Goal: Task Accomplishment & Management: Manage account settings

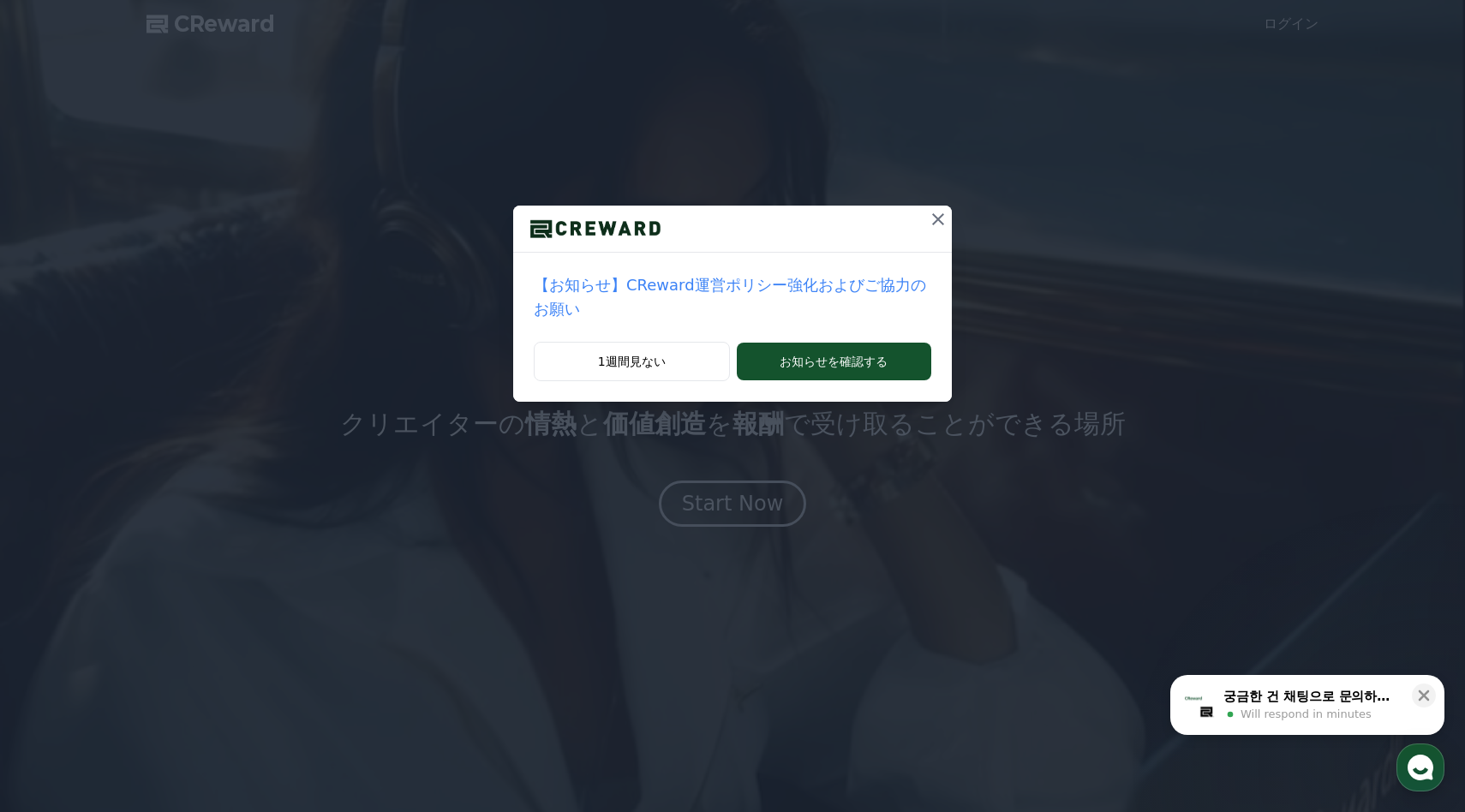
click at [935, 216] on icon at bounding box center [938, 220] width 12 height 12
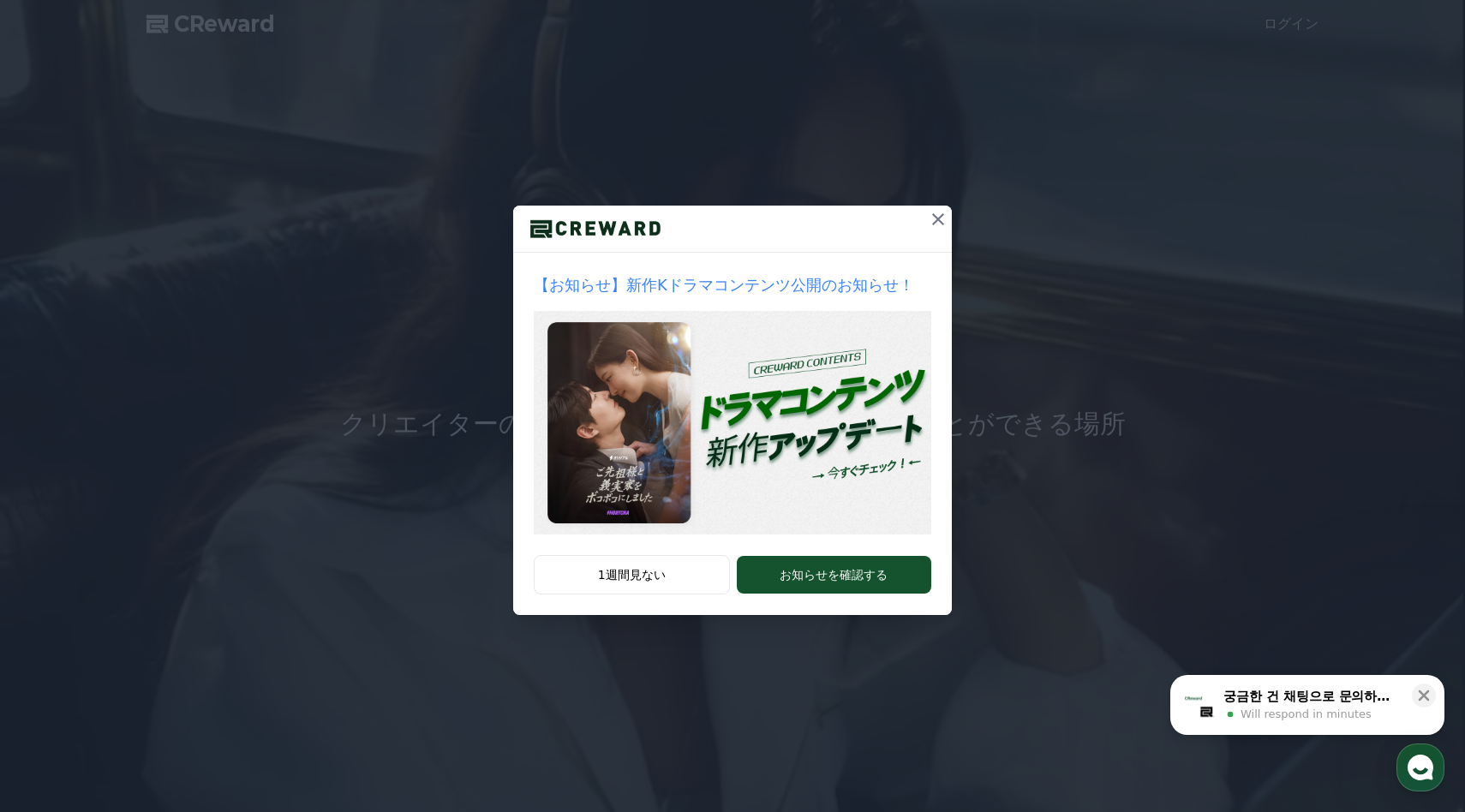
click at [935, 216] on icon at bounding box center [938, 220] width 12 height 12
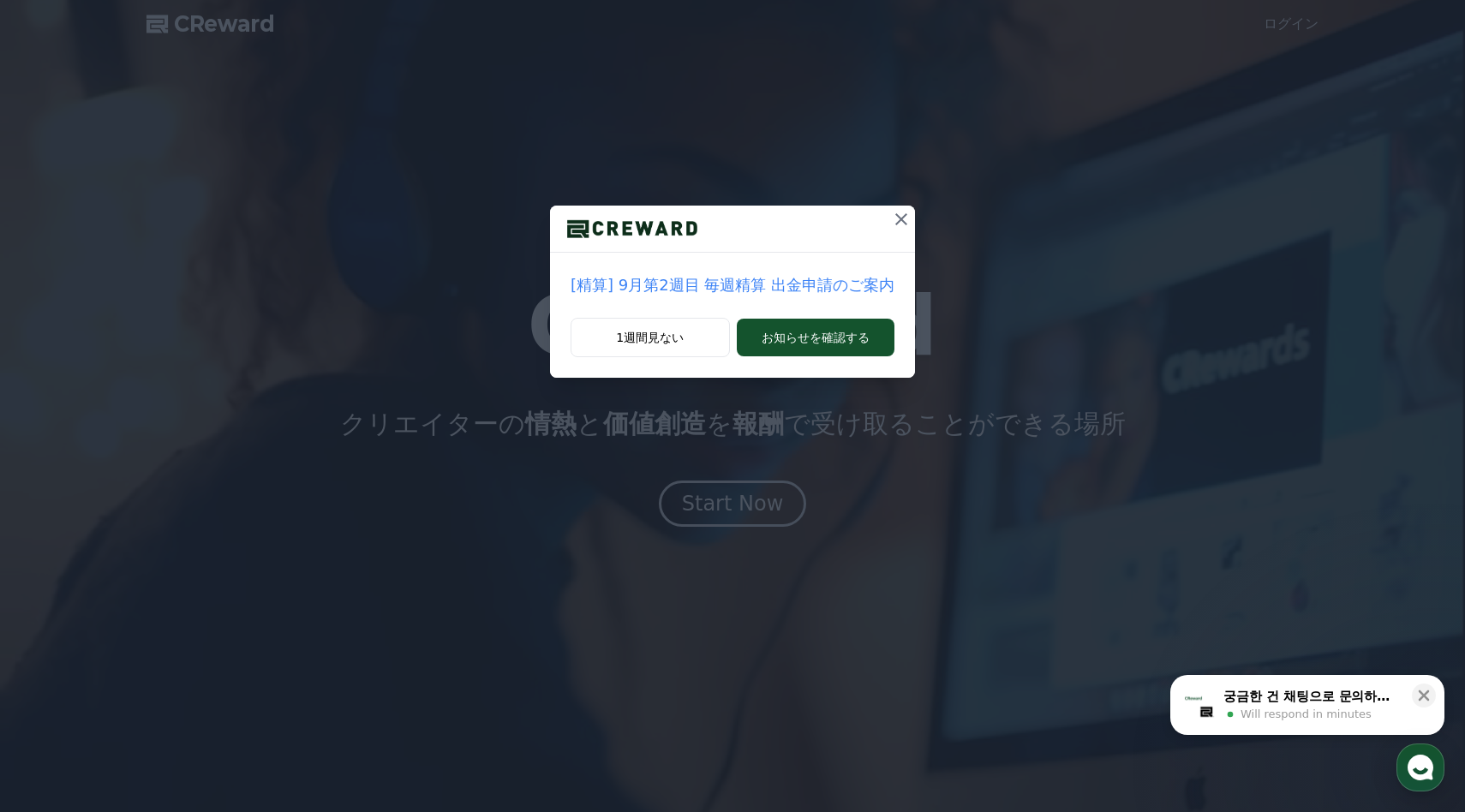
click at [935, 216] on div "[精算] 9月第2週目 毎週精算 出金申請のご案内 1週間見ない お知らせを確認する" at bounding box center [732, 202] width 1465 height 405
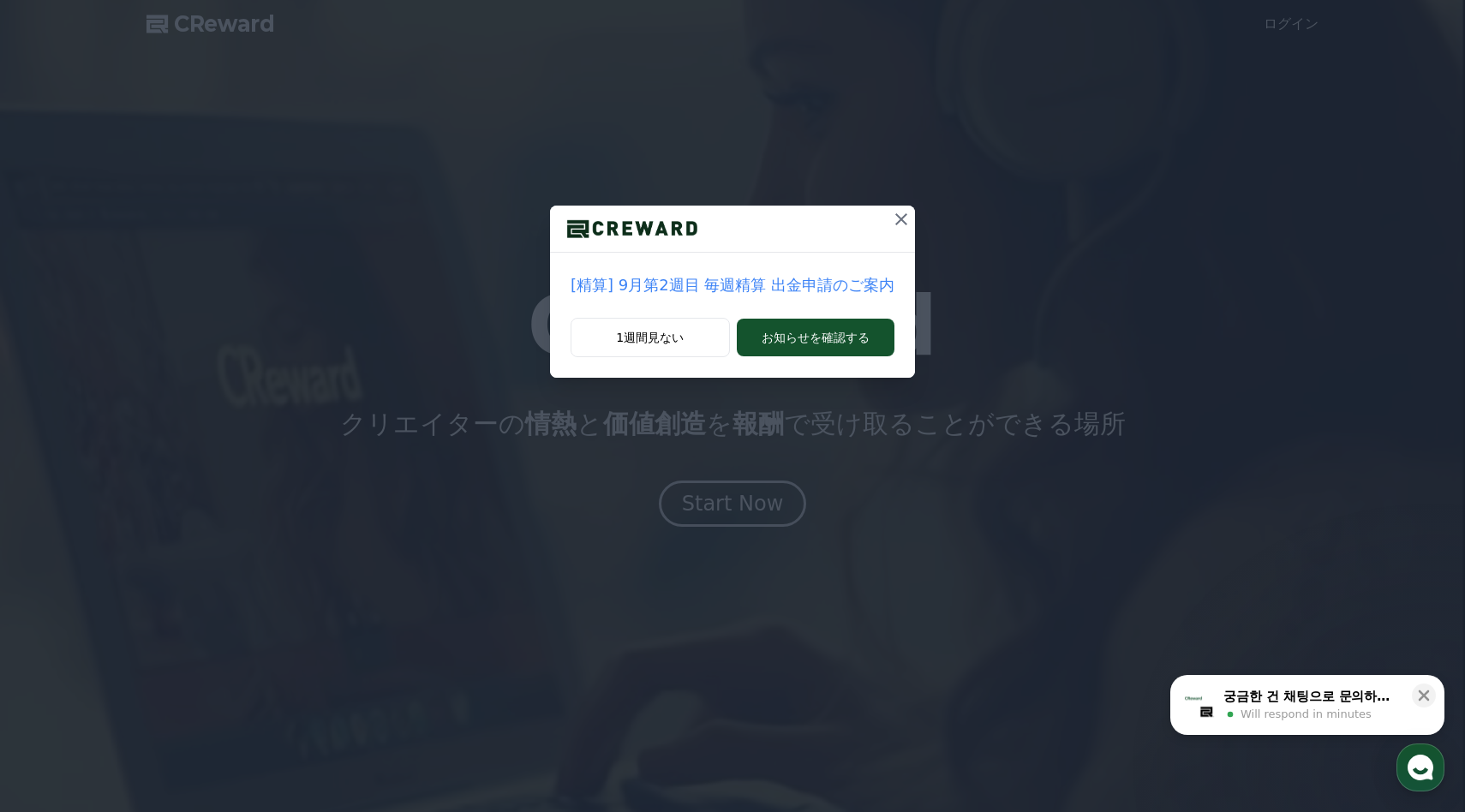
click at [887, 220] on button at bounding box center [901, 219] width 27 height 27
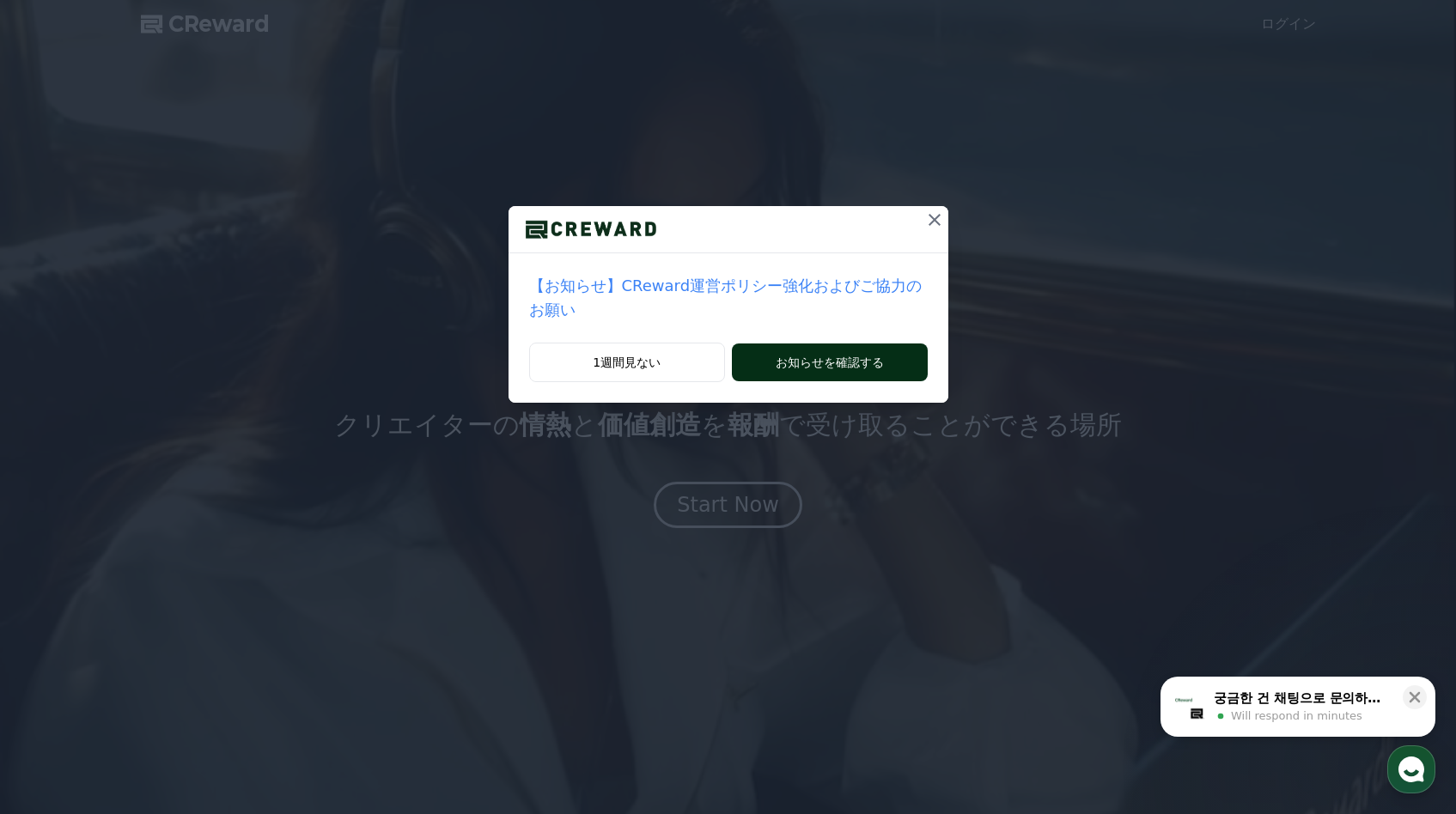
click at [759, 382] on div "1週間見ない お知らせを確認する" at bounding box center [728, 373] width 440 height 61
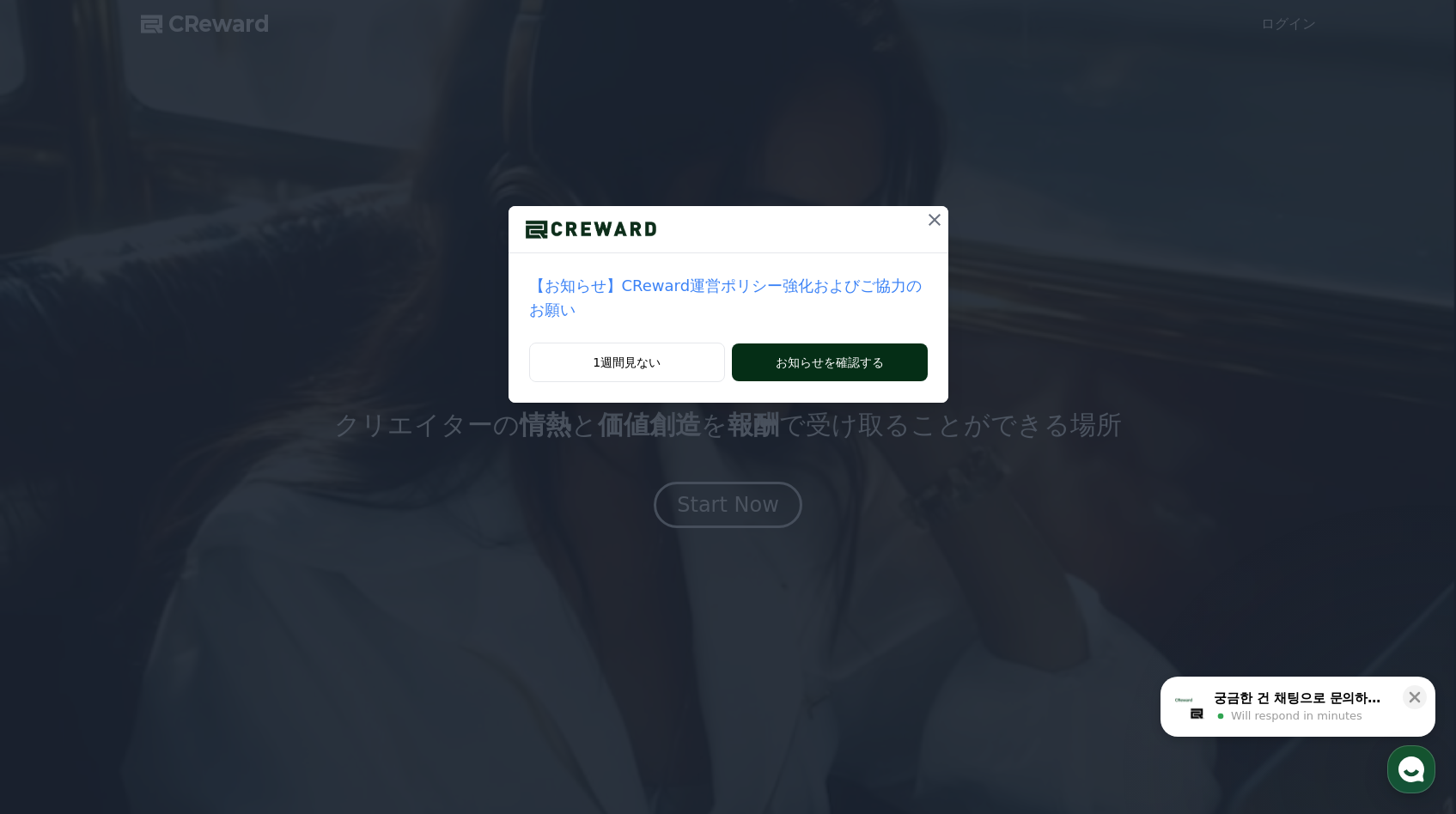
click at [764, 376] on button "お知らせを確認する" at bounding box center [829, 361] width 195 height 38
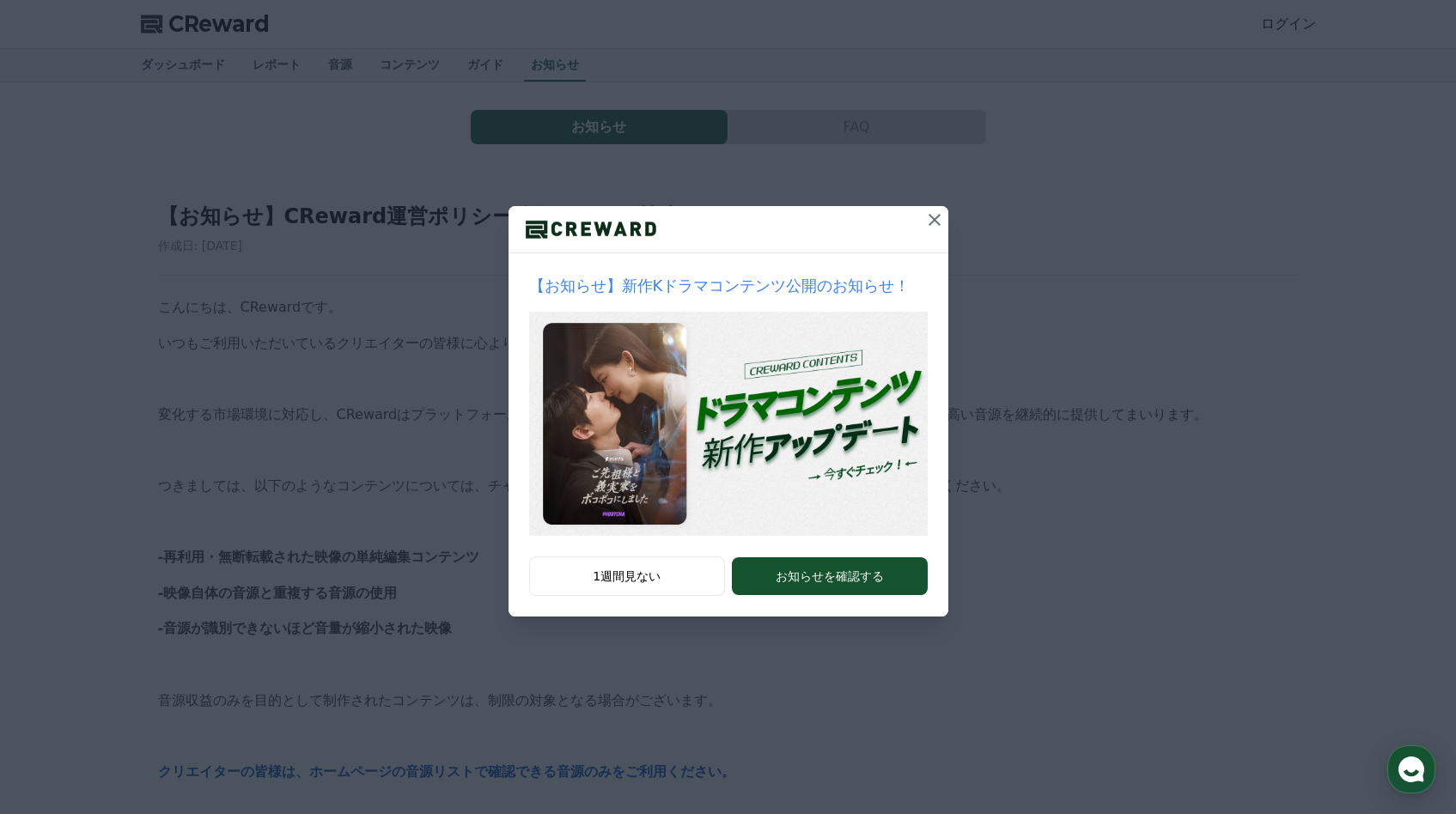
click at [937, 217] on icon at bounding box center [934, 219] width 20 height 20
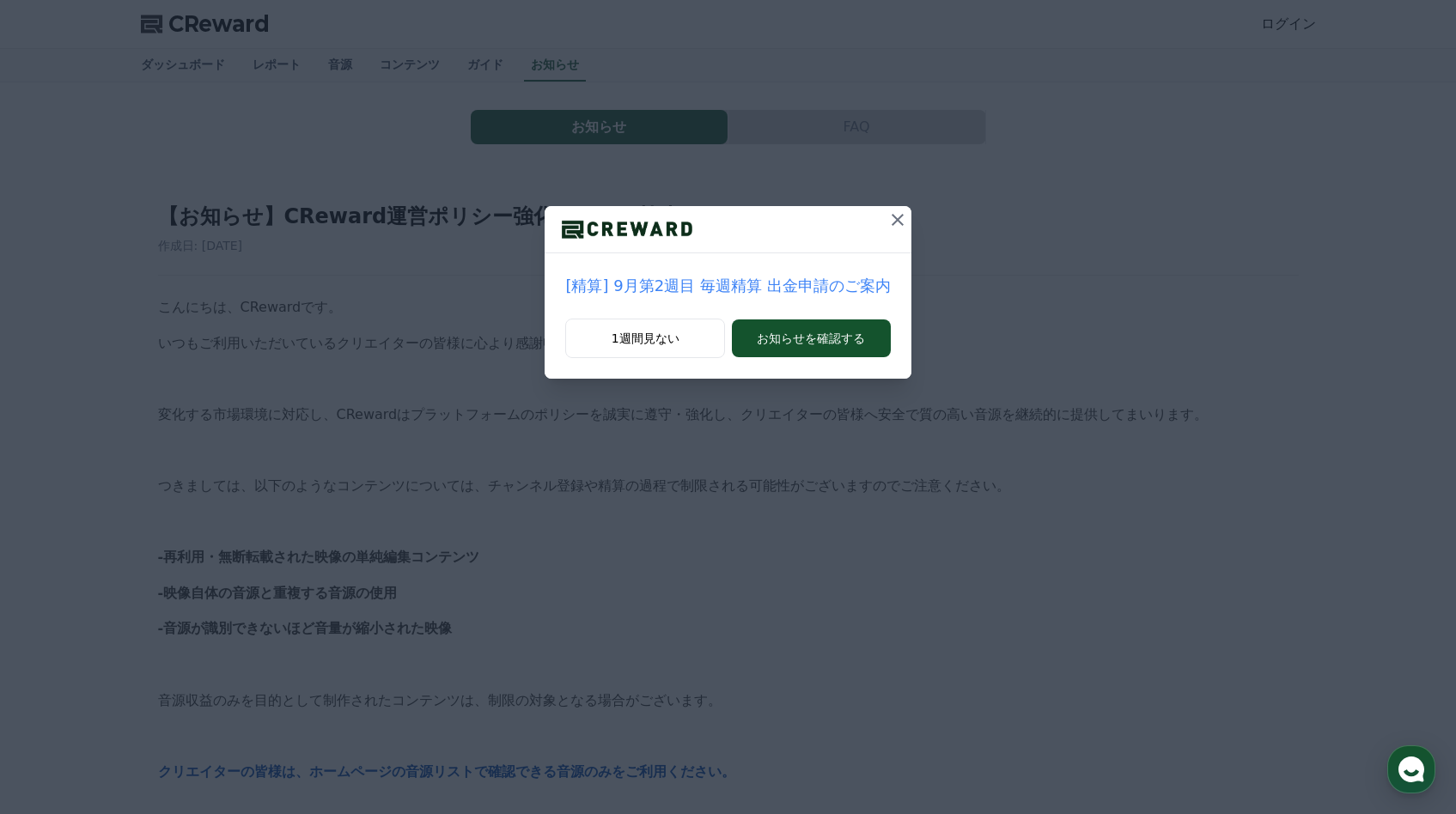
click at [906, 222] on button at bounding box center [897, 219] width 27 height 27
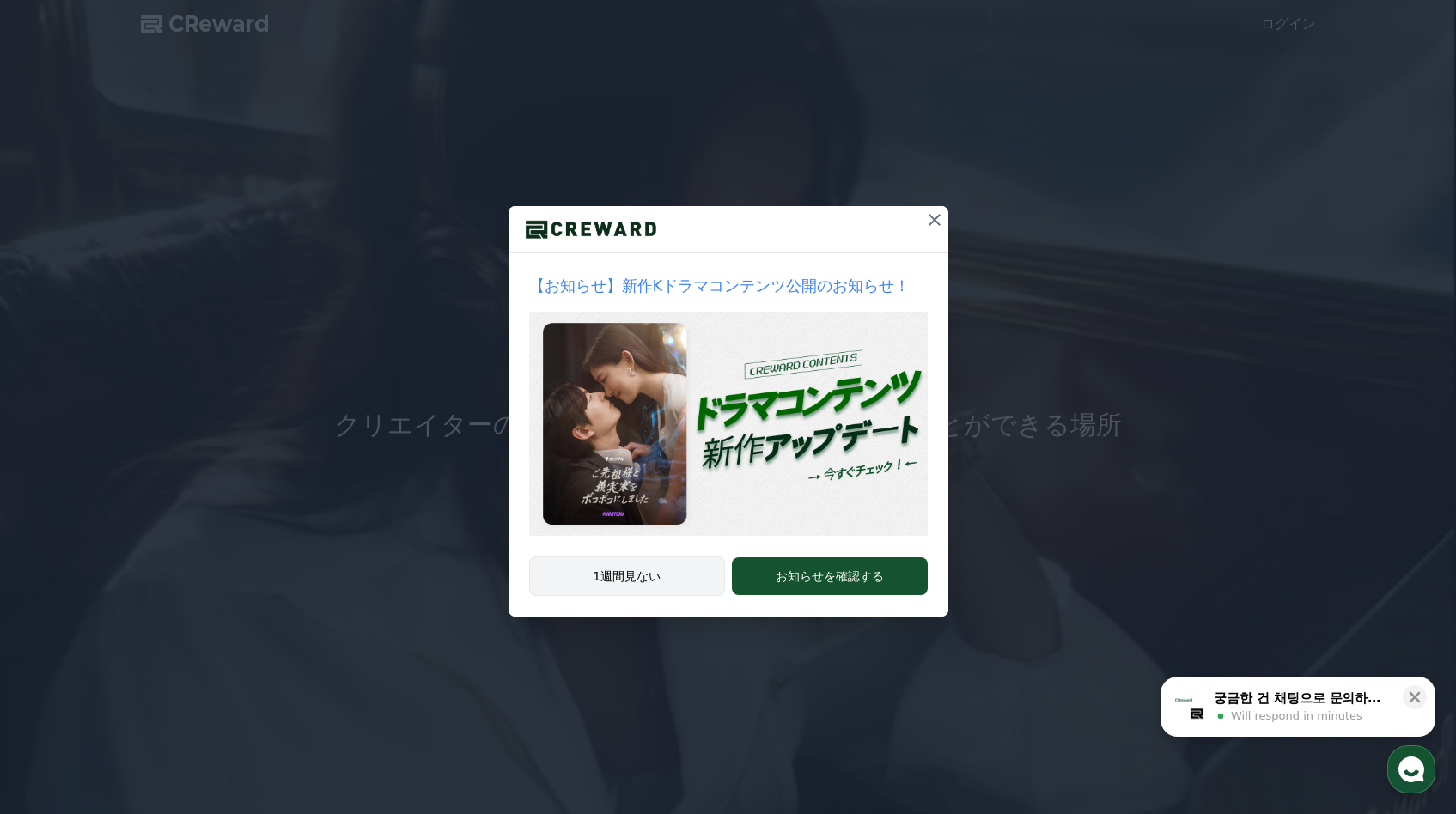
click at [668, 569] on button "1週間見ない" at bounding box center [628, 575] width 197 height 39
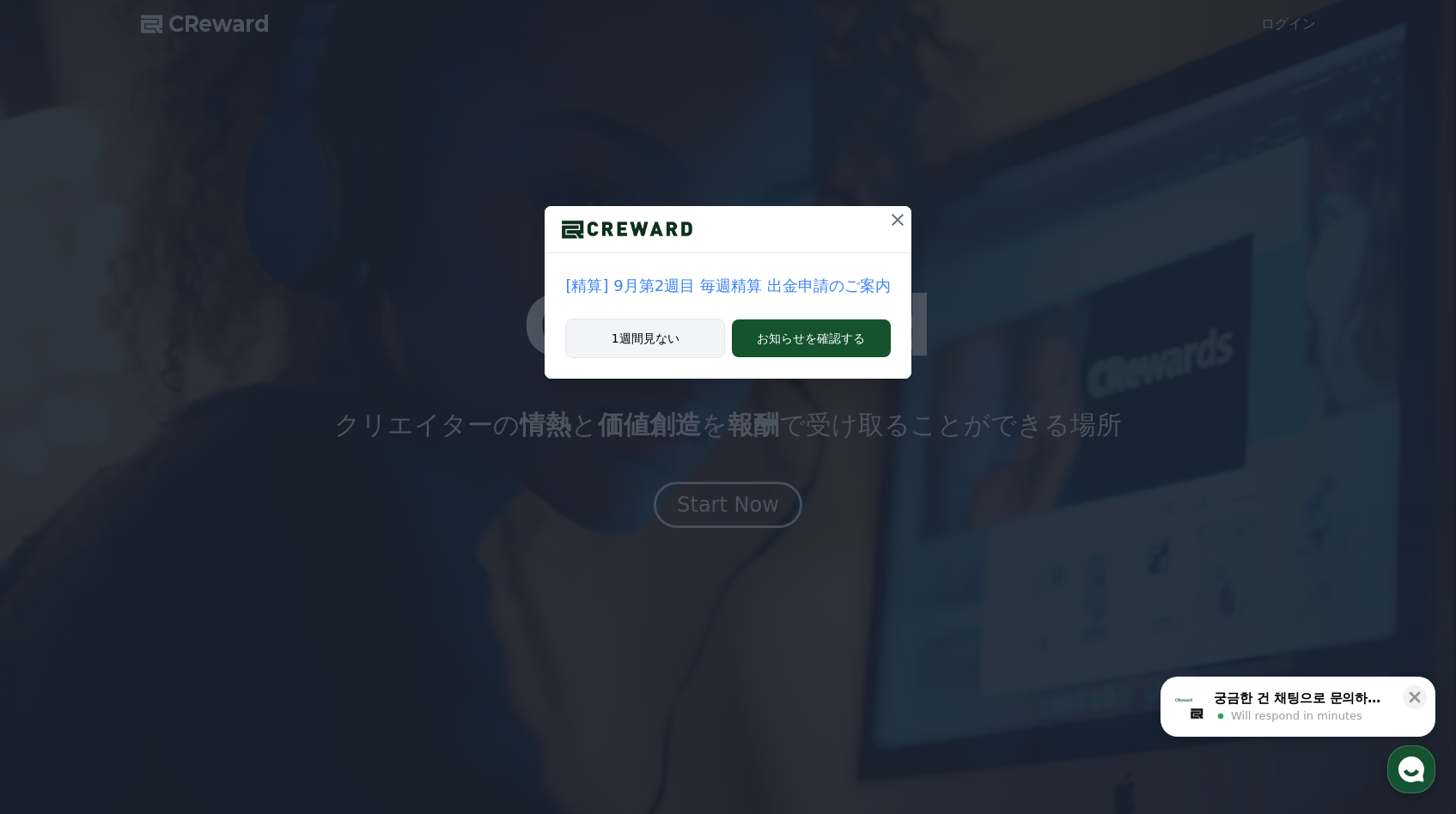
click at [645, 348] on button "1週間見ない" at bounding box center [645, 338] width 160 height 39
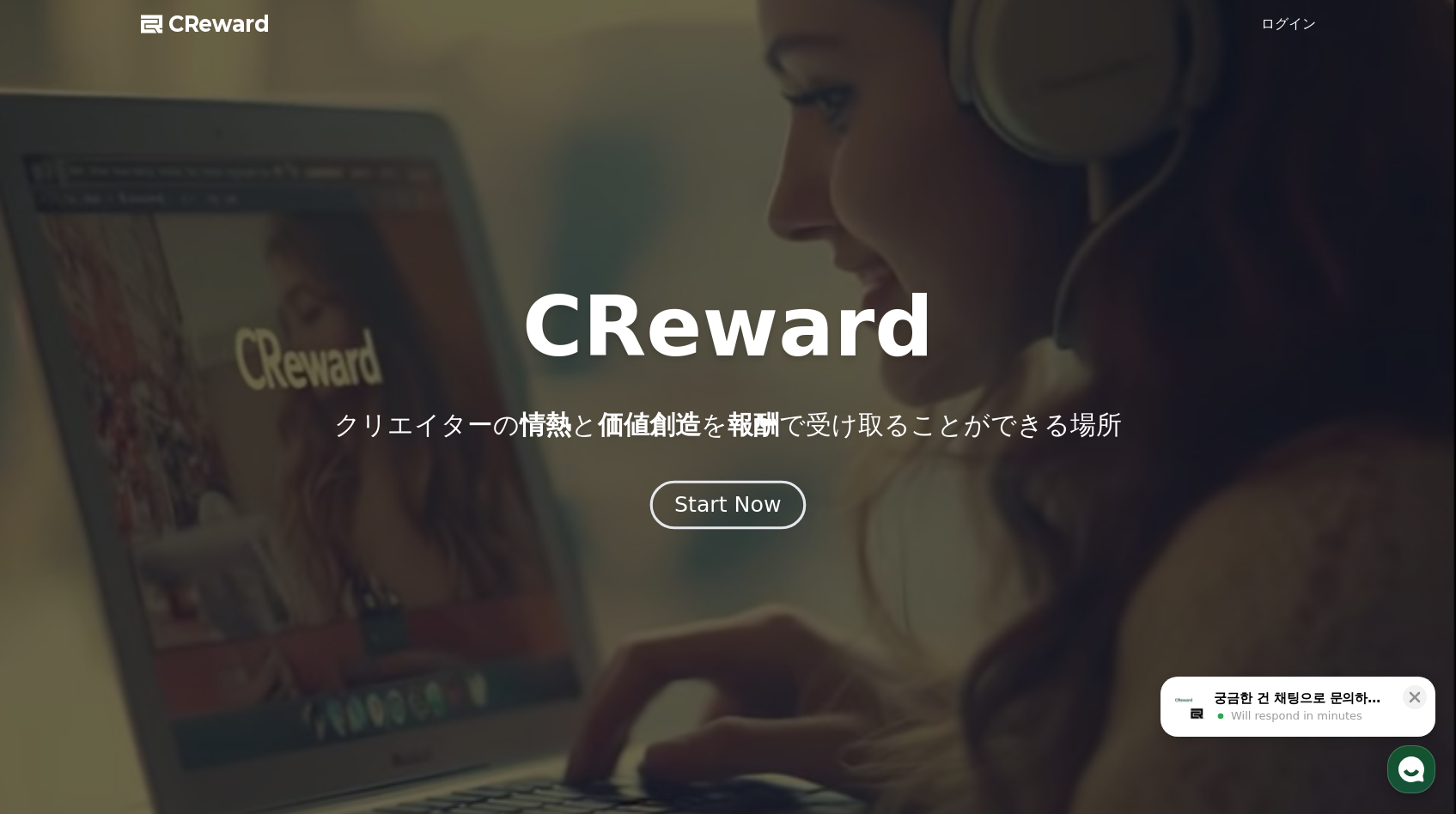
click at [734, 512] on div "Start Now" at bounding box center [727, 504] width 106 height 29
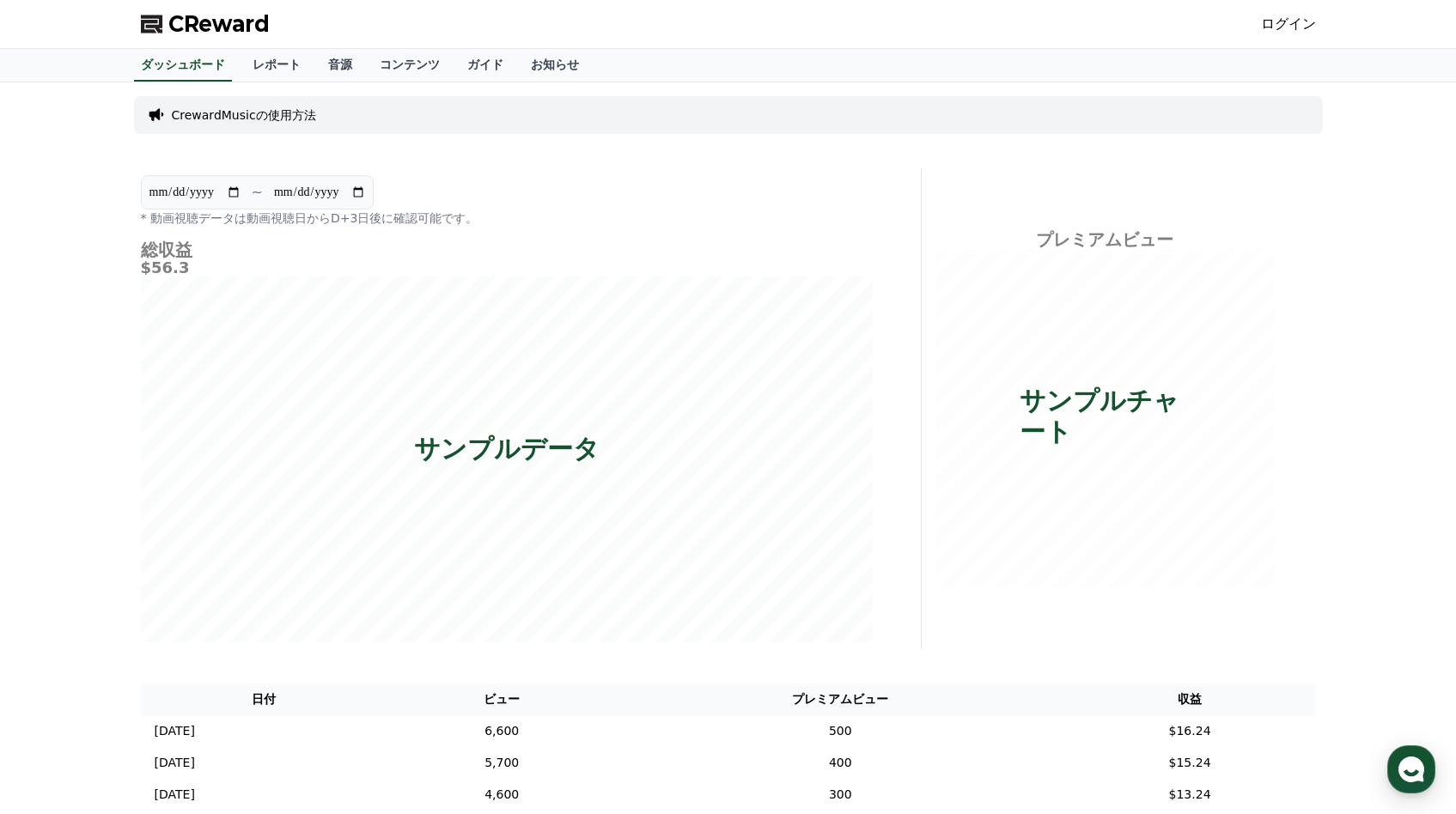
click at [1280, 15] on link "ログイン" at bounding box center [1288, 24] width 55 height 20
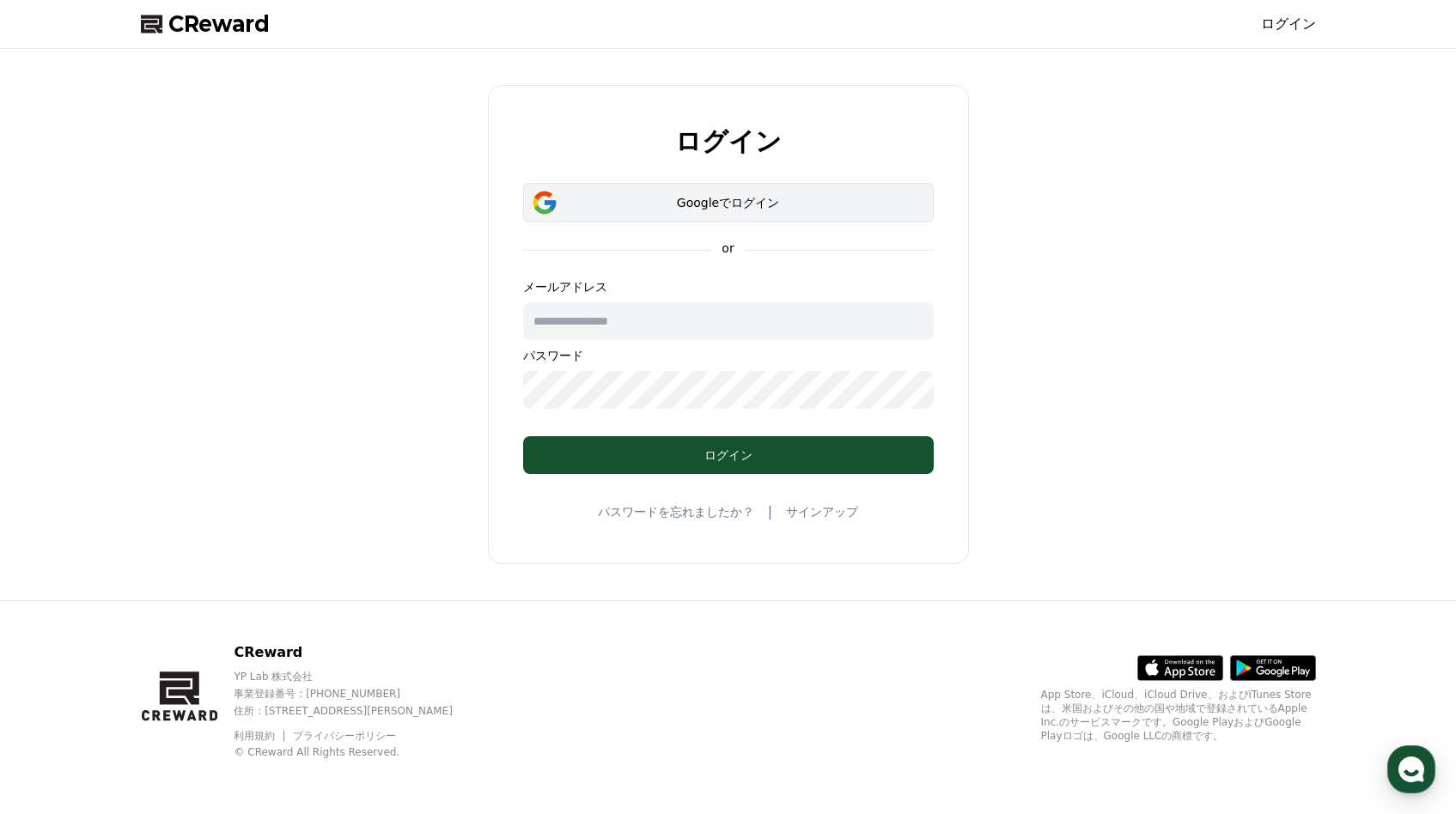
click at [592, 200] on div "Googleでログイン" at bounding box center [728, 203] width 361 height 18
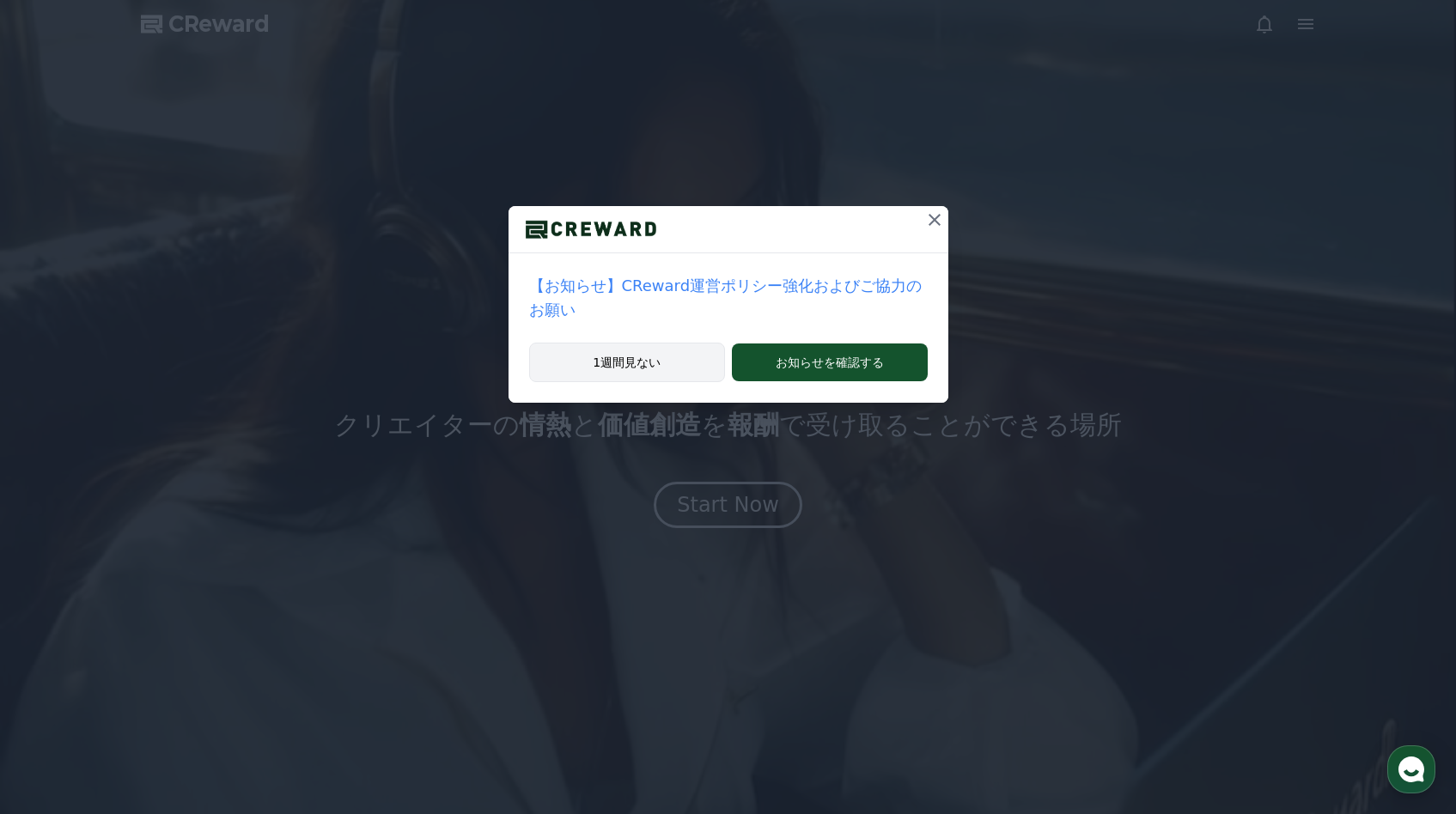
click at [643, 362] on button "1週間見ない" at bounding box center [628, 362] width 197 height 39
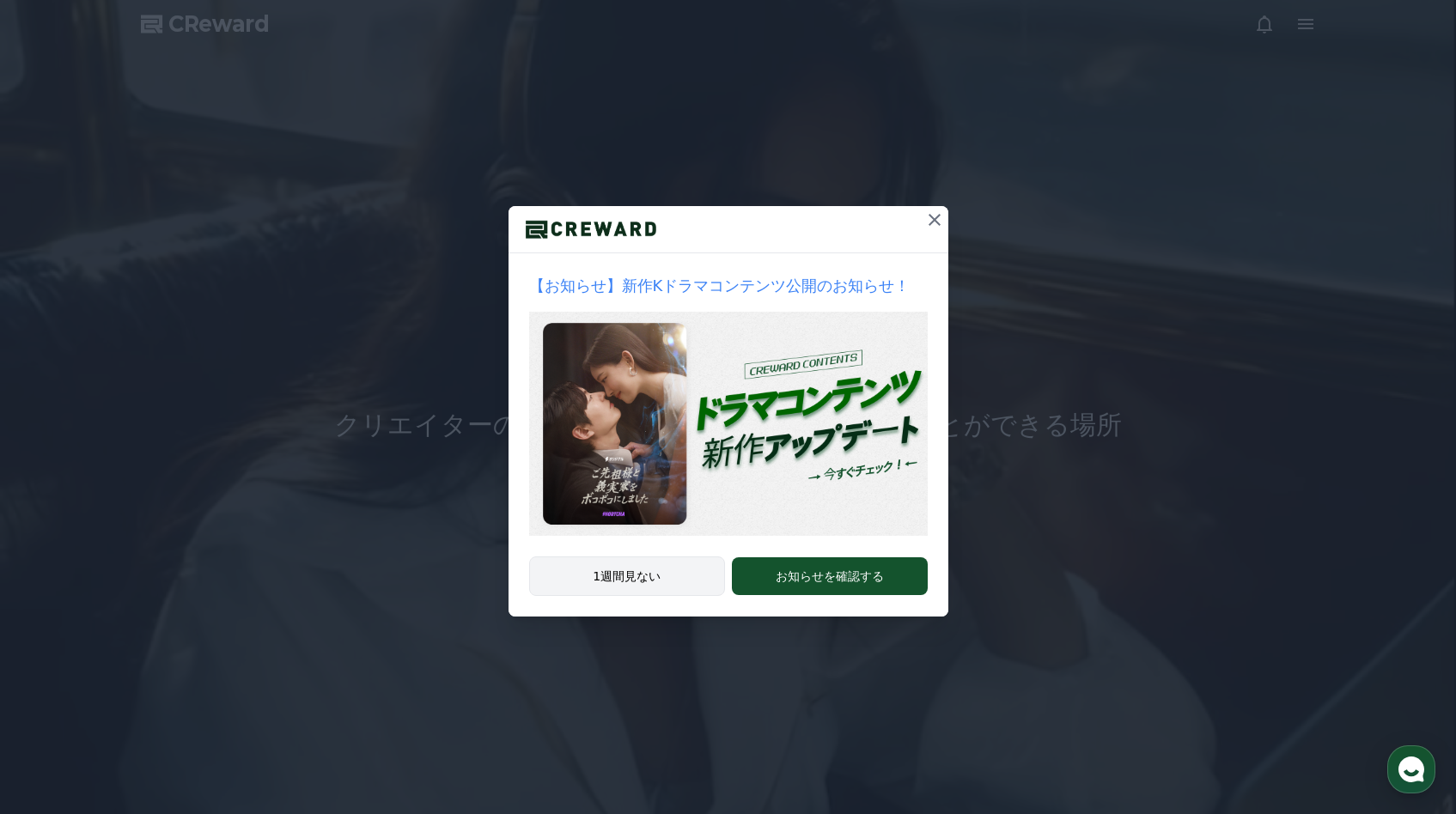
click at [636, 589] on button "1週間見ない" at bounding box center [628, 575] width 197 height 39
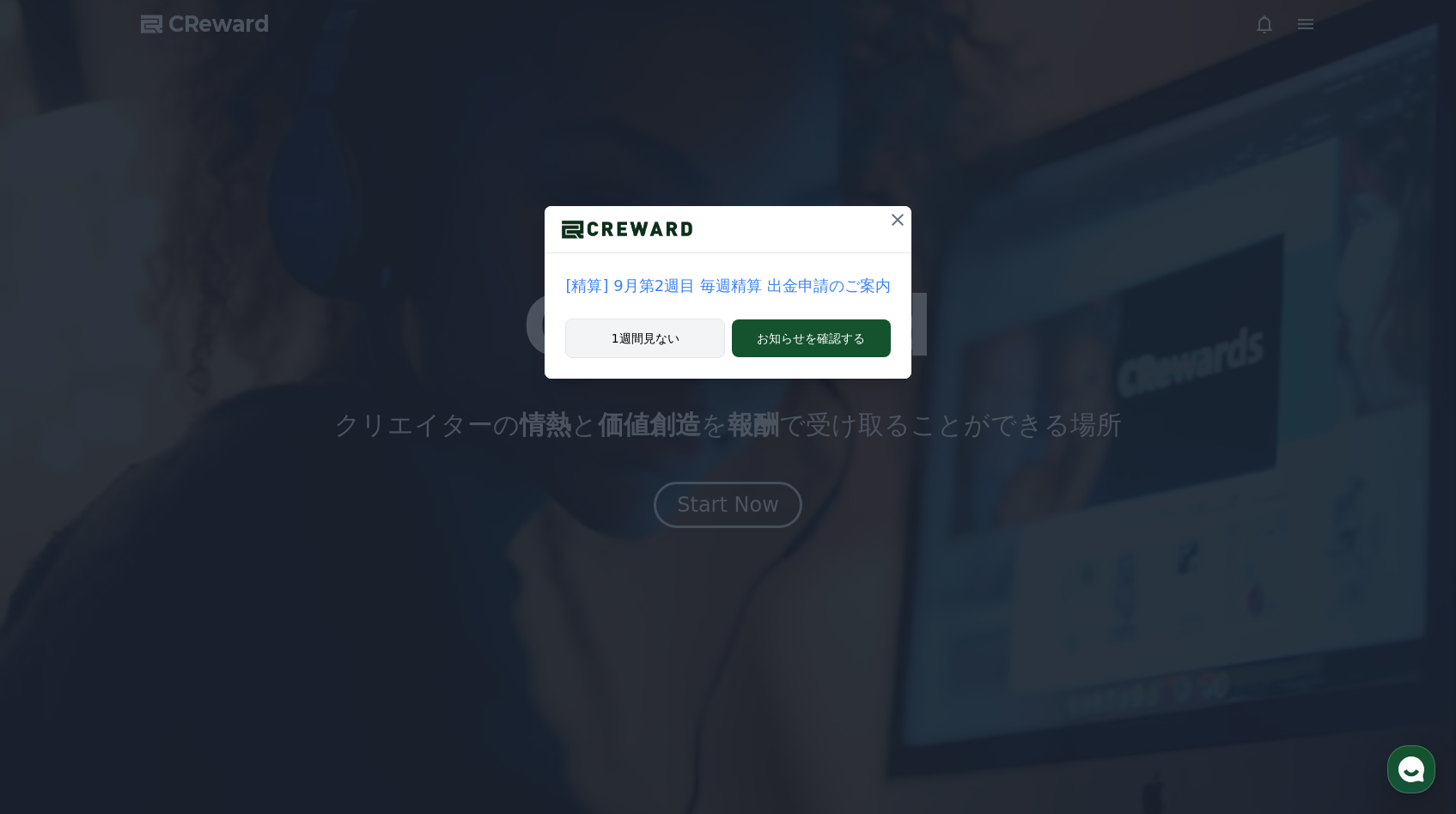
click at [656, 349] on button "1週間見ない" at bounding box center [645, 338] width 160 height 39
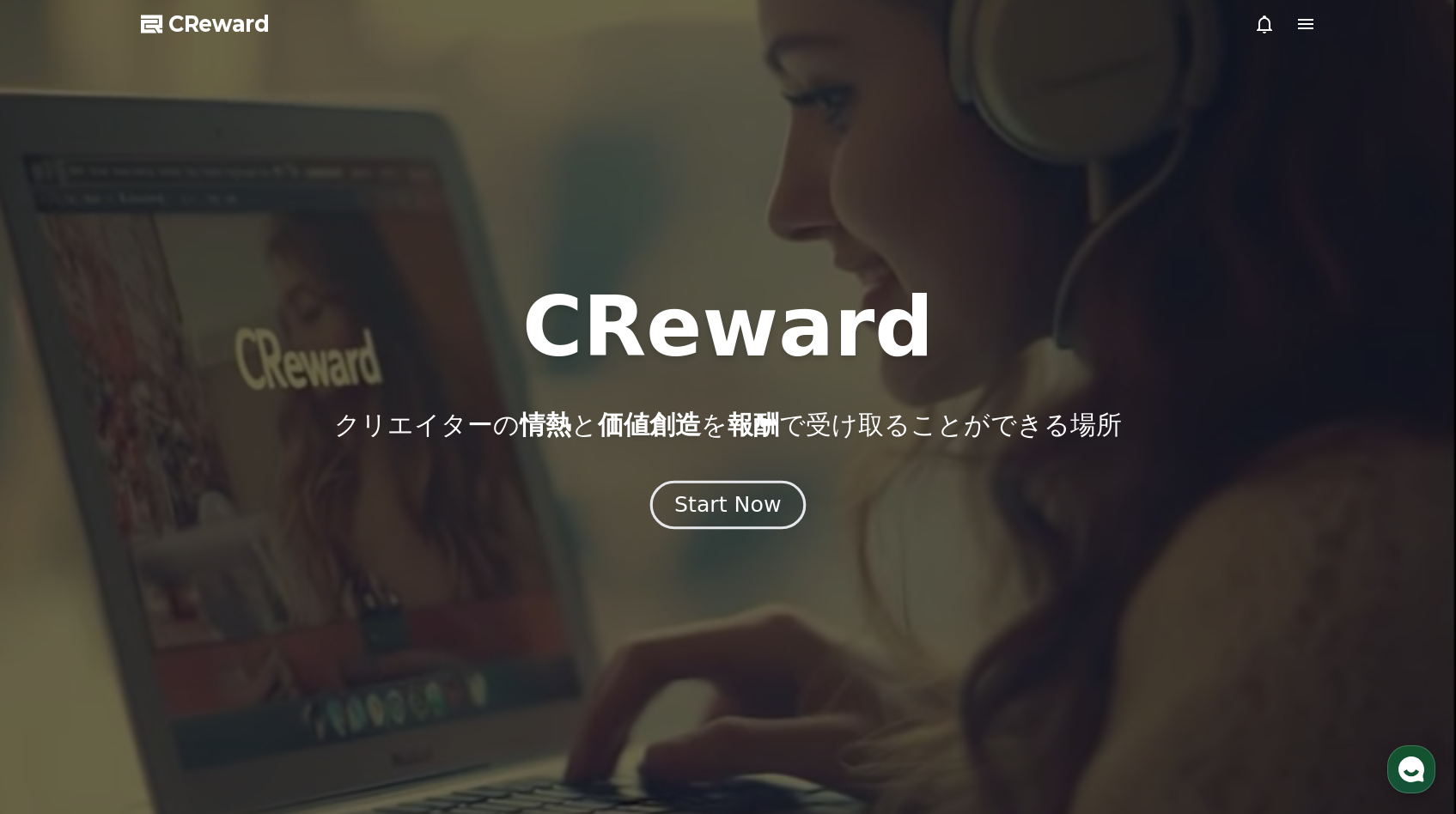
click at [723, 506] on div "Start Now" at bounding box center [727, 504] width 106 height 29
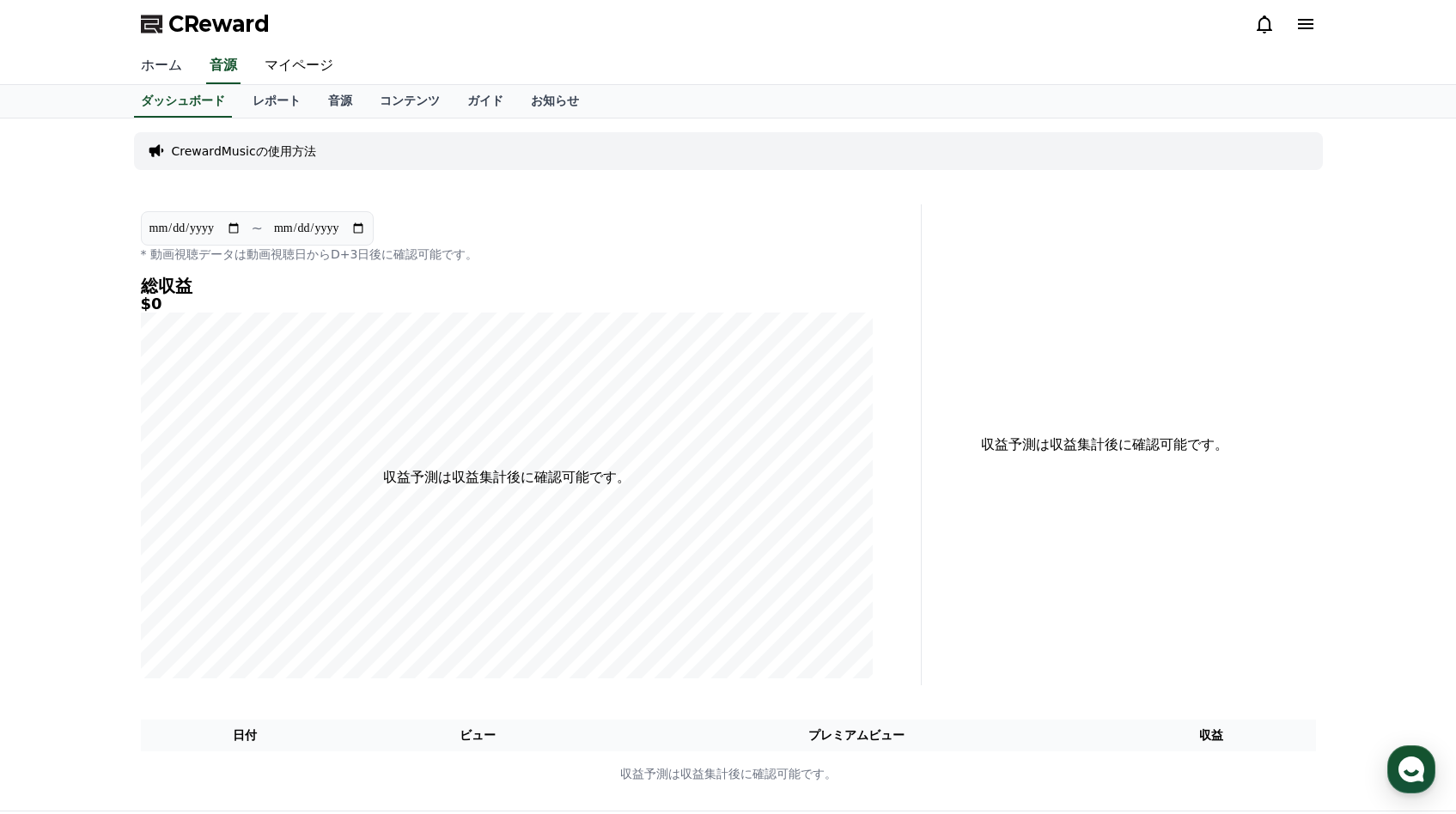
click at [150, 65] on link "ホーム" at bounding box center [161, 66] width 68 height 36
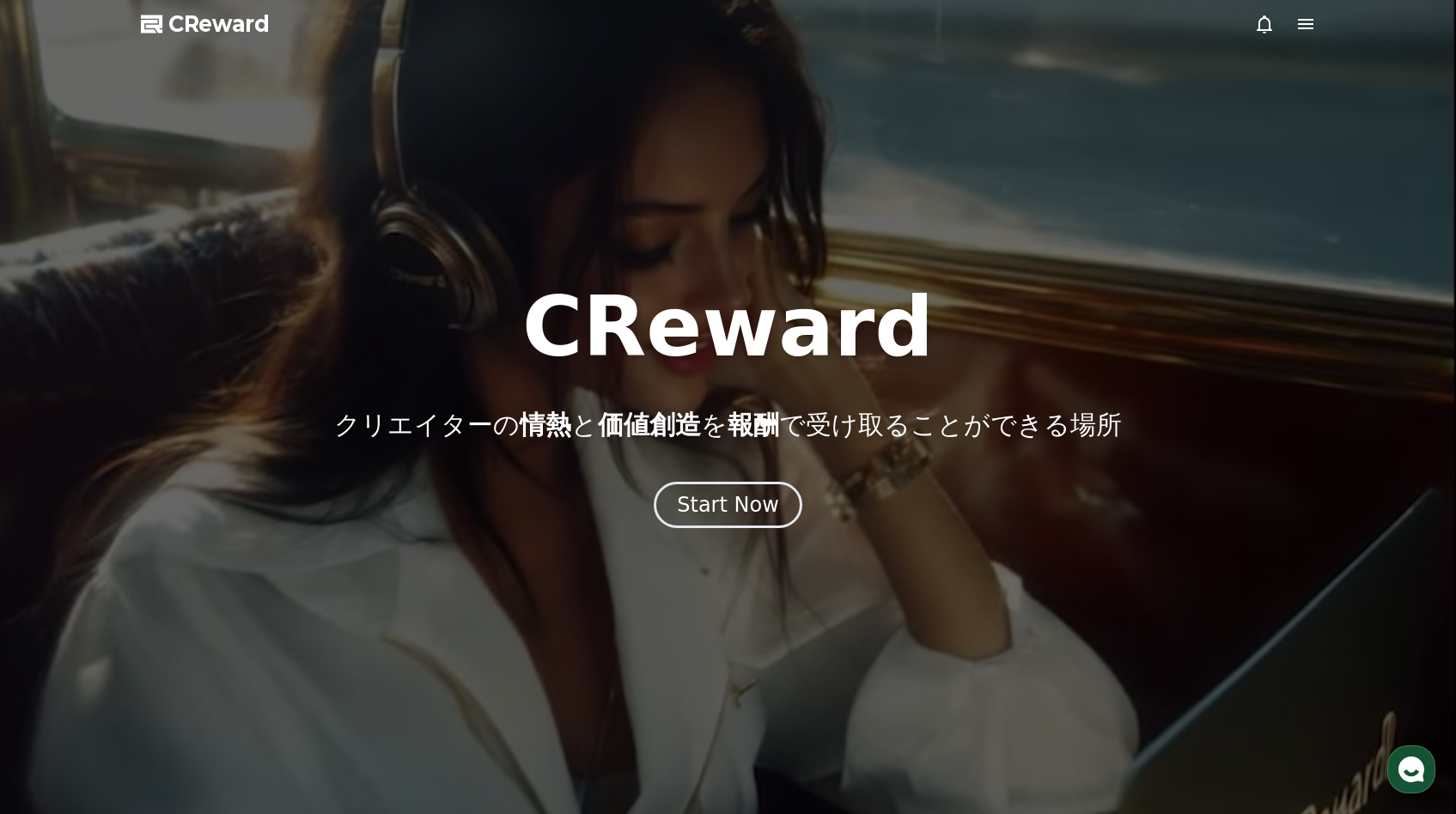
click at [1307, 32] on icon at bounding box center [1305, 24] width 20 height 20
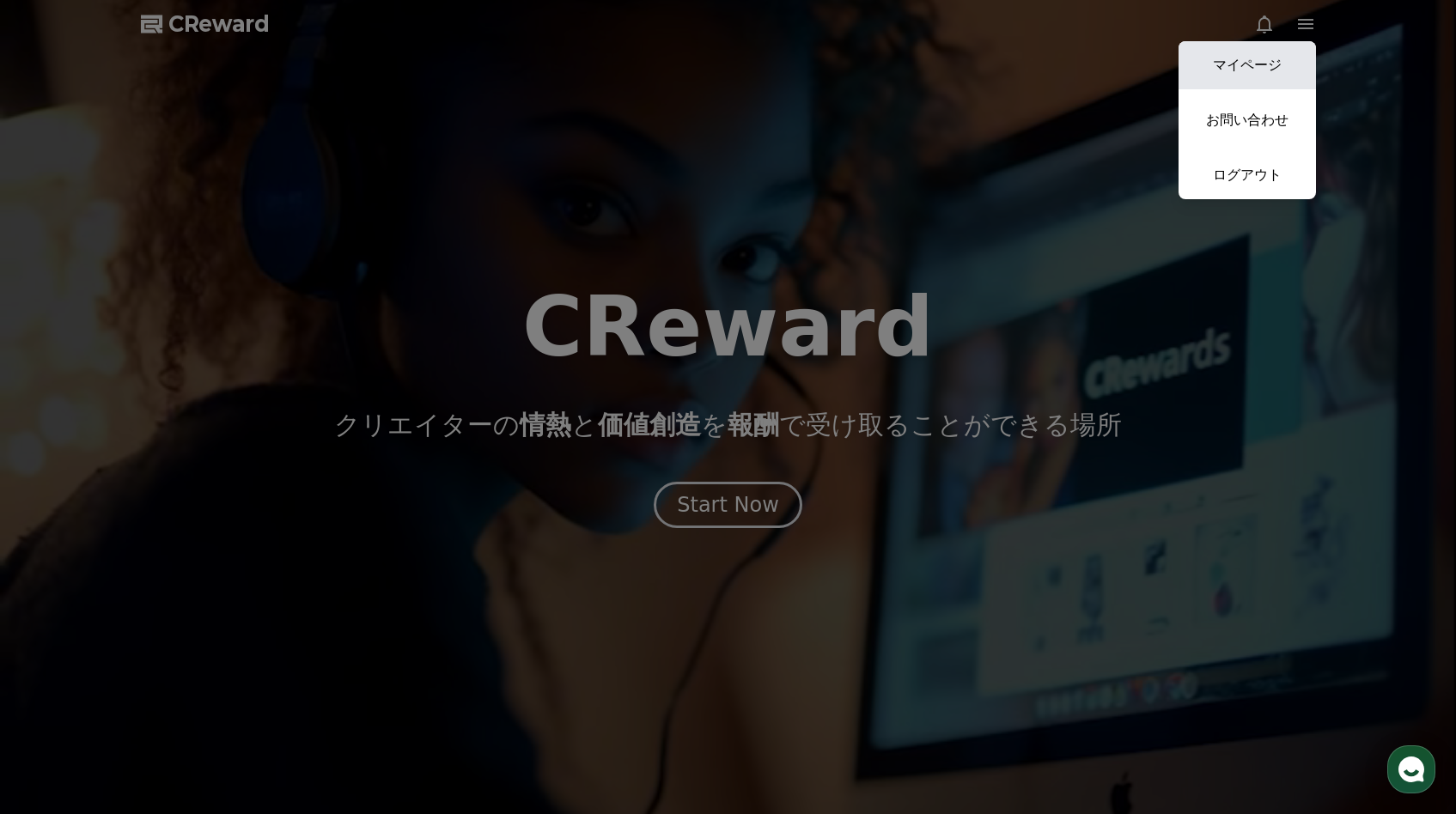
click at [1269, 56] on link "マイページ" at bounding box center [1247, 65] width 138 height 48
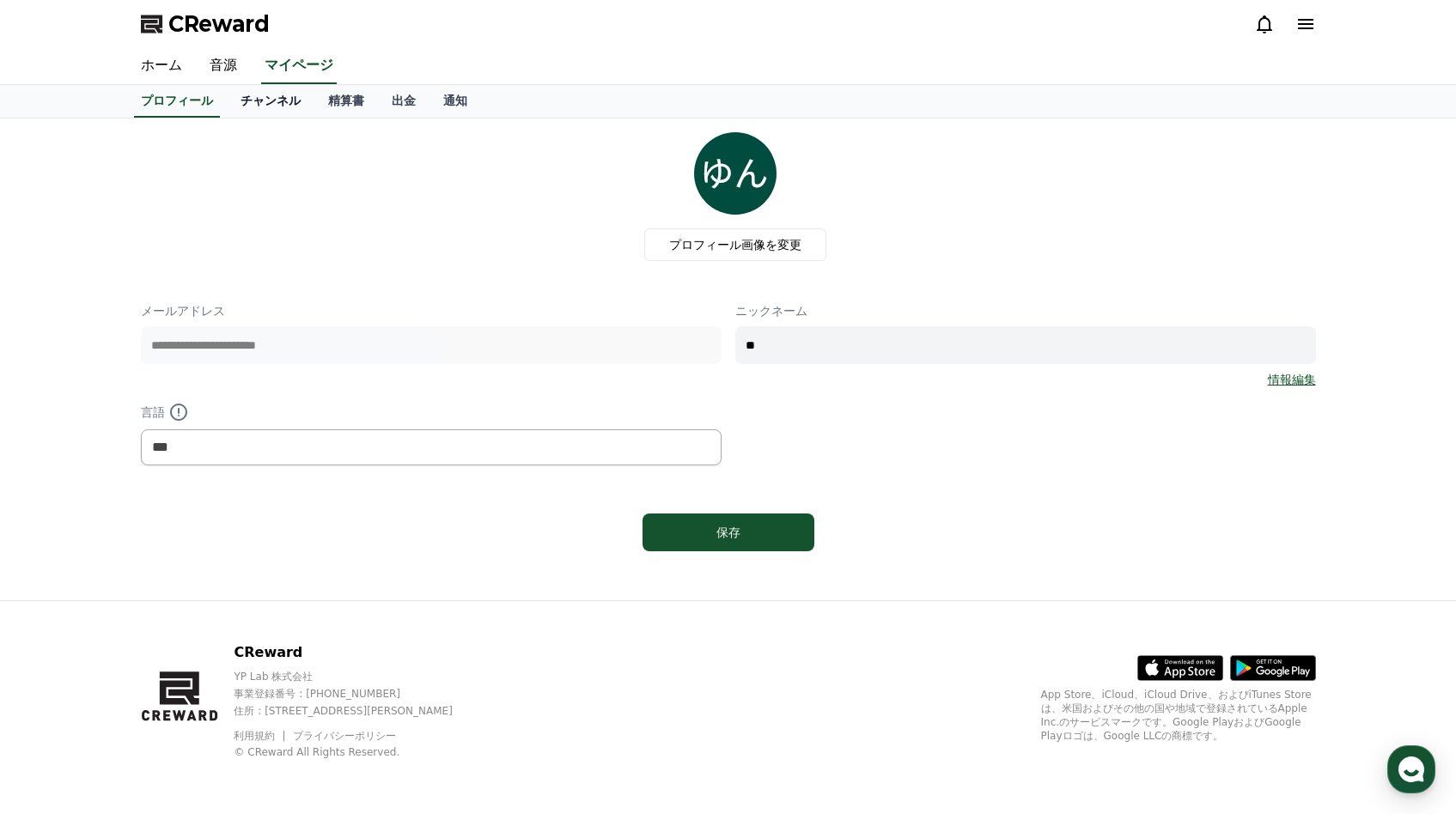
click at [265, 104] on link "チャンネル" at bounding box center [270, 101] width 88 height 32
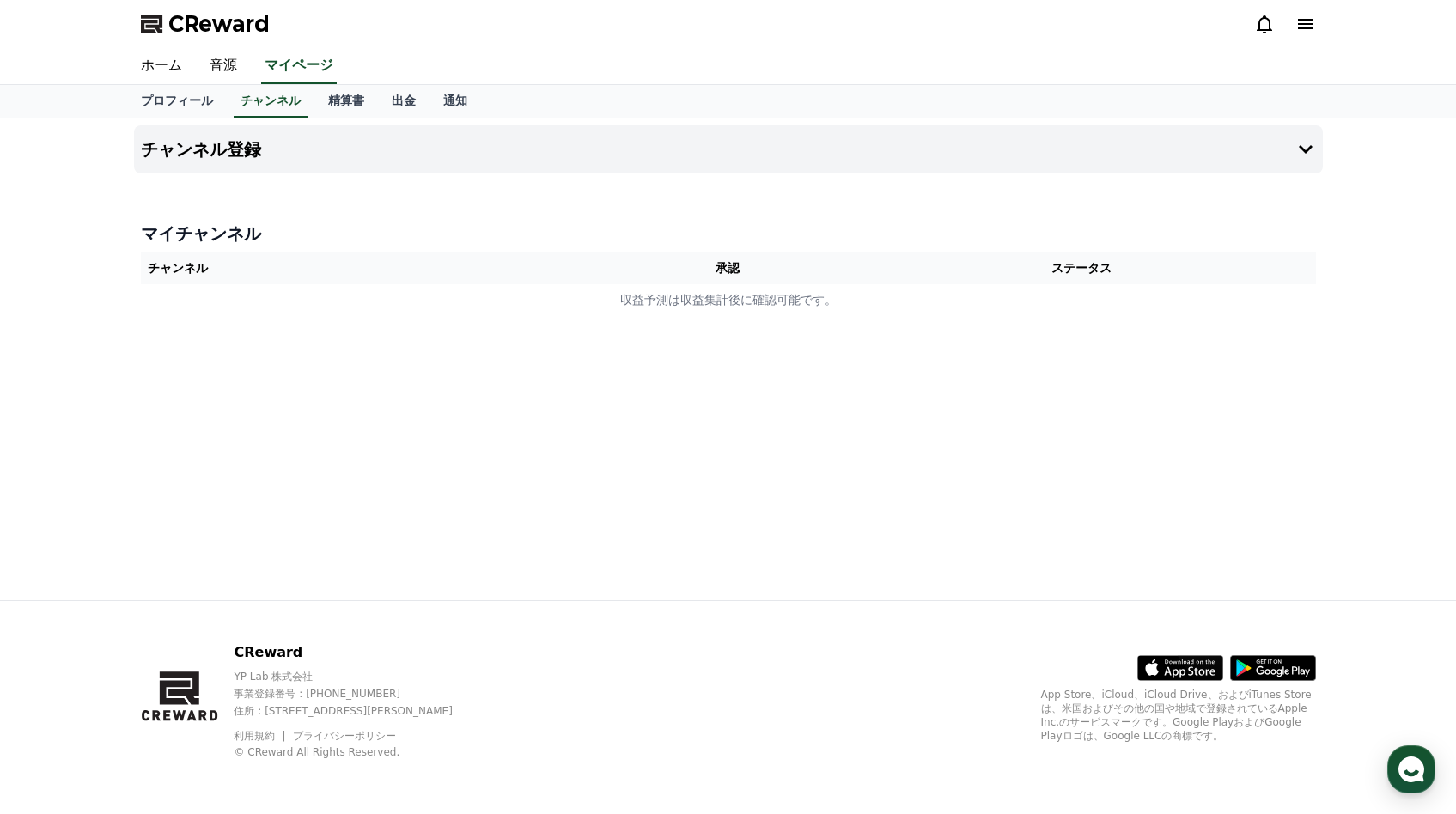
click at [268, 265] on th "チャンネル" at bounding box center [375, 268] width 468 height 32
click at [458, 154] on button "チャンネル登録" at bounding box center [728, 149] width 1189 height 48
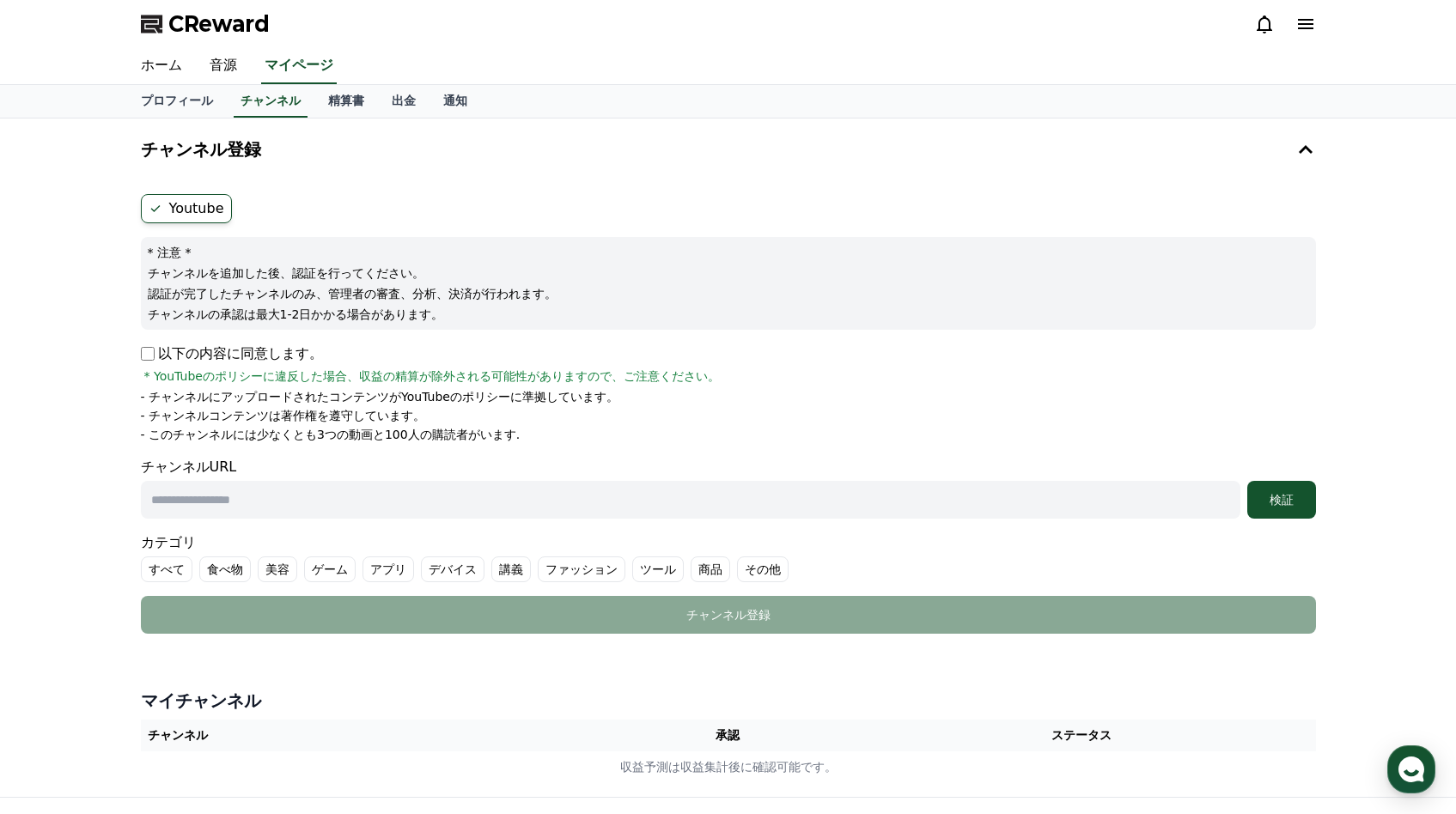
click at [141, 361] on p "以下の内容に同意します。" at bounding box center [232, 353] width 182 height 20
click at [186, 497] on input "text" at bounding box center [691, 499] width 1100 height 38
click at [572, 502] on input "text" at bounding box center [691, 499] width 1100 height 38
paste input "**********"
type input "**********"
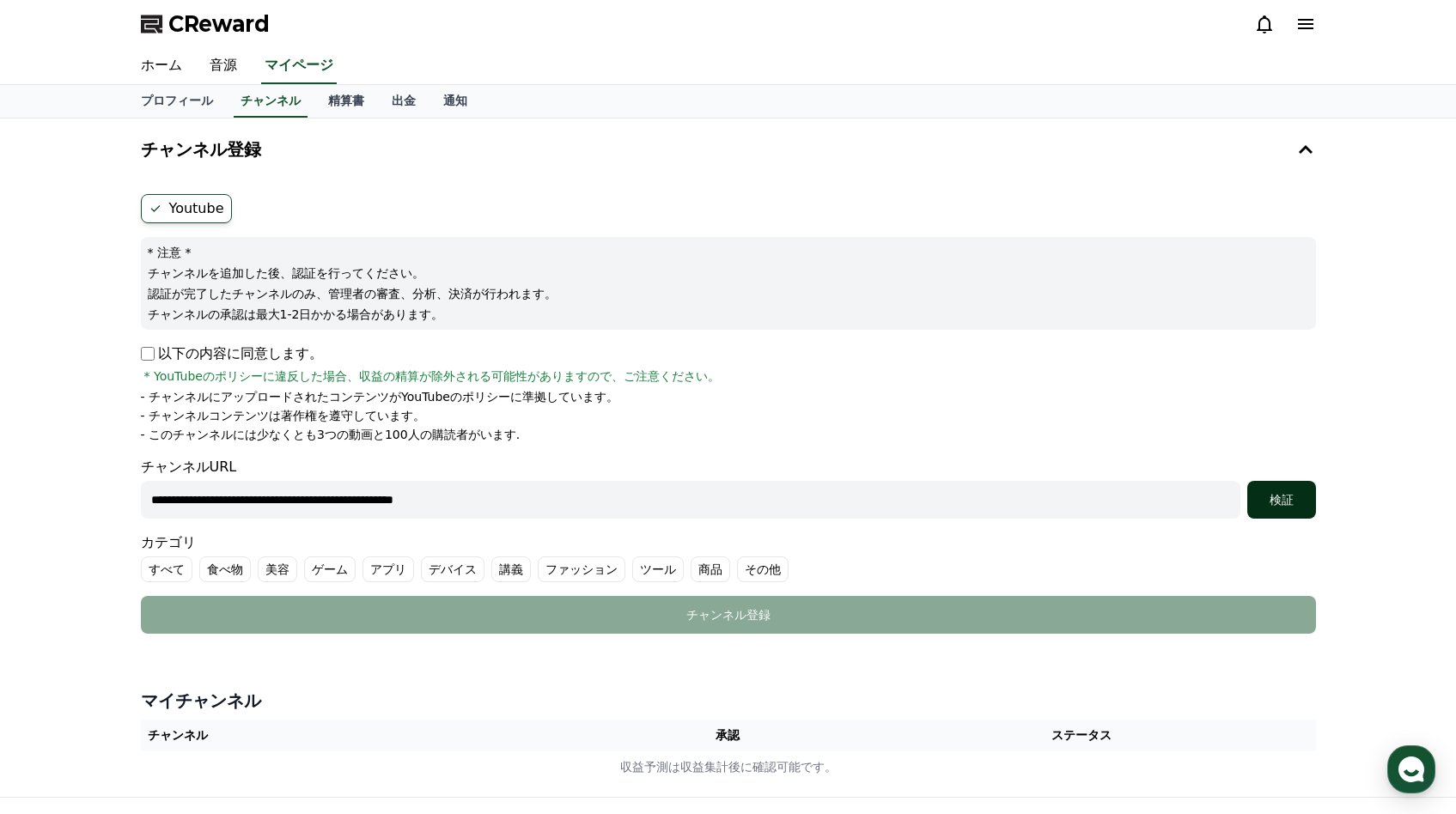
click at [1285, 490] on button "検証" at bounding box center [1281, 499] width 68 height 38
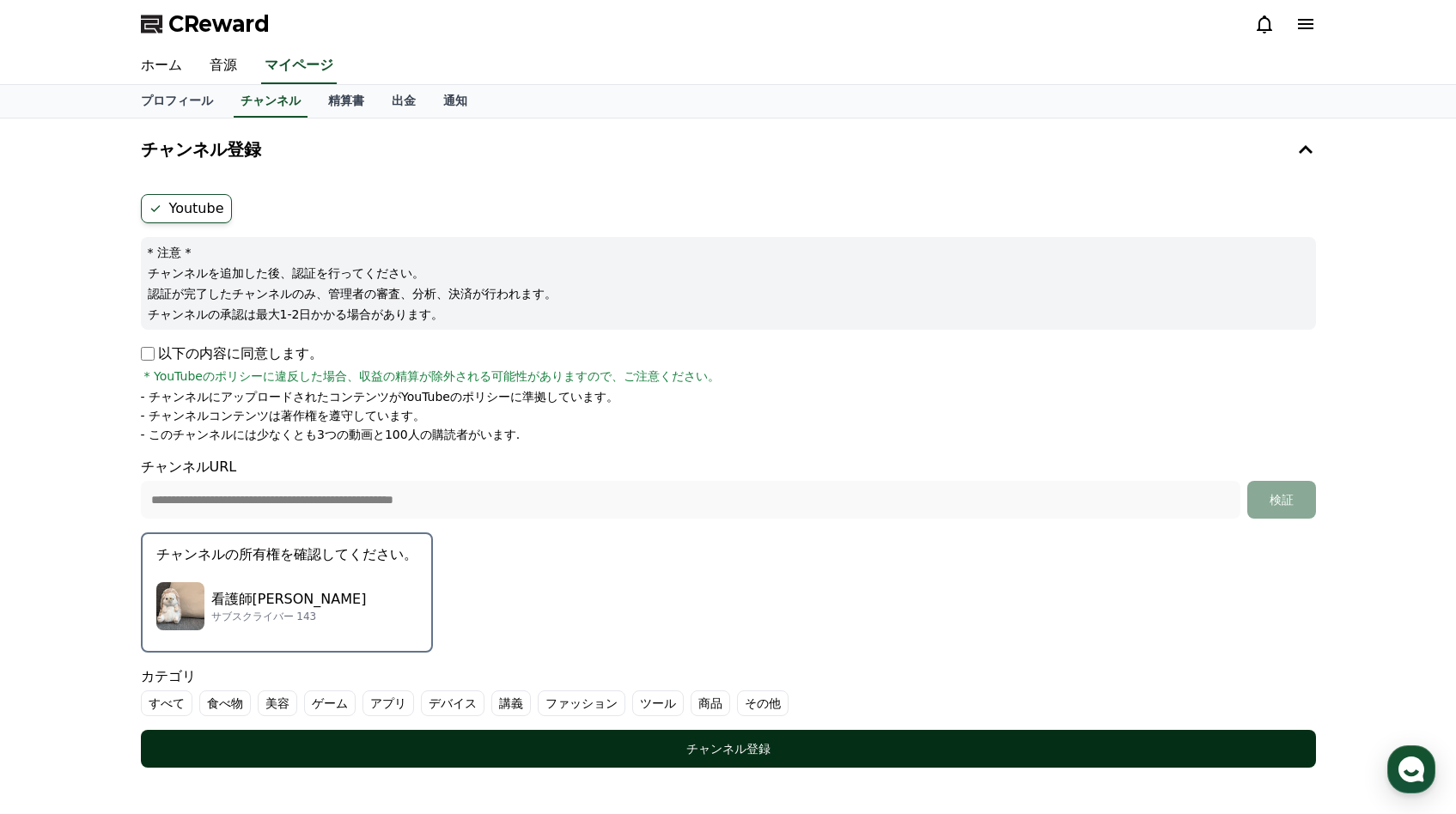
click at [951, 740] on div "チャンネル登録" at bounding box center [728, 749] width 1107 height 18
click at [534, 734] on button "チャンネル登録" at bounding box center [728, 748] width 1175 height 38
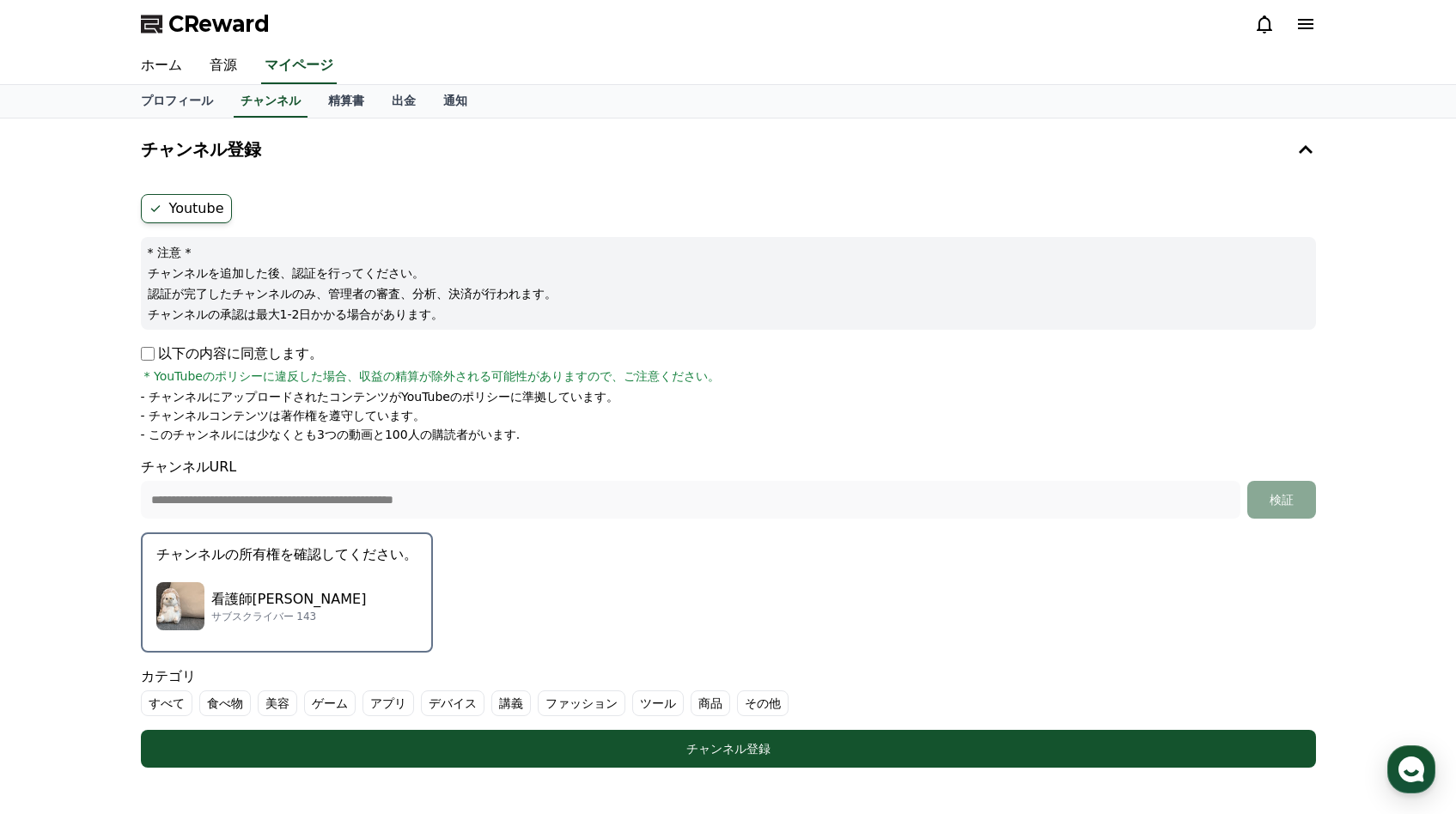
click at [183, 708] on label "すべて" at bounding box center [167, 703] width 52 height 25
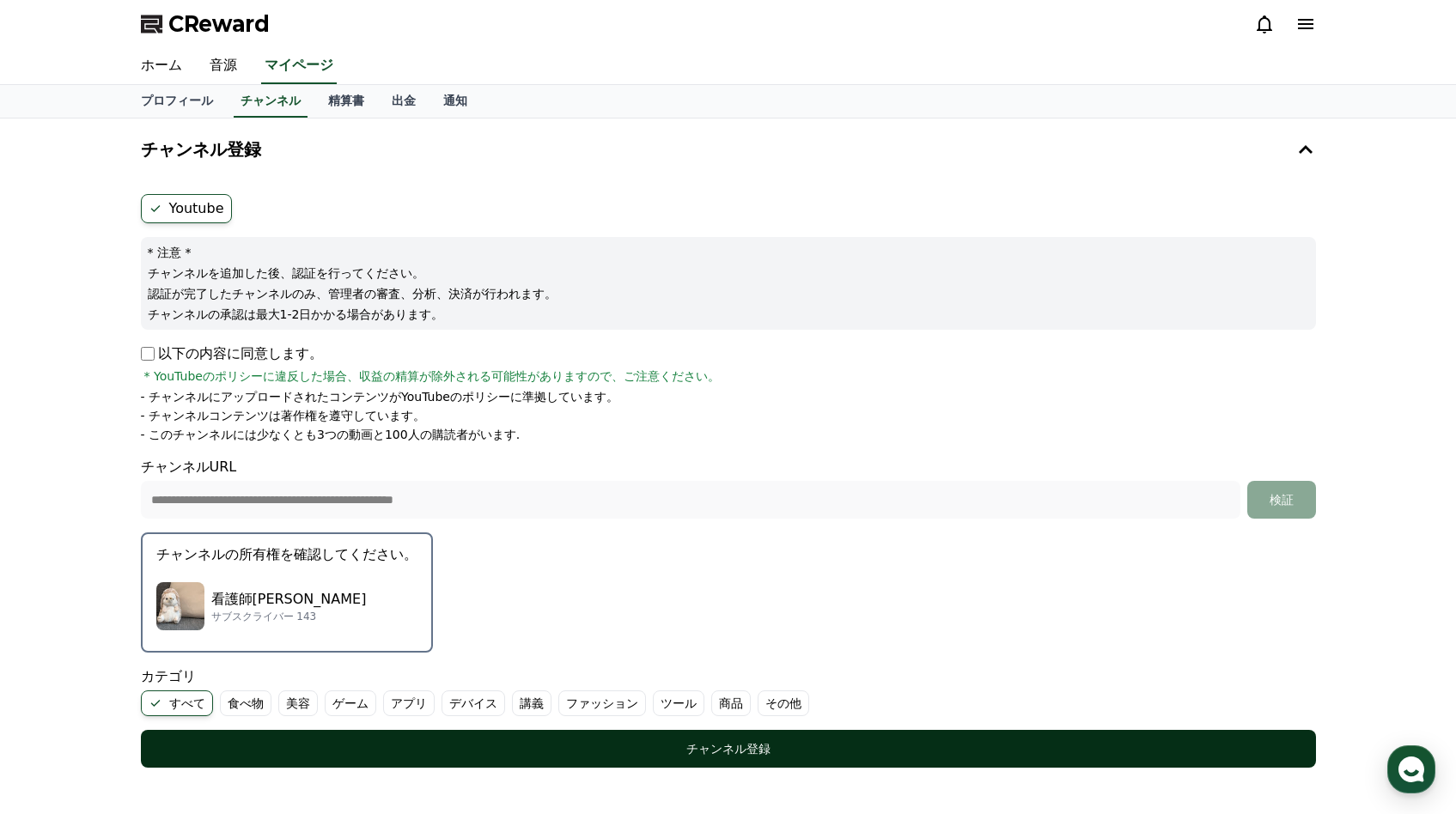
click at [199, 745] on div "チャンネル登録" at bounding box center [728, 749] width 1107 height 18
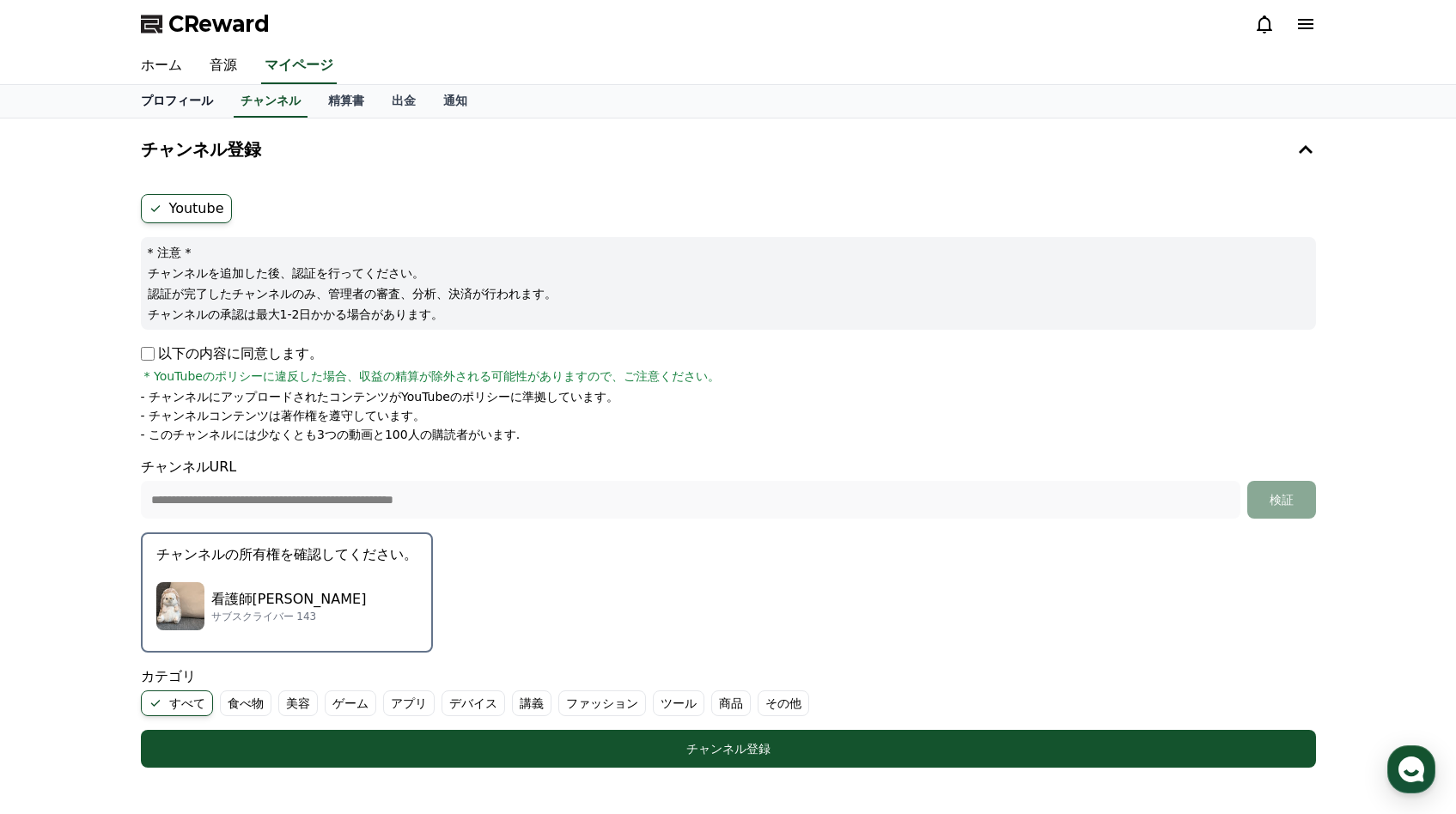
click at [179, 104] on link "プロフィール" at bounding box center [177, 101] width 100 height 32
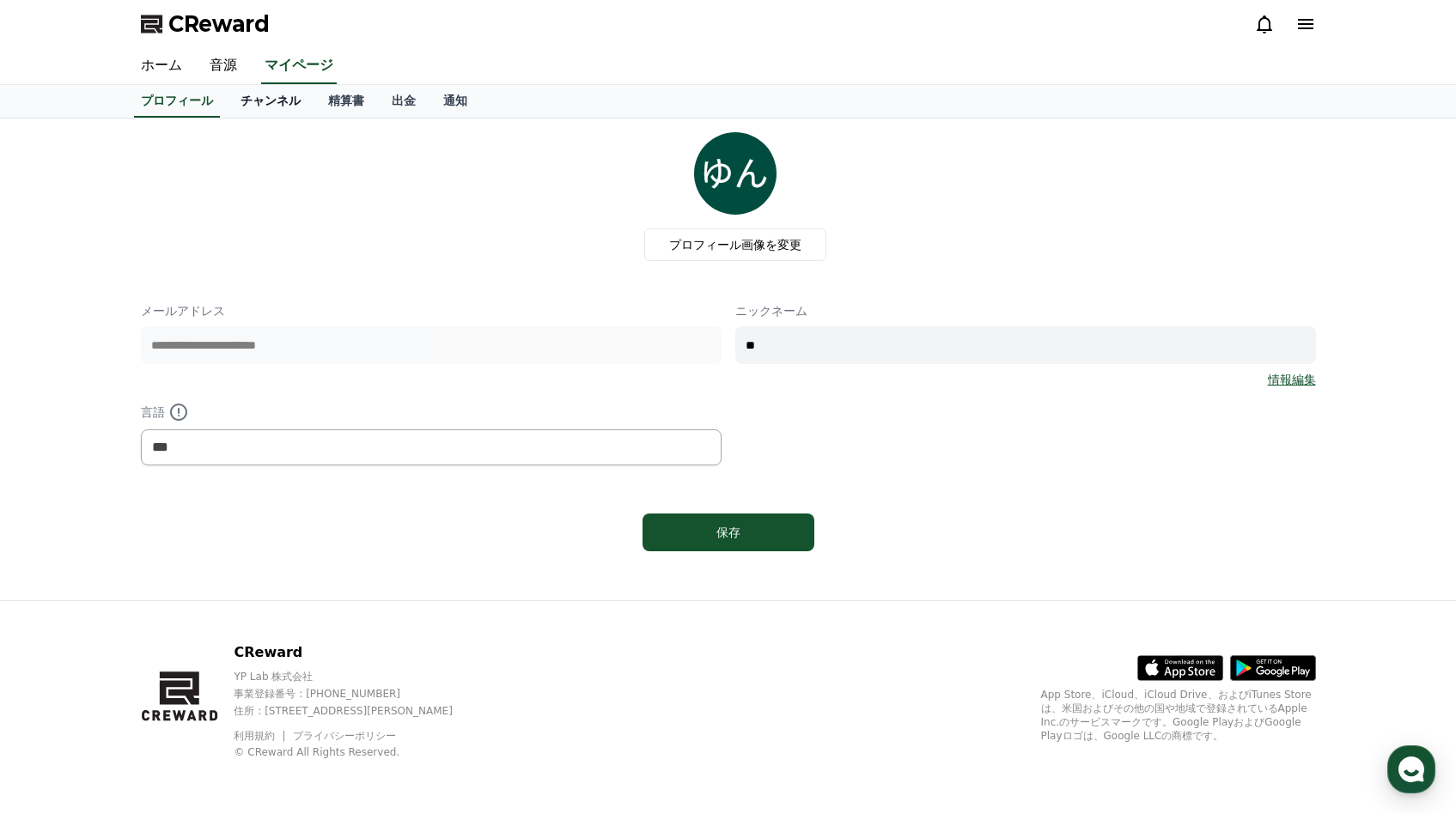
click at [262, 102] on link "チャンネル" at bounding box center [270, 101] width 88 height 32
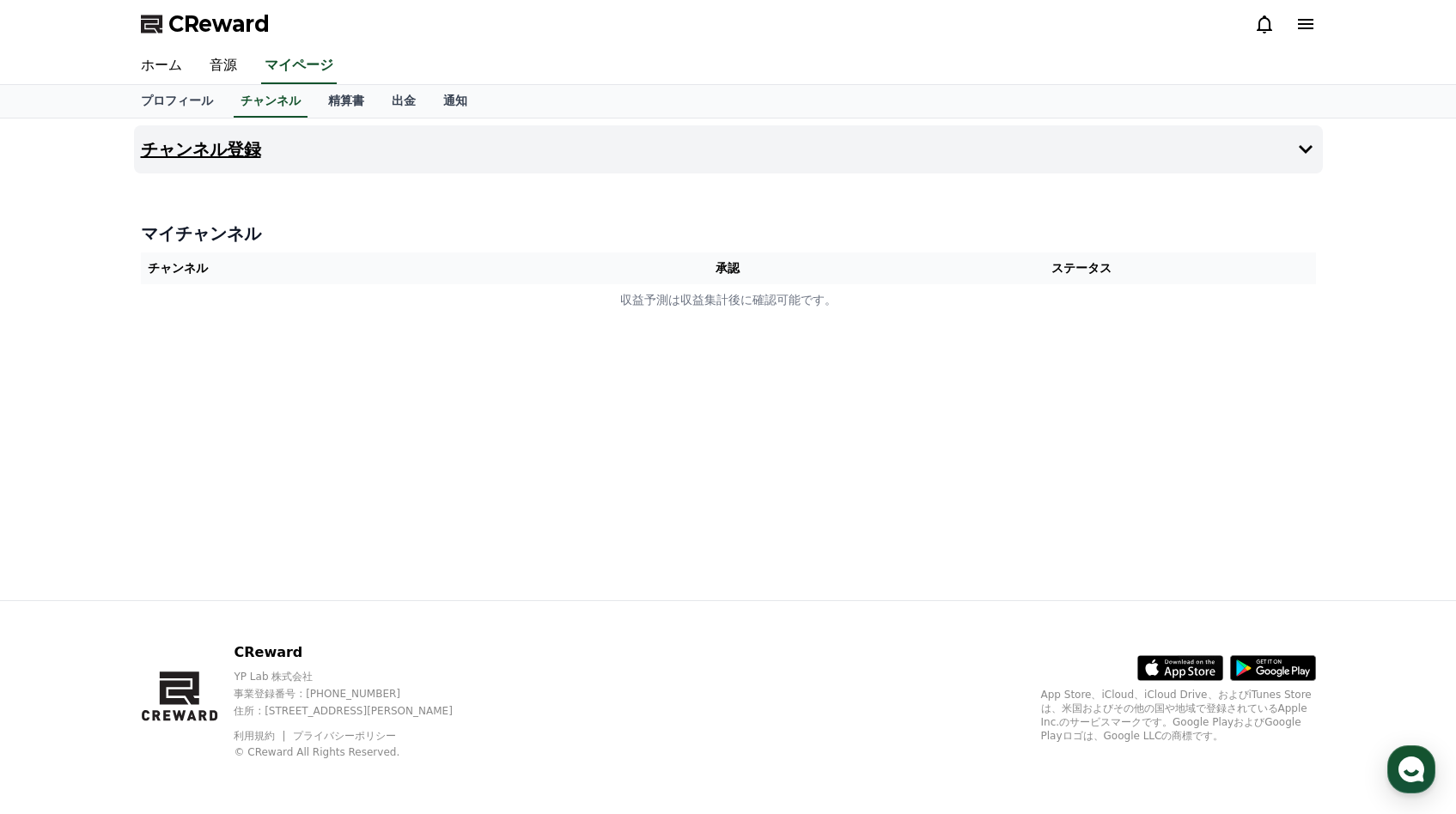
click at [935, 151] on button "チャンネル登録" at bounding box center [728, 149] width 1189 height 48
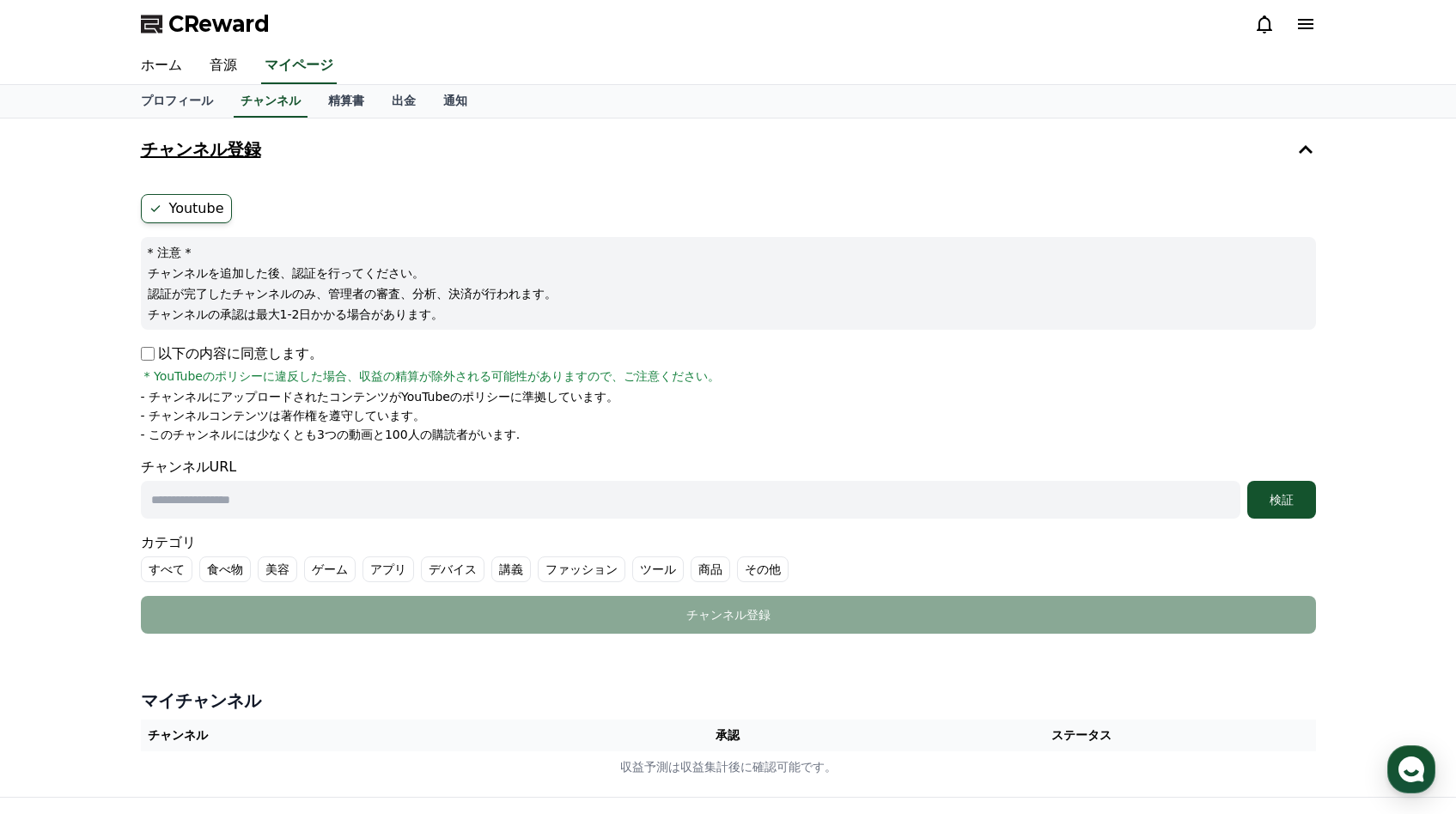
click at [895, 156] on button "チャンネル登録" at bounding box center [728, 149] width 1189 height 48
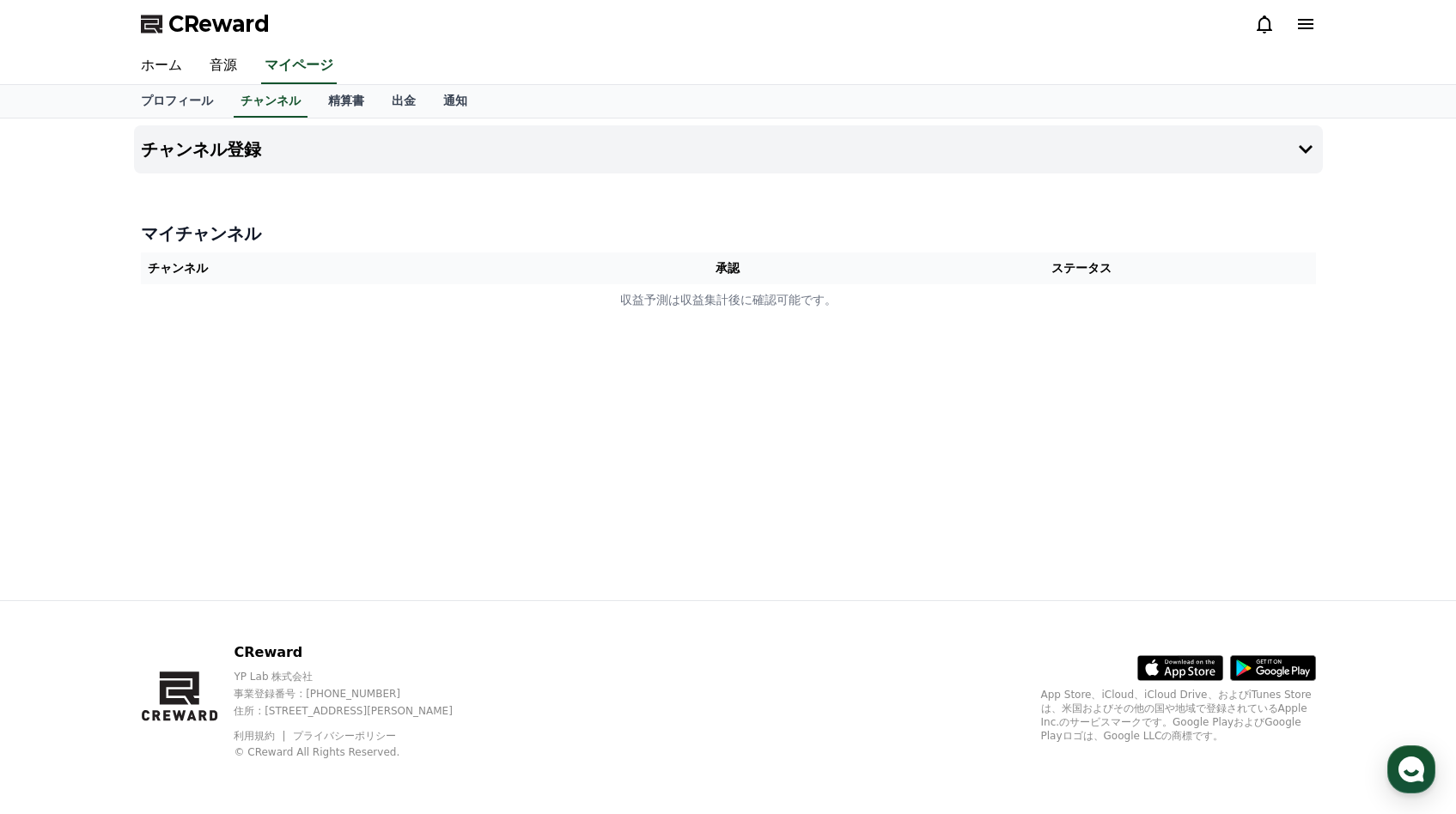
click at [227, 24] on span "CReward" at bounding box center [219, 24] width 101 height 27
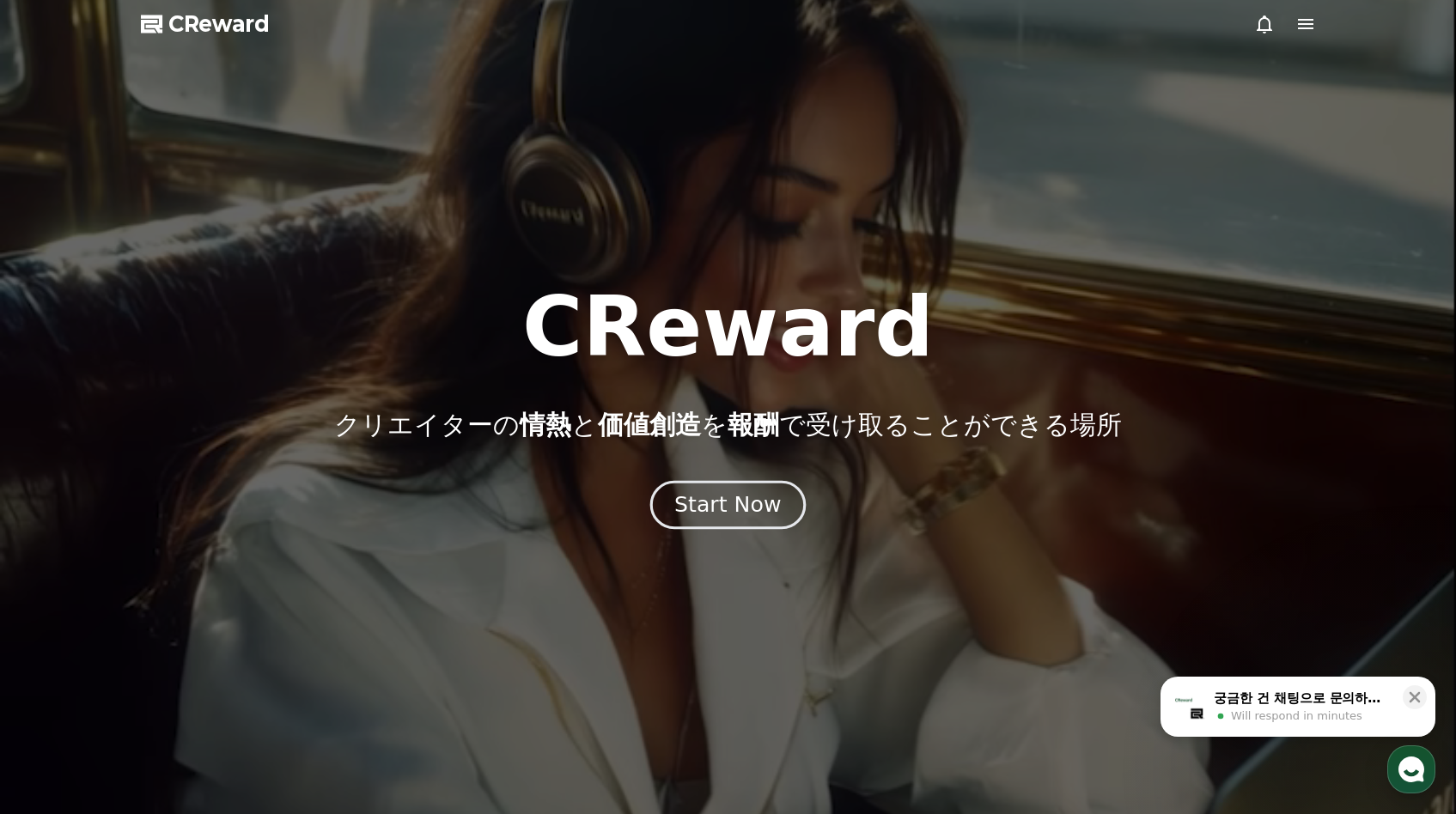
click at [717, 511] on div "Start Now" at bounding box center [727, 504] width 106 height 29
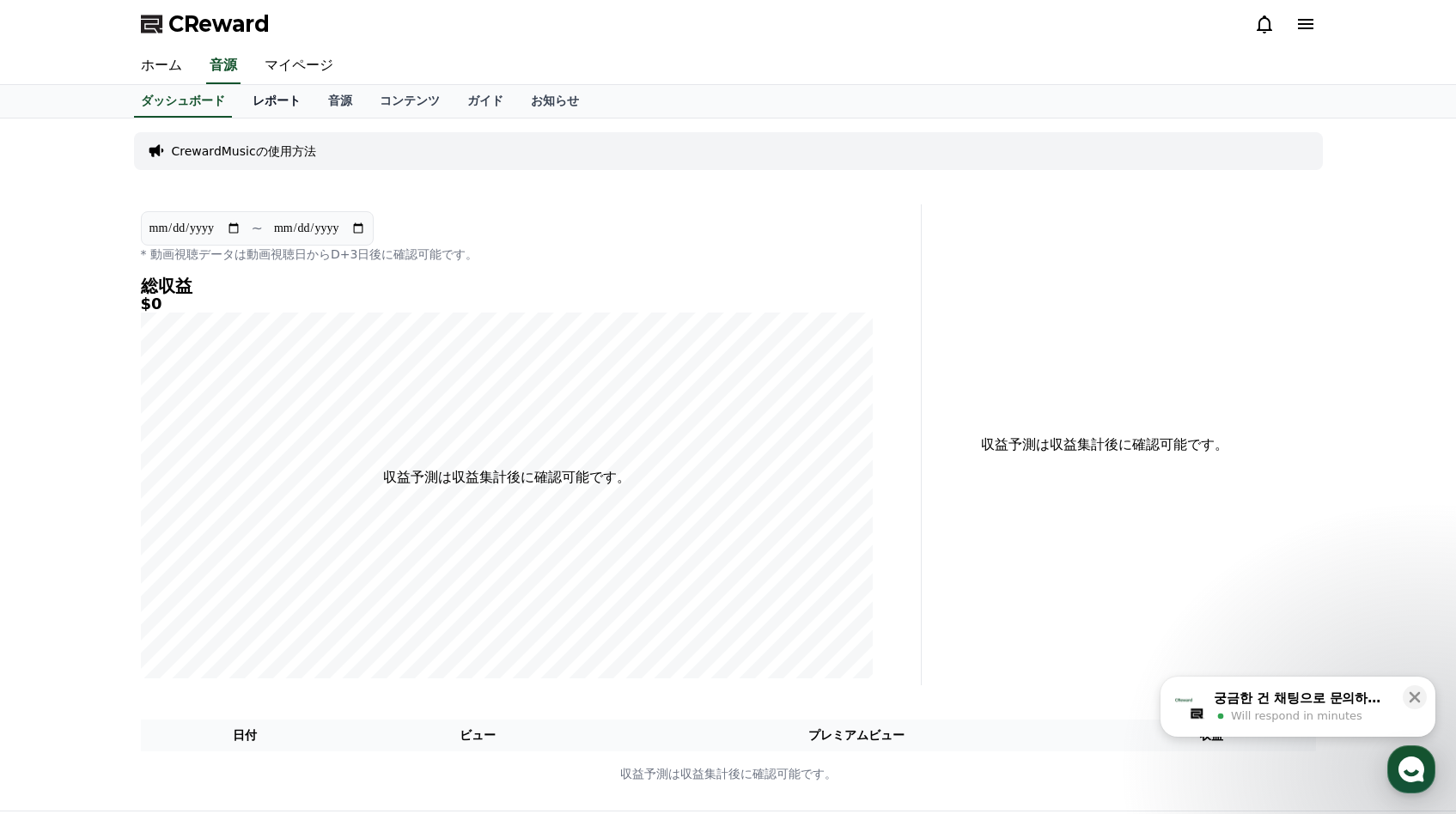
click at [290, 97] on link "レポート" at bounding box center [276, 101] width 75 height 32
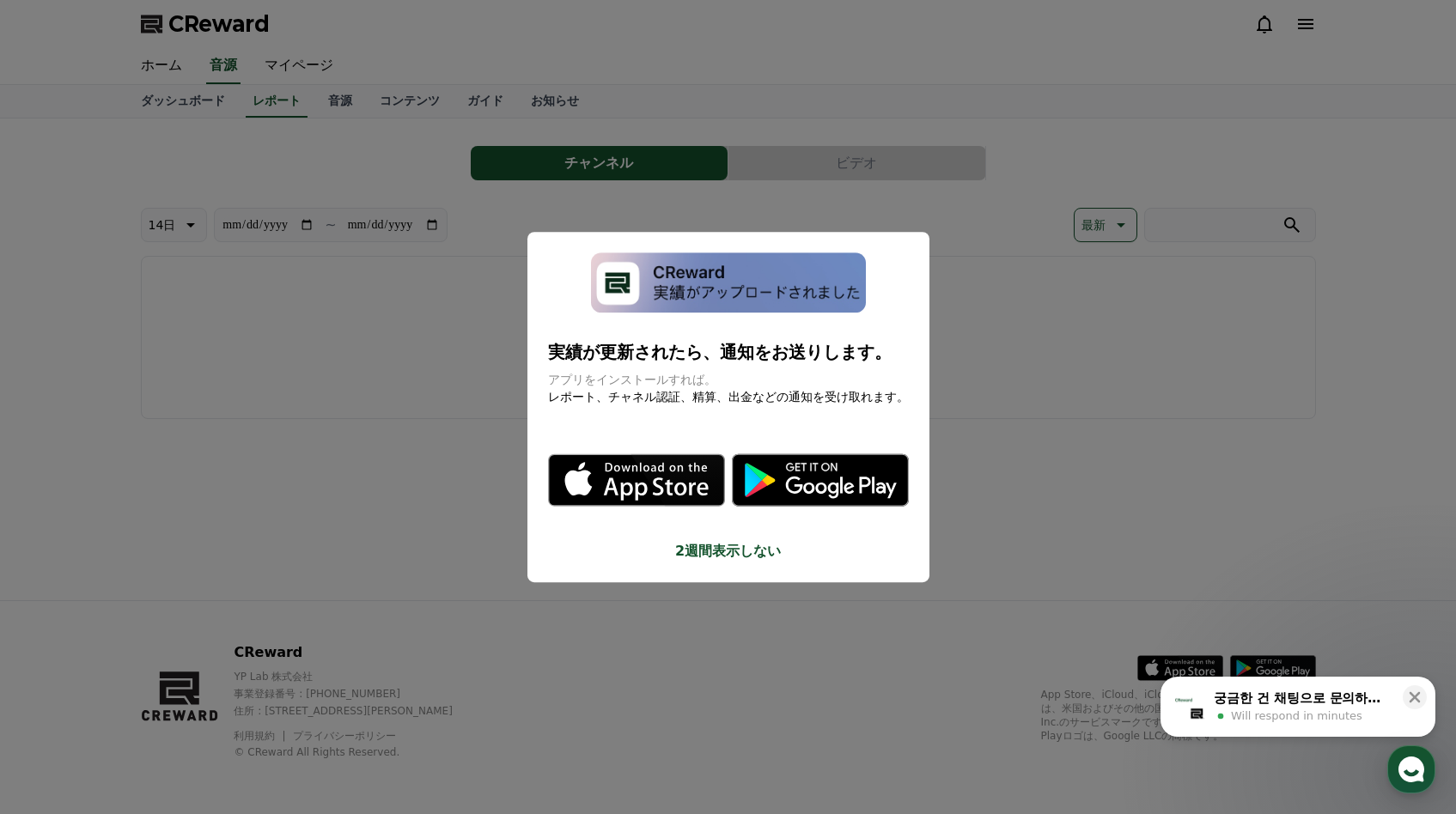
click at [330, 89] on button "close modal" at bounding box center [728, 407] width 1456 height 814
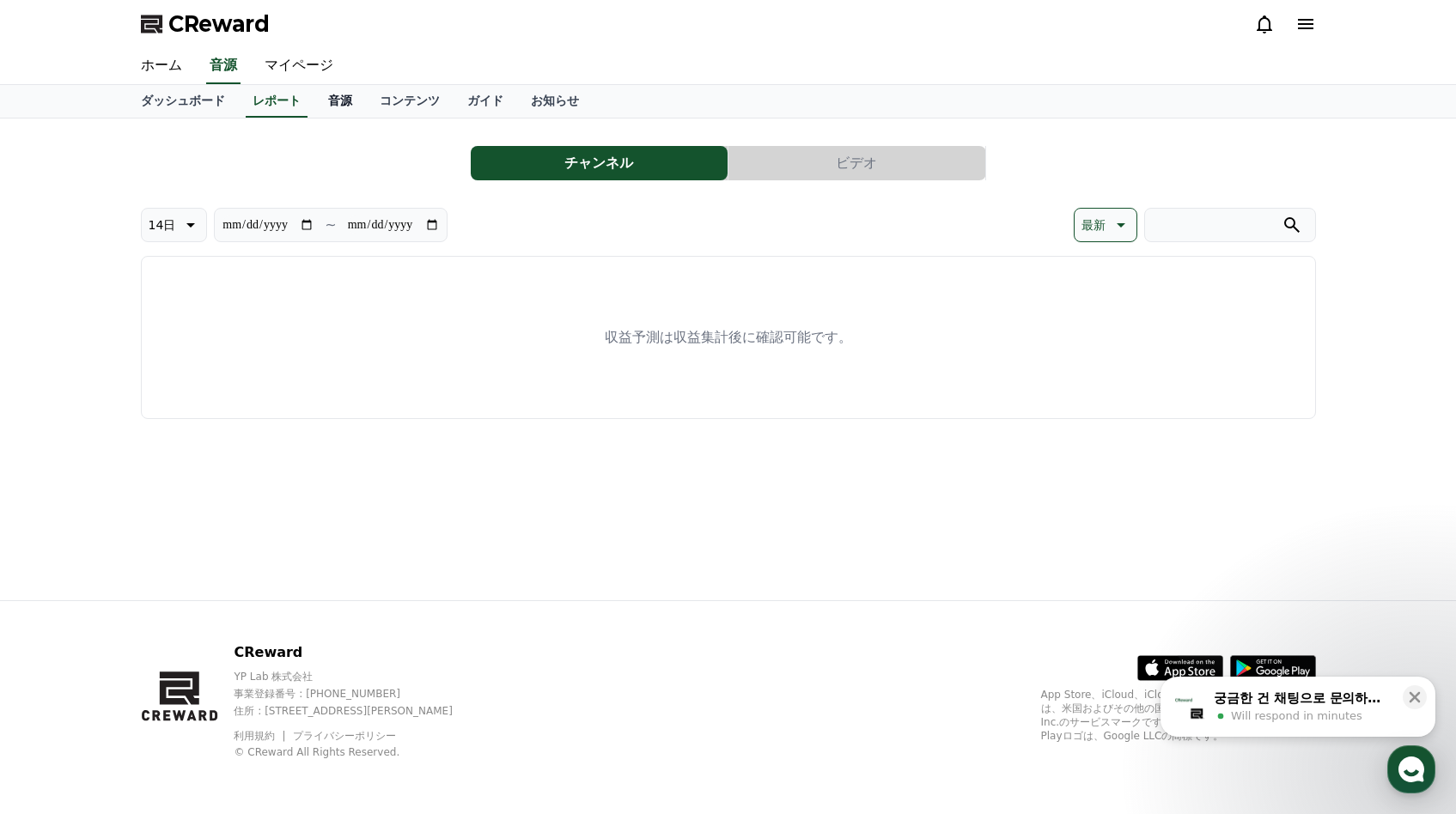
click at [333, 94] on link "音源" at bounding box center [340, 101] width 52 height 32
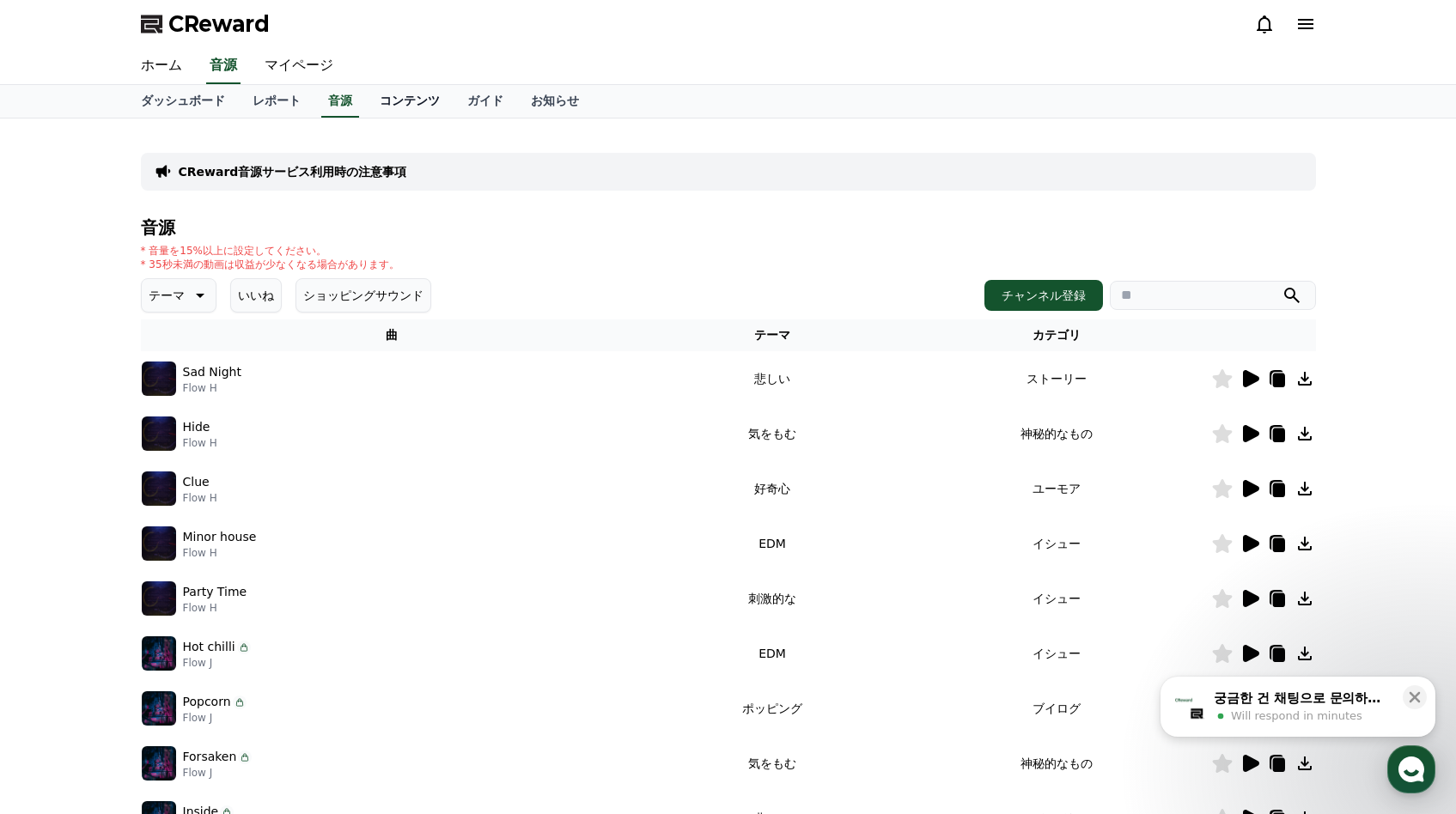
click at [405, 104] on link "コンテンツ" at bounding box center [410, 101] width 88 height 32
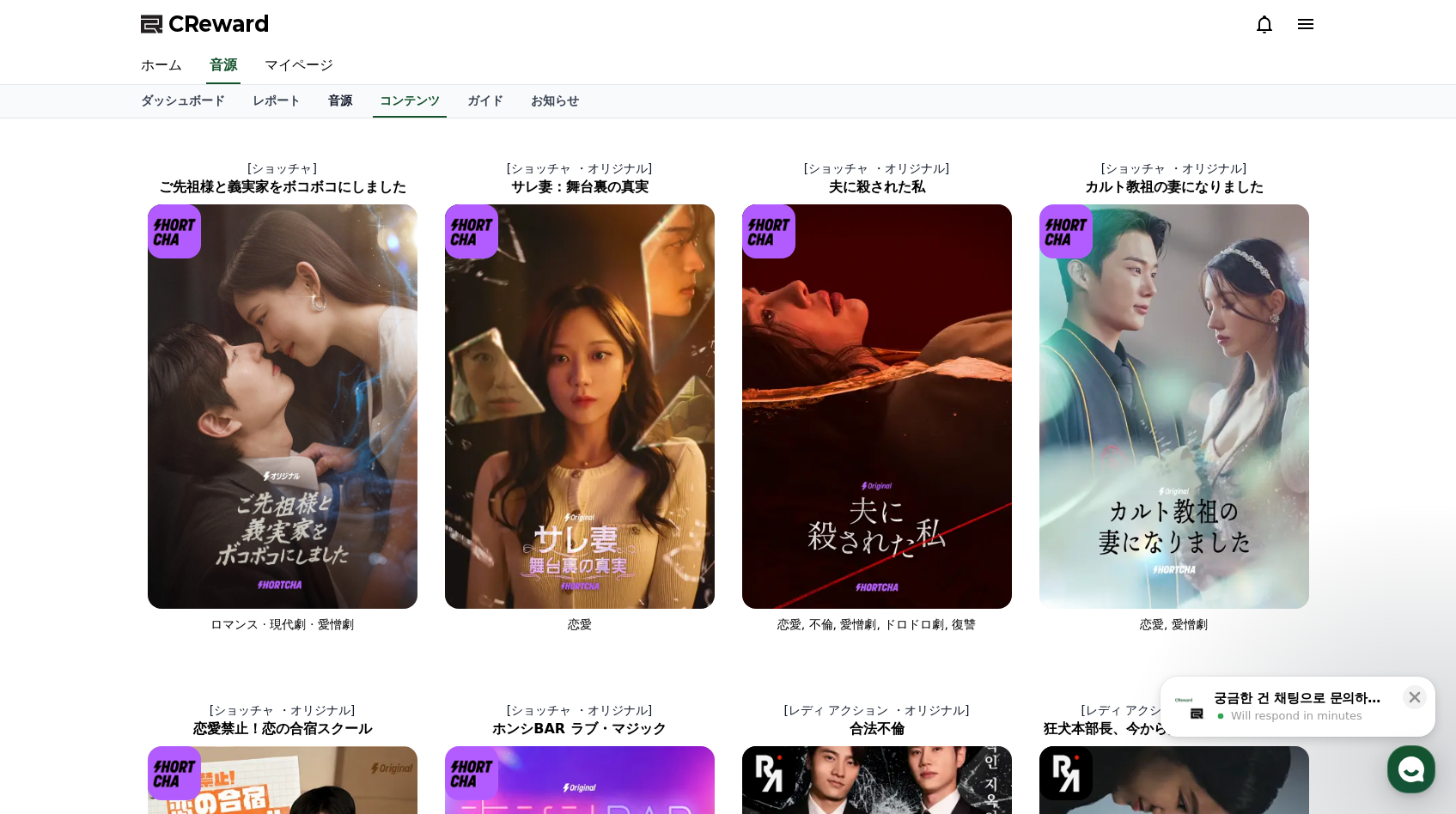
click at [330, 112] on link "音源" at bounding box center [340, 101] width 52 height 32
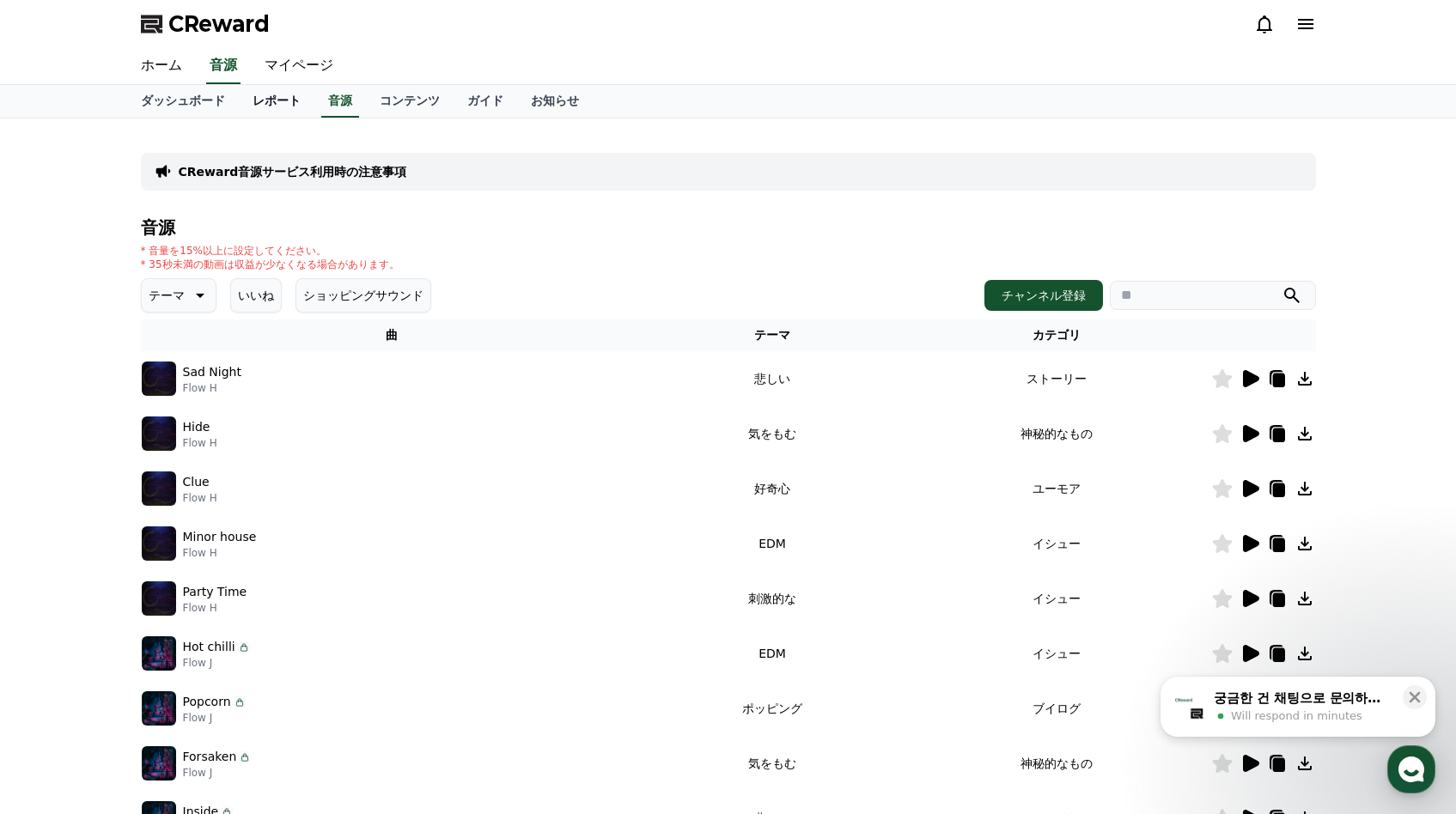
click at [286, 100] on link "レポート" at bounding box center [276, 101] width 75 height 32
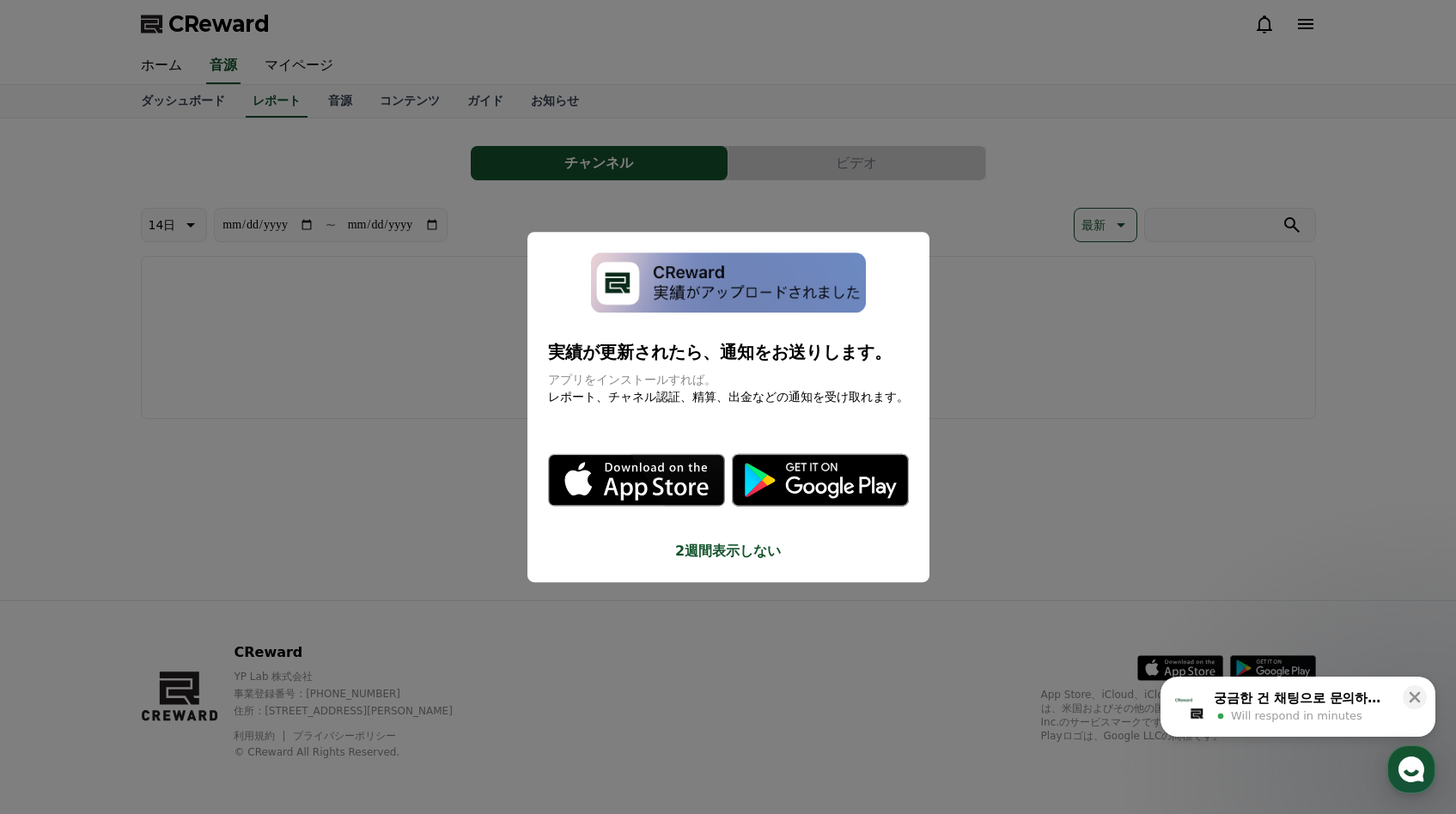
click at [713, 167] on button "close modal" at bounding box center [728, 407] width 1456 height 814
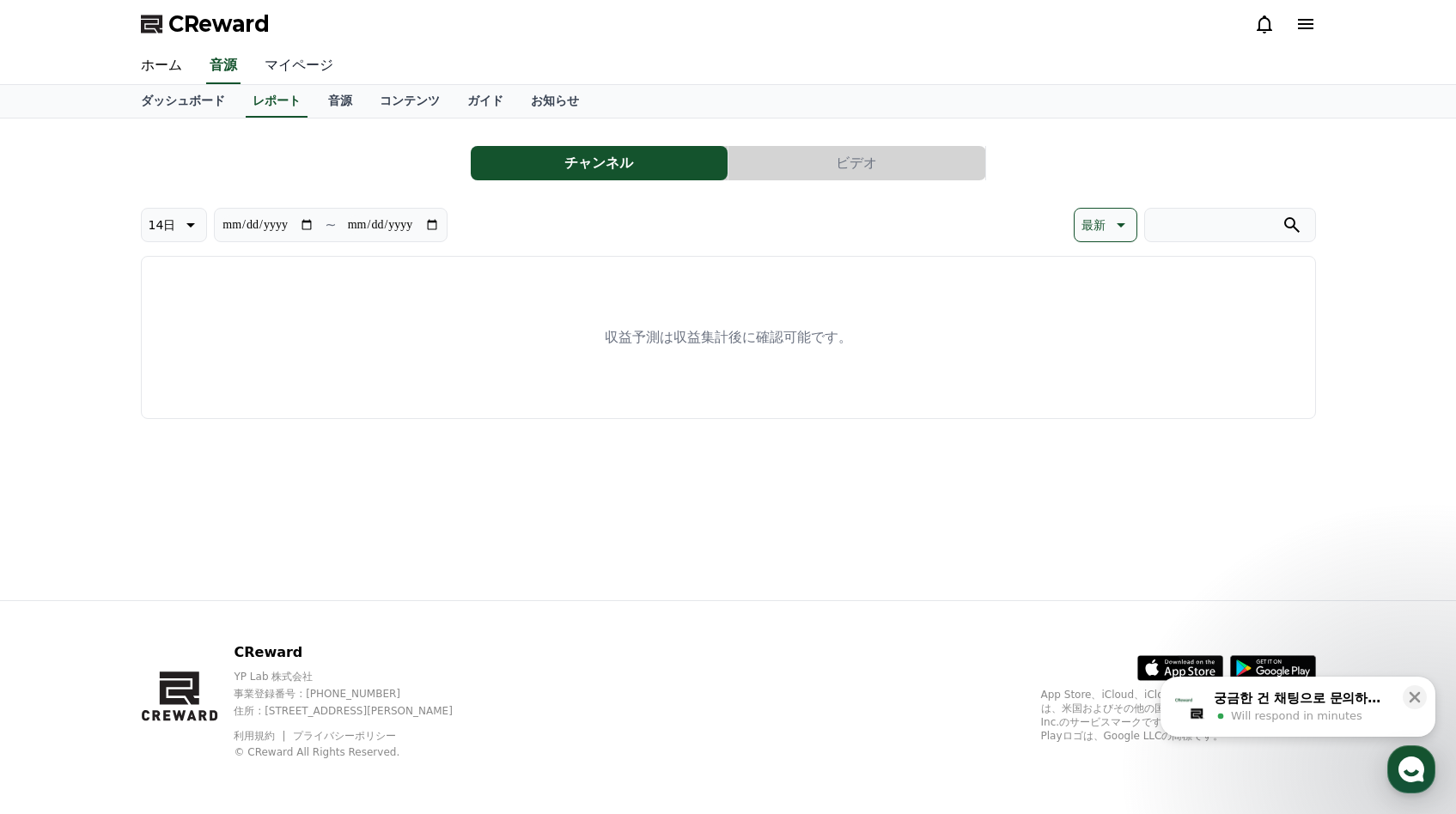
click at [269, 59] on link "マイページ" at bounding box center [299, 66] width 97 height 36
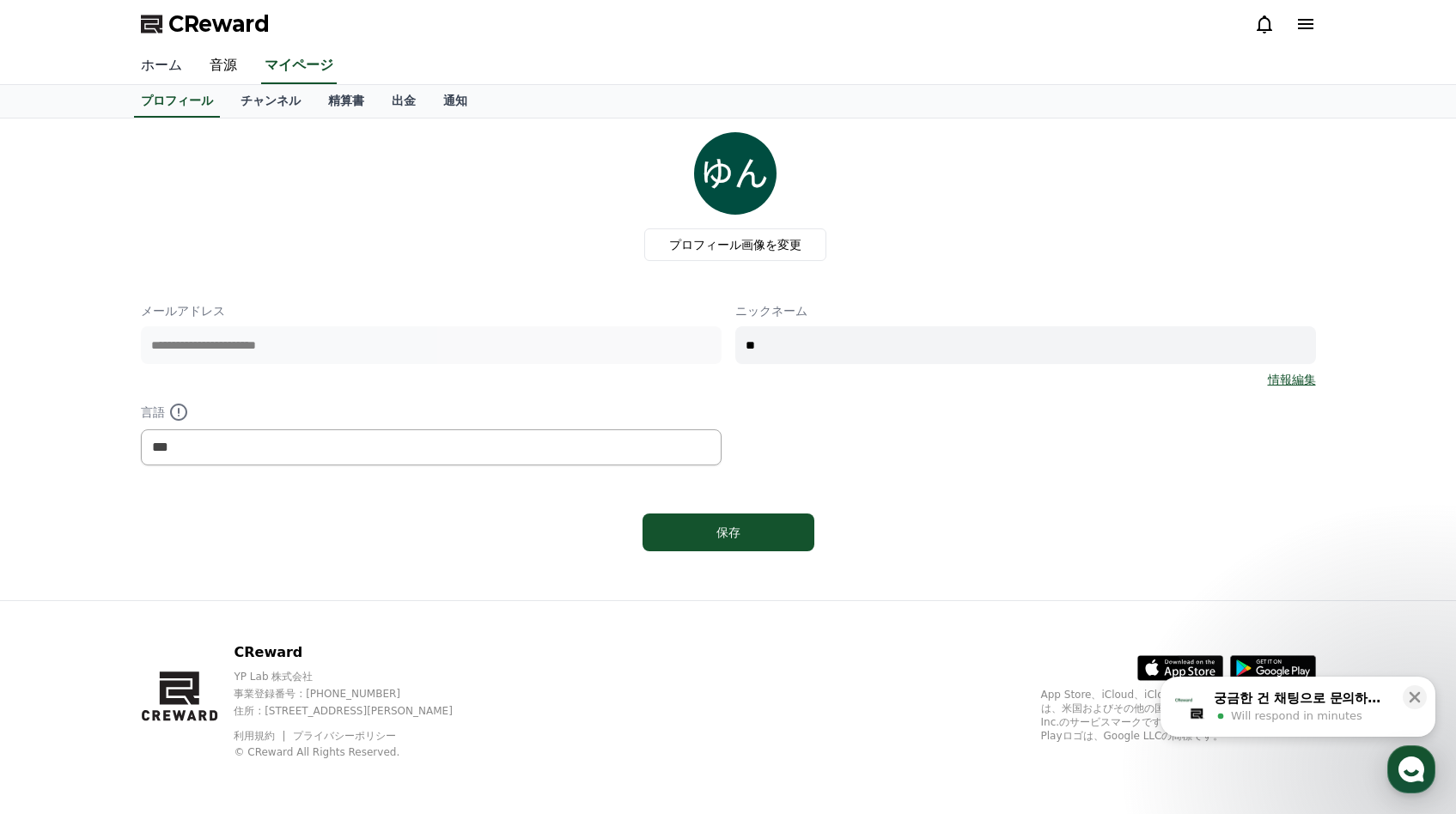
click at [161, 76] on link "ホーム" at bounding box center [161, 66] width 68 height 36
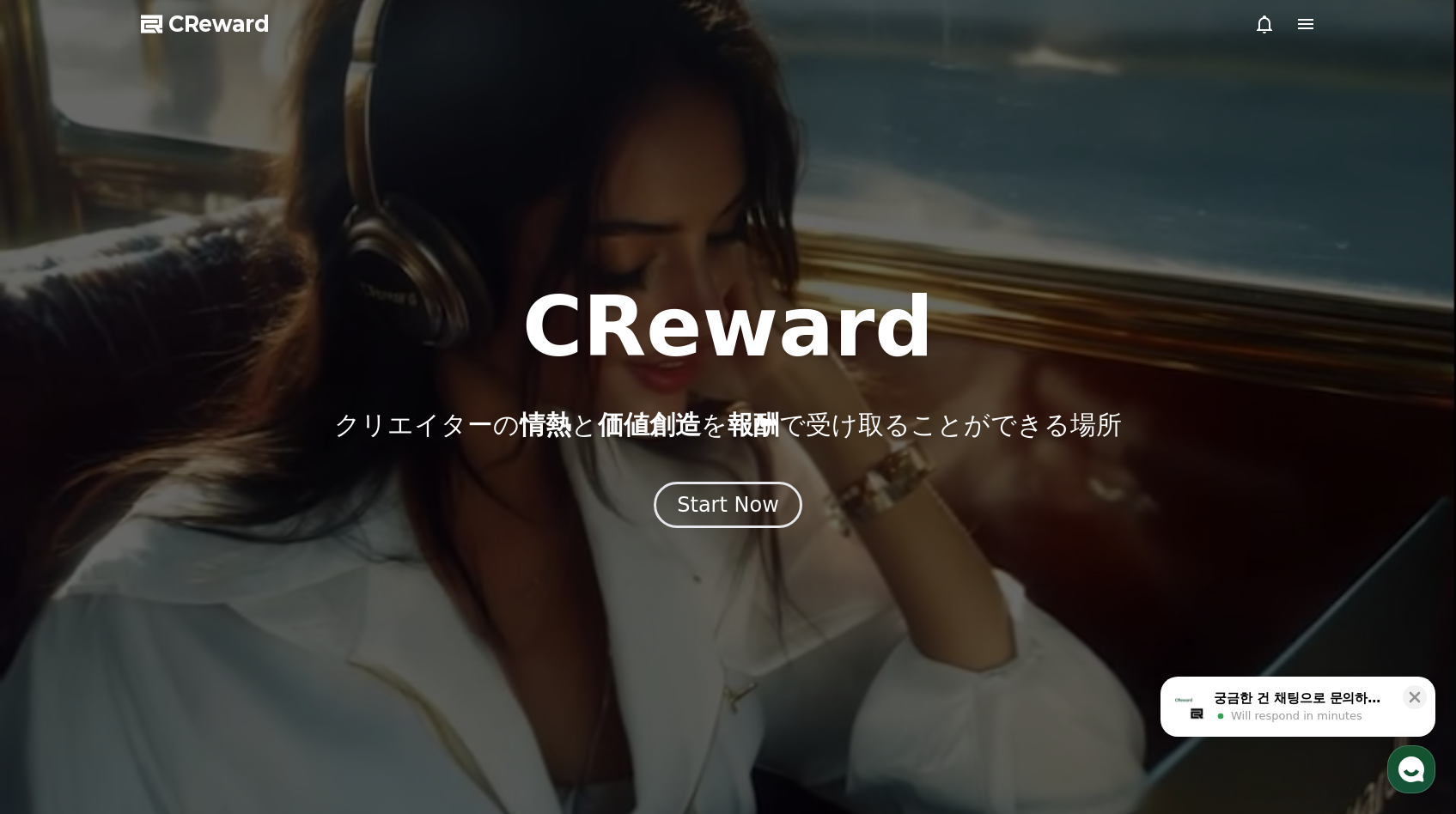
click at [1309, 12] on div at bounding box center [728, 407] width 1456 height 814
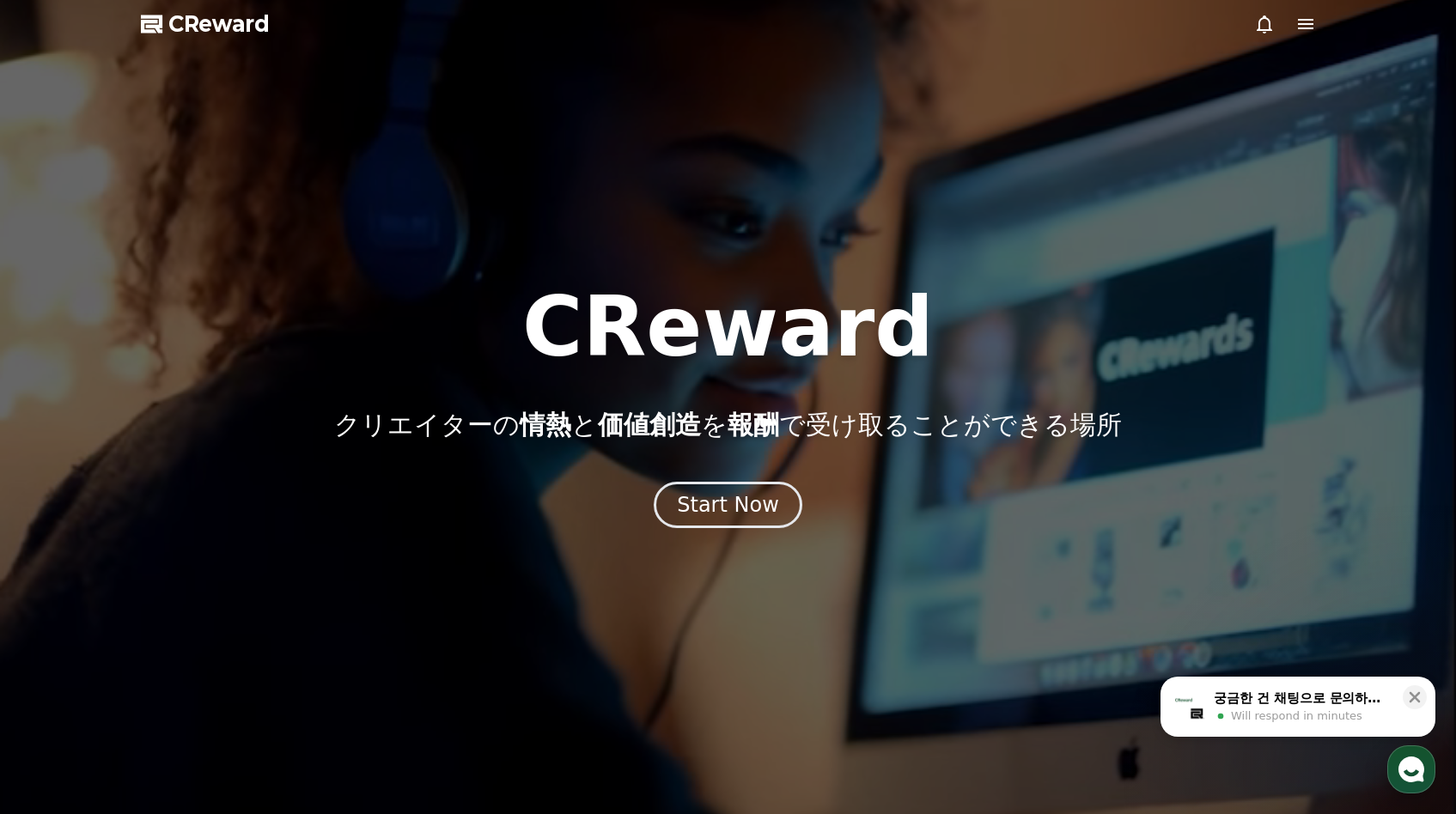
click at [1308, 21] on icon at bounding box center [1305, 24] width 20 height 20
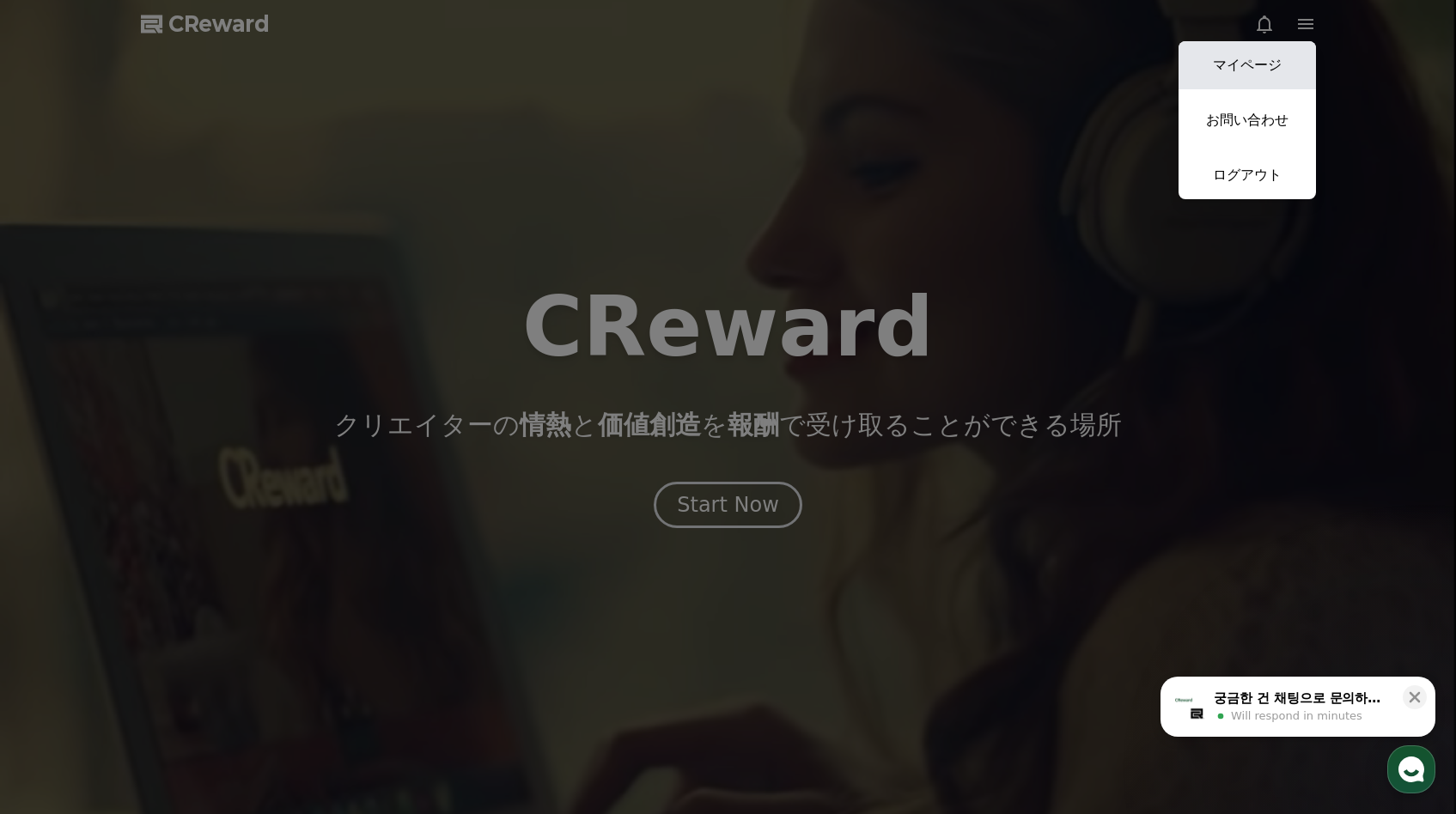
click at [1303, 64] on link "マイページ" at bounding box center [1247, 65] width 138 height 48
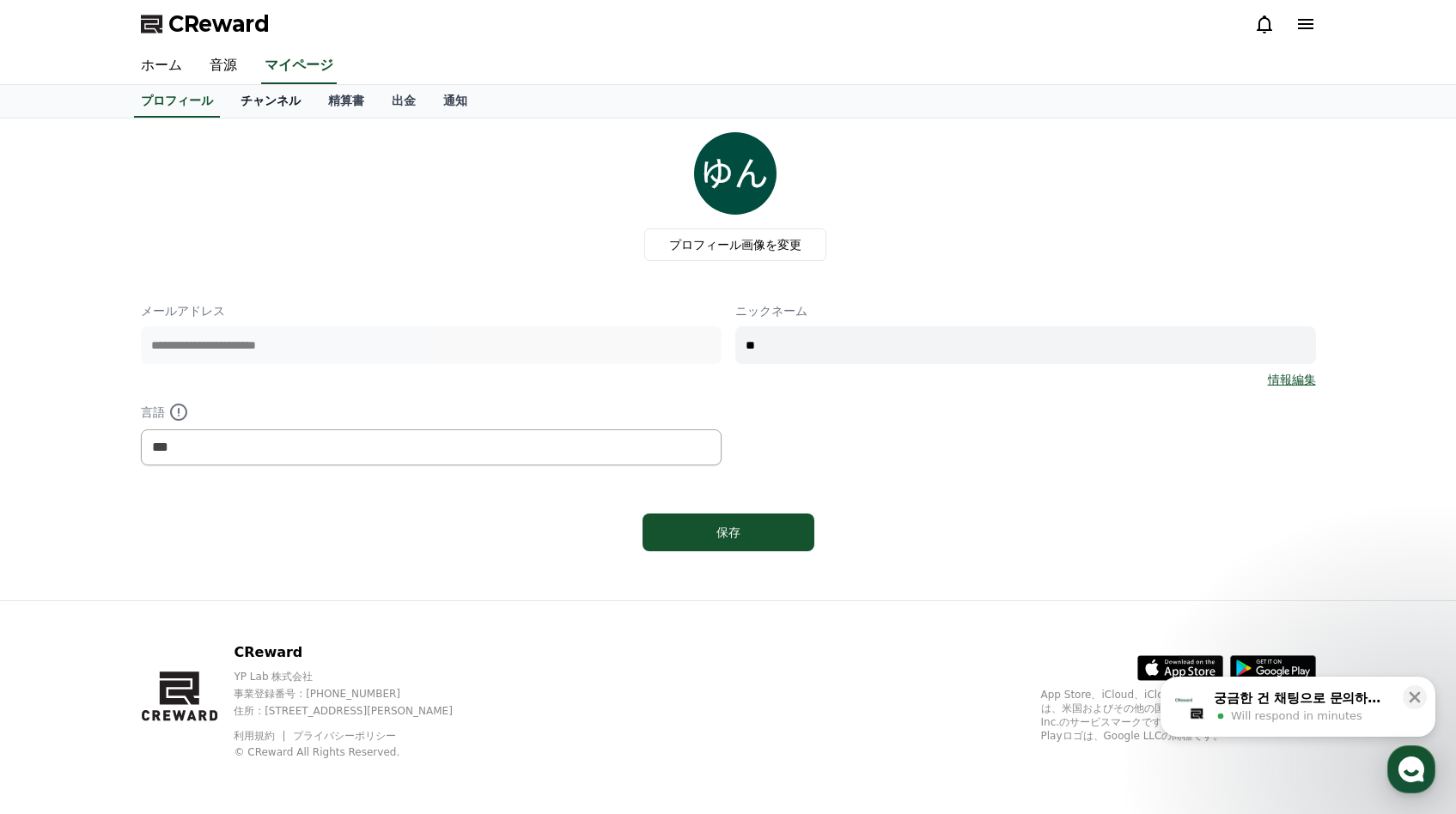
click at [259, 111] on link "チャンネル" at bounding box center [270, 101] width 88 height 32
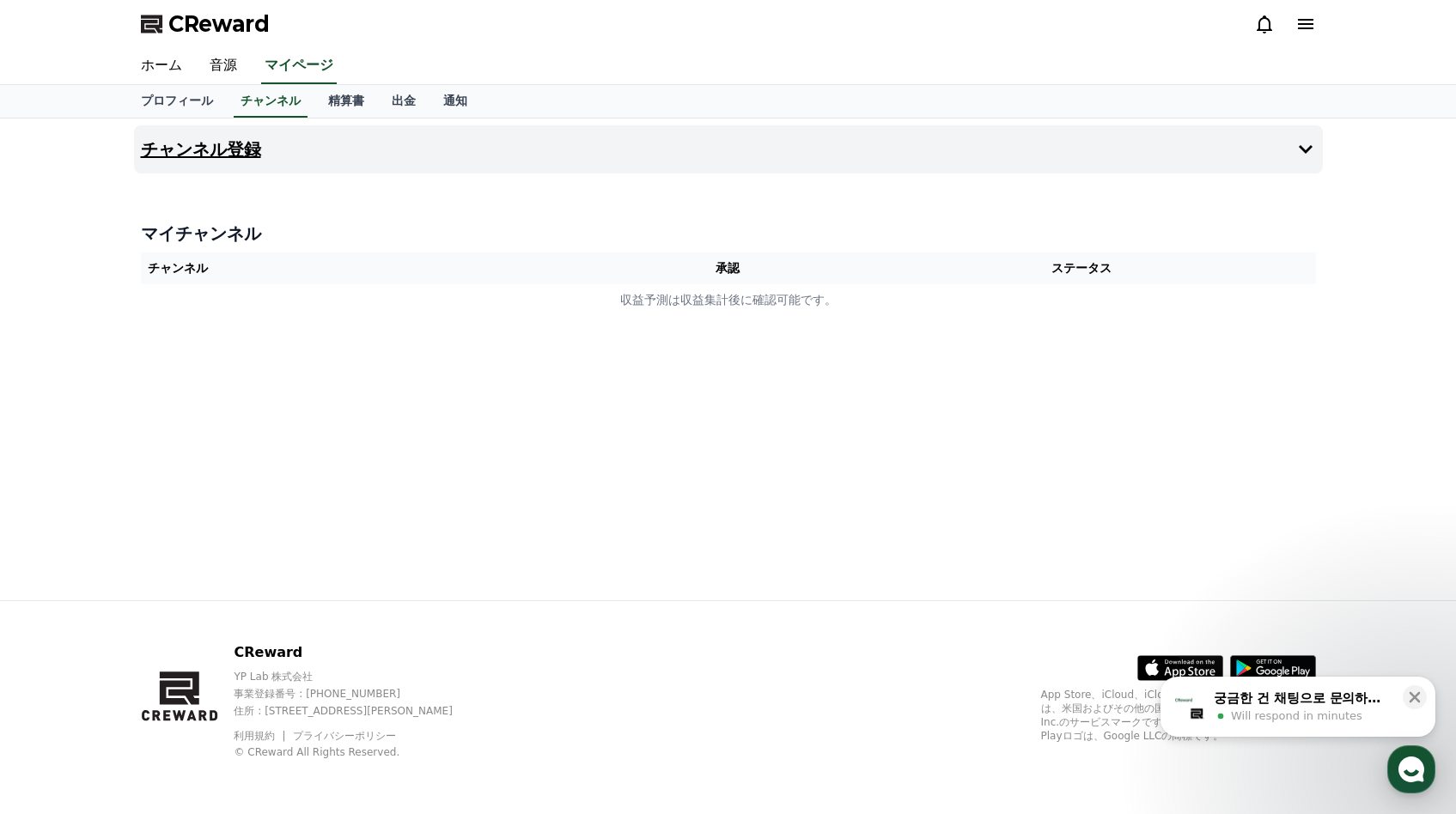
click at [416, 151] on button "チャンネル登録" at bounding box center [728, 149] width 1189 height 48
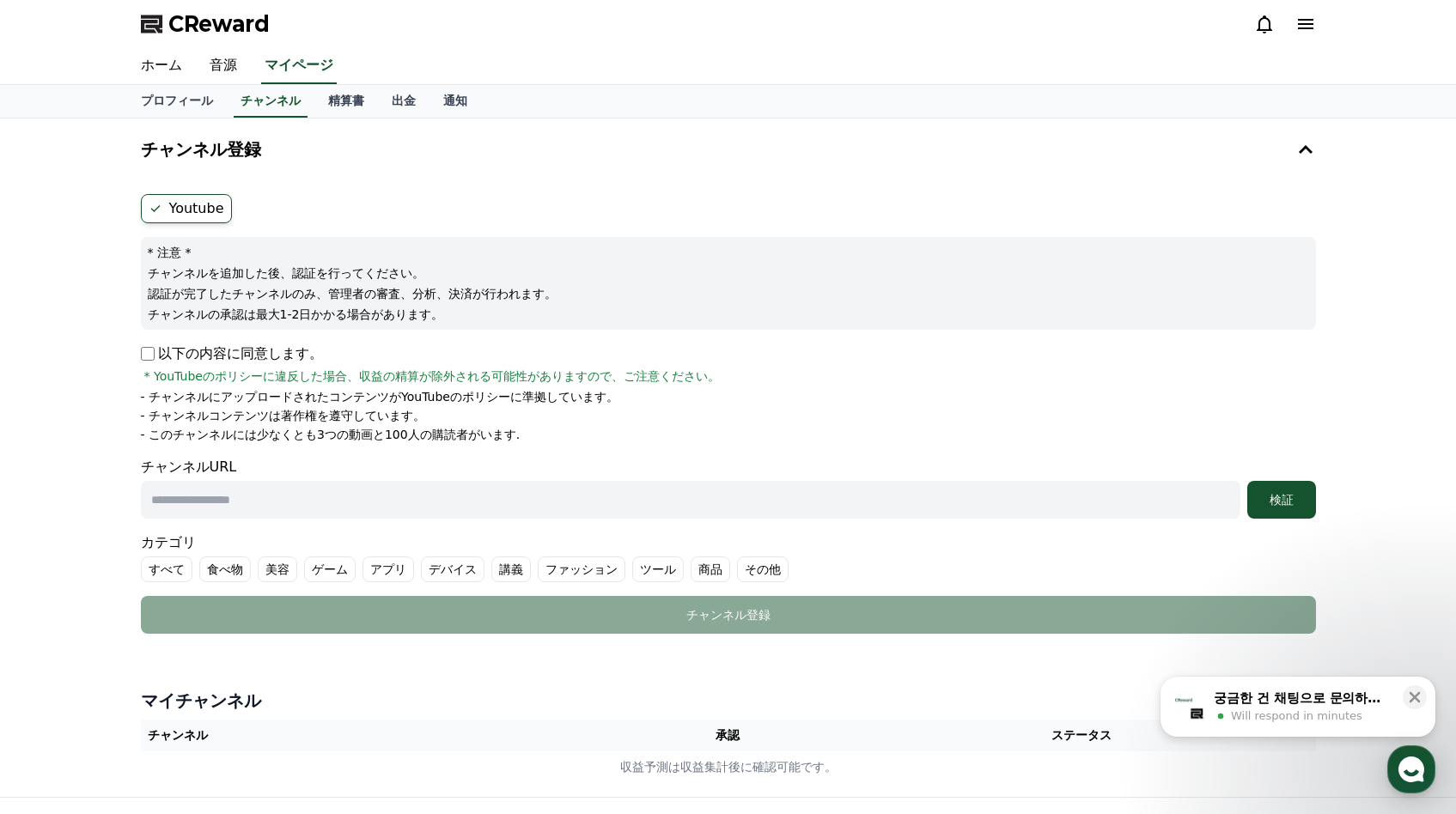
click at [178, 214] on label "Youtube" at bounding box center [187, 208] width 91 height 29
drag, startPoint x: 190, startPoint y: 207, endPoint x: 206, endPoint y: 236, distance: 33.1
click at [195, 215] on label "Youtube" at bounding box center [187, 208] width 91 height 29
click at [271, 199] on ul "Youtube" at bounding box center [728, 208] width 1175 height 29
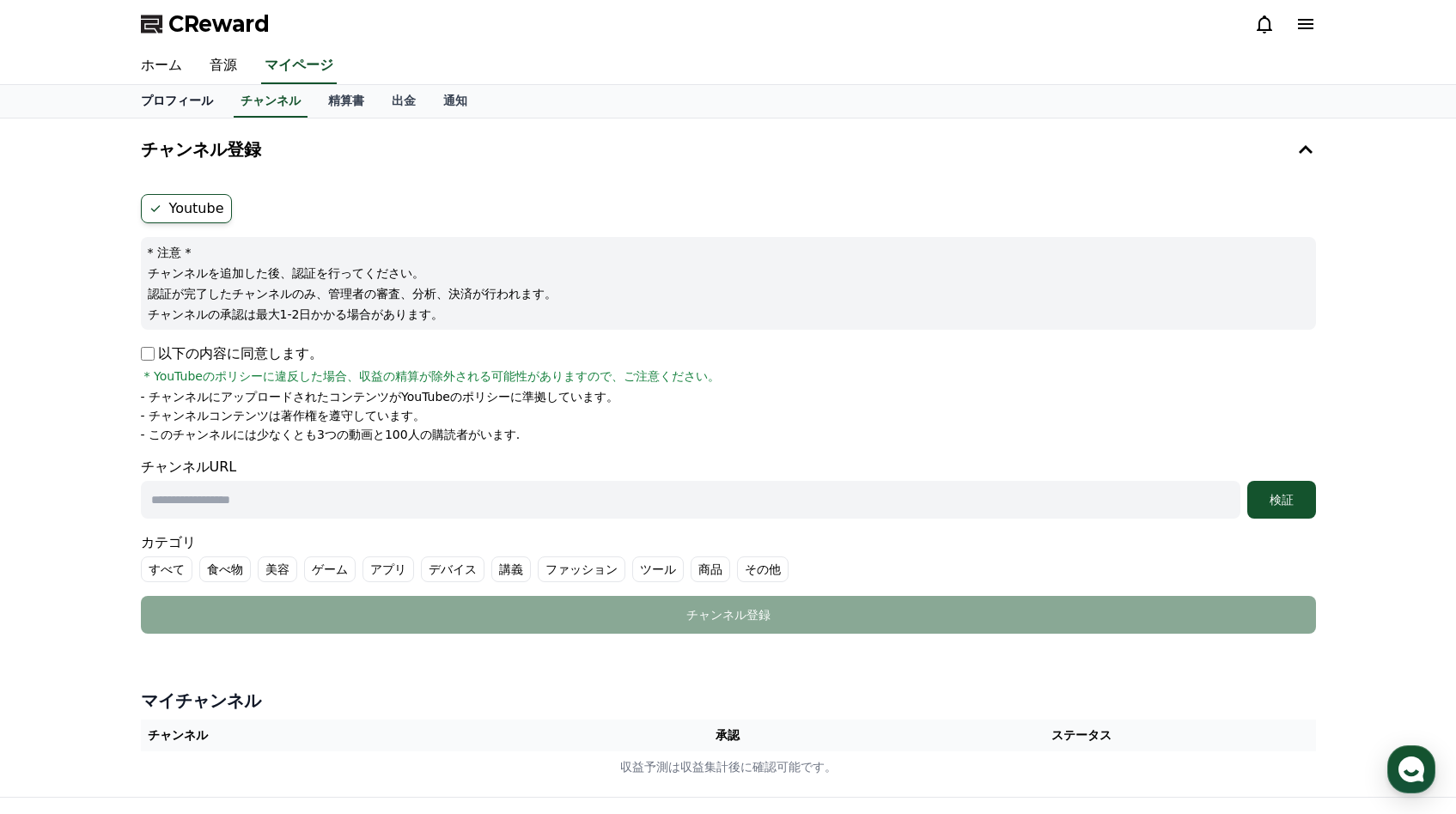
click at [192, 97] on link "プロフィール" at bounding box center [177, 101] width 100 height 32
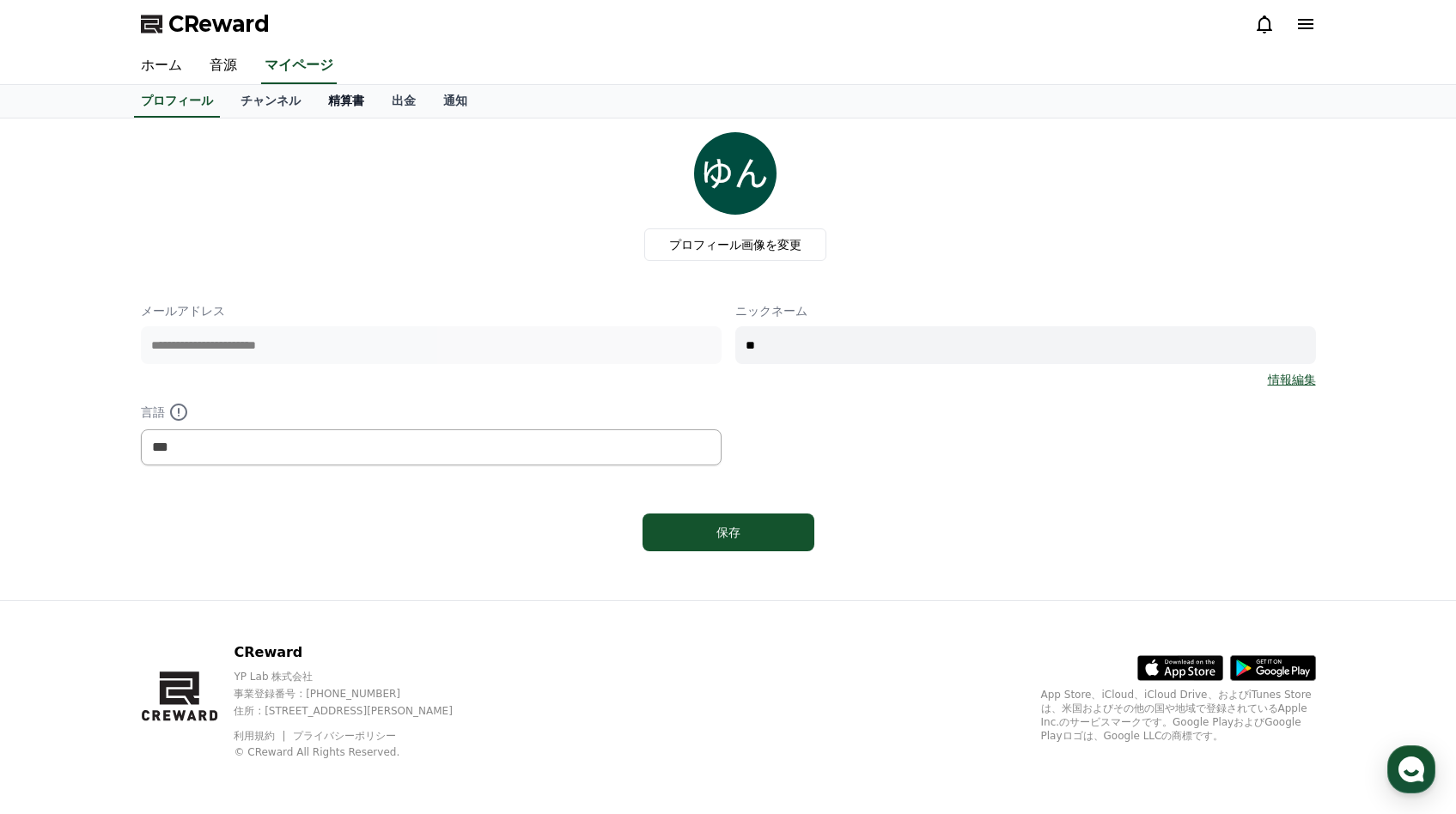
click at [347, 94] on link "精算書" at bounding box center [346, 101] width 63 height 32
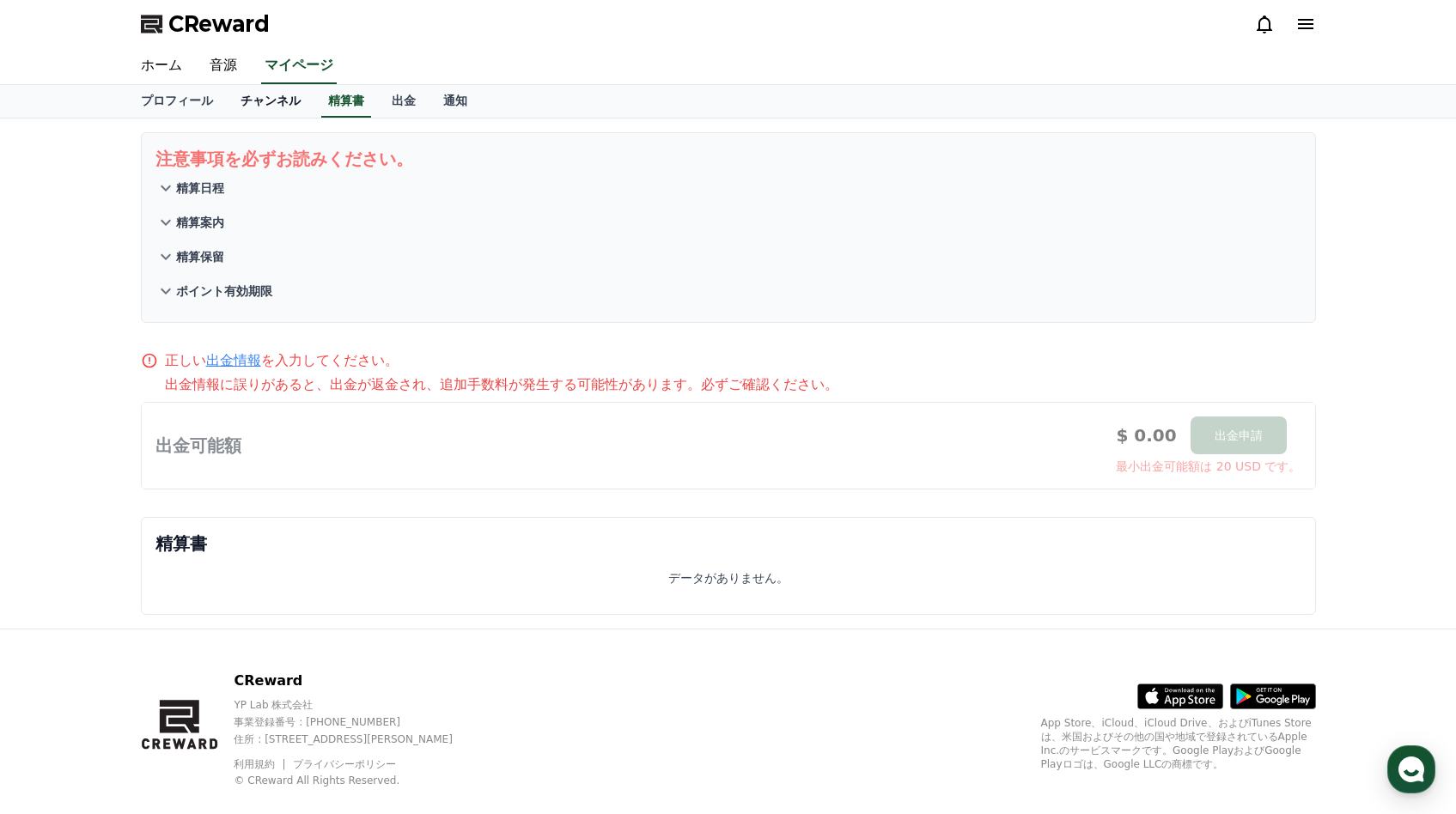
click at [286, 104] on link "チャンネル" at bounding box center [270, 101] width 88 height 32
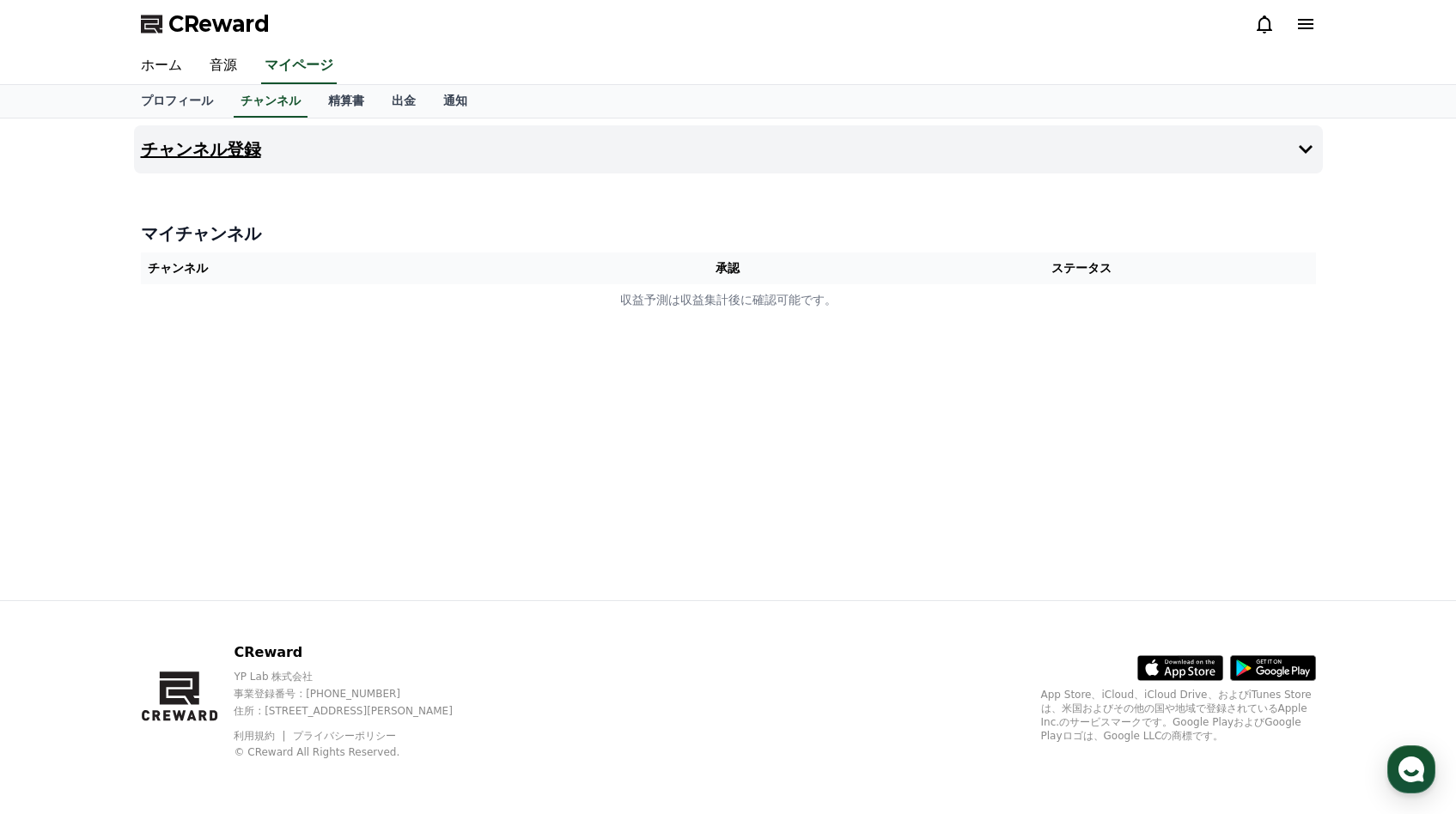
click at [247, 157] on h4 "チャンネル登録" at bounding box center [201, 150] width 120 height 19
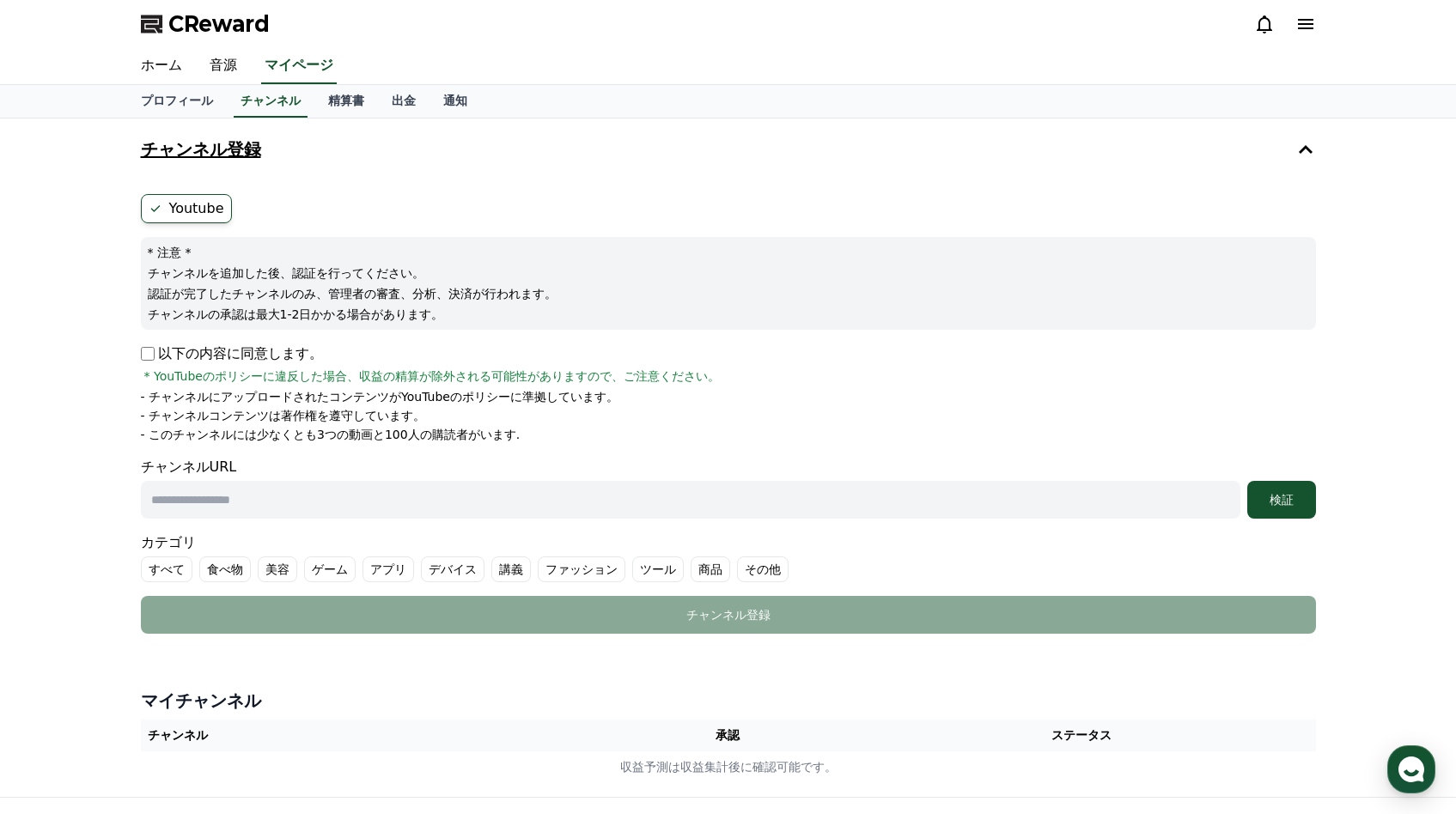
click at [248, 161] on button "チャンネル登録" at bounding box center [728, 149] width 1189 height 48
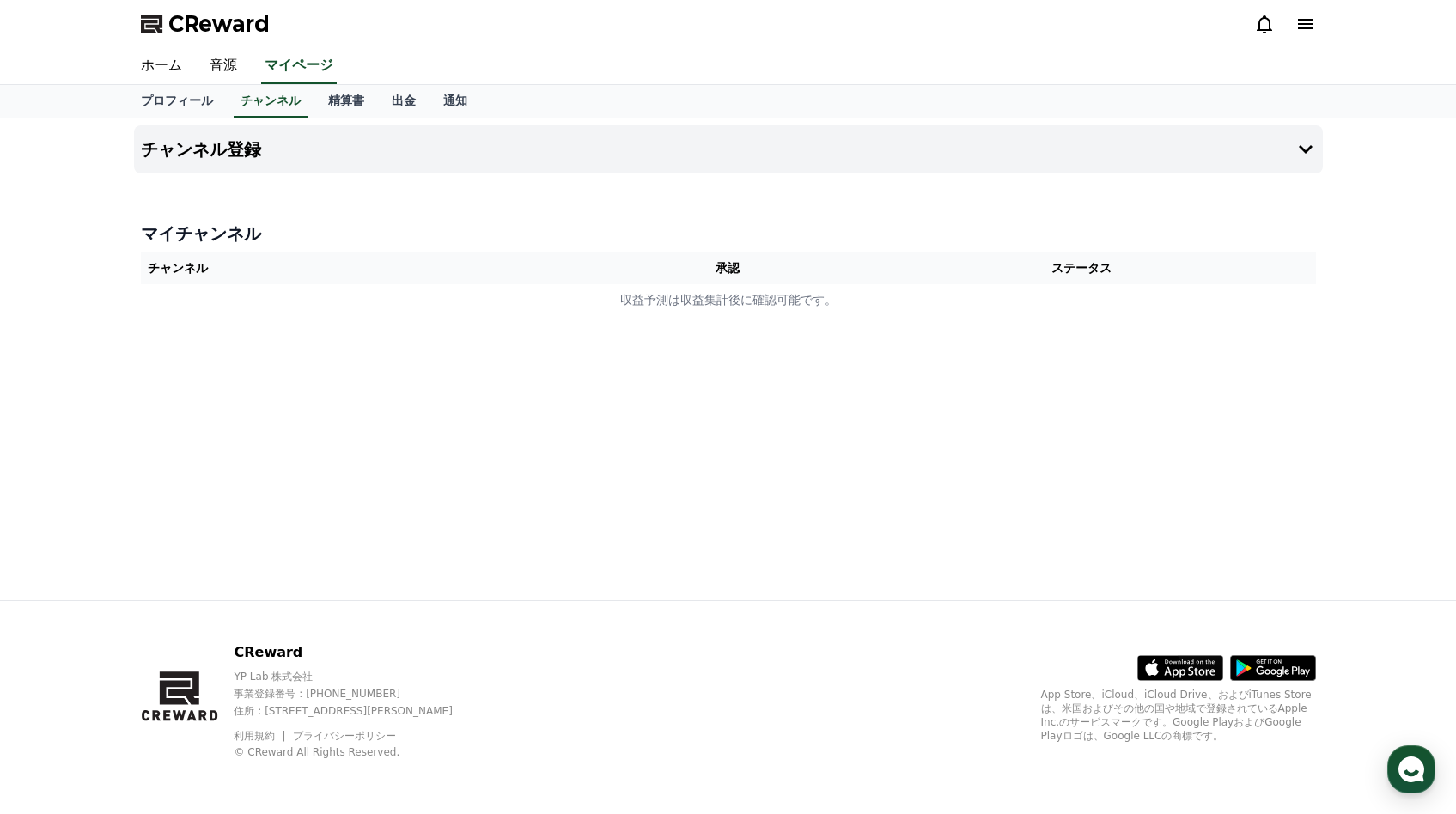
click at [257, 255] on th "チャンネル" at bounding box center [375, 268] width 468 height 32
click at [258, 255] on th "チャンネル" at bounding box center [375, 268] width 468 height 32
click at [266, 270] on th "チャンネル" at bounding box center [375, 268] width 468 height 32
click at [207, 157] on h4 "チャンネル登録" at bounding box center [201, 150] width 120 height 19
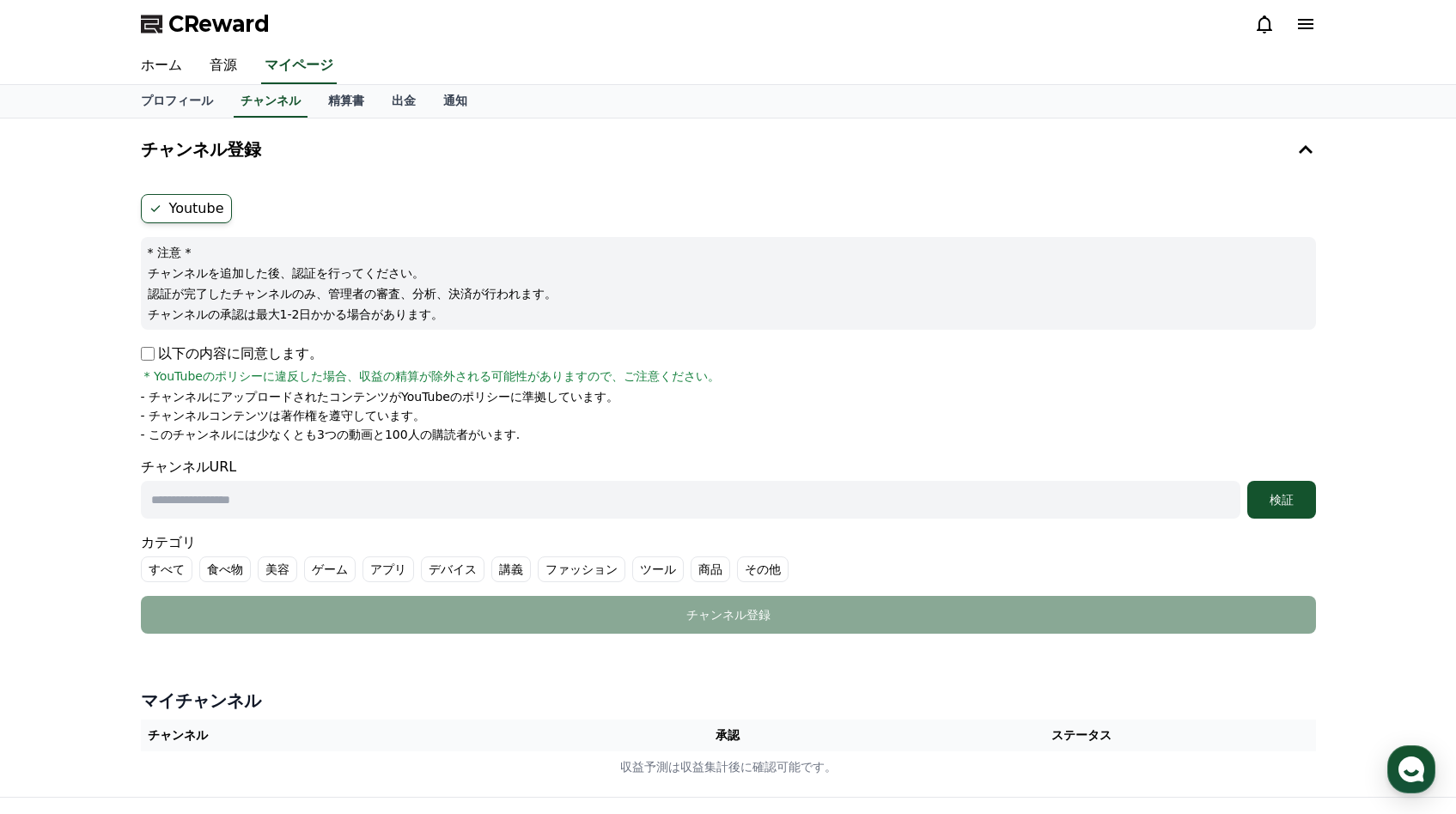
click at [287, 351] on p "以下の内容に同意します。" at bounding box center [232, 353] width 182 height 20
click at [341, 87] on link "精算書" at bounding box center [346, 101] width 63 height 32
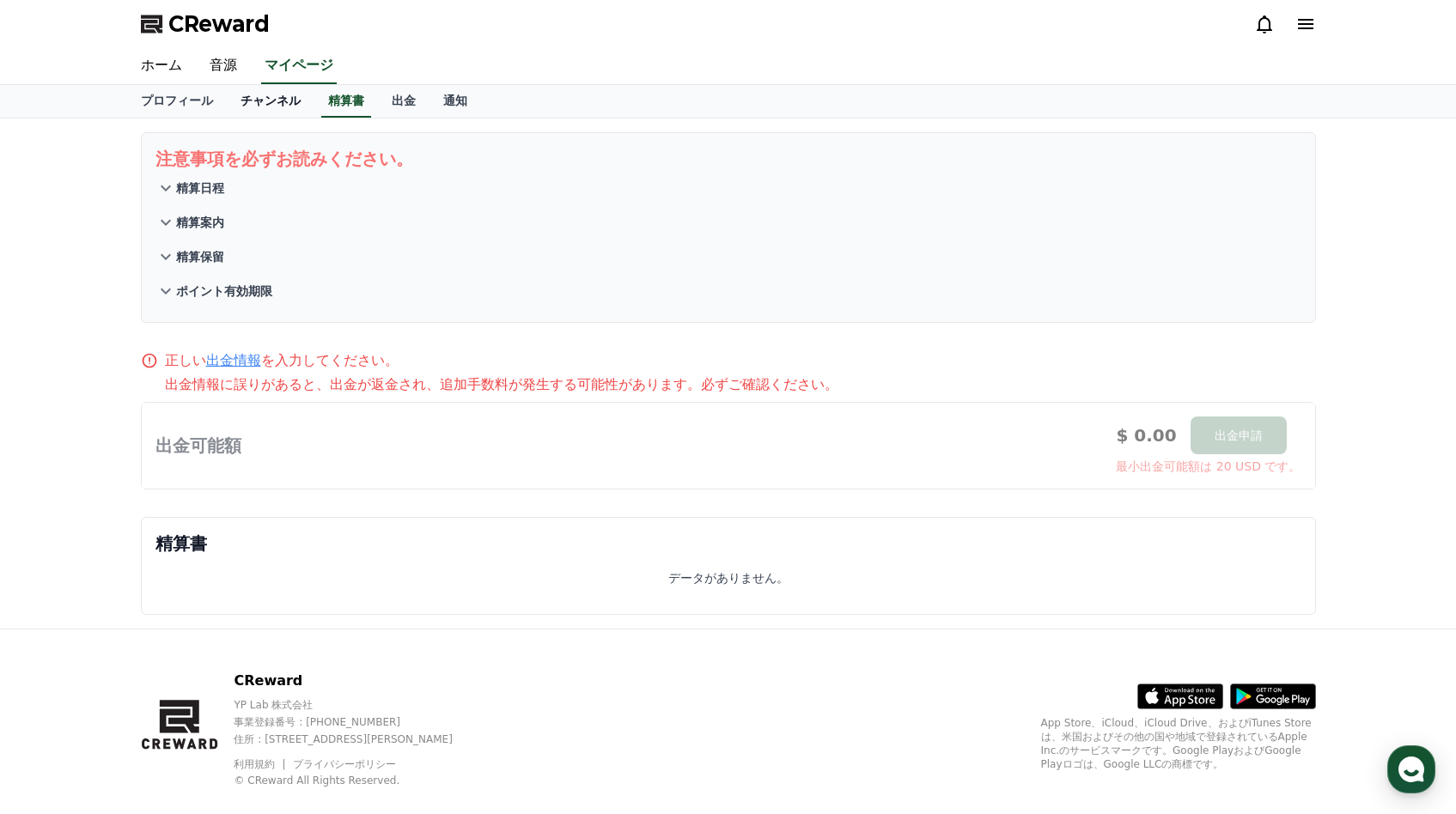
click at [239, 102] on link "チャンネル" at bounding box center [270, 101] width 88 height 32
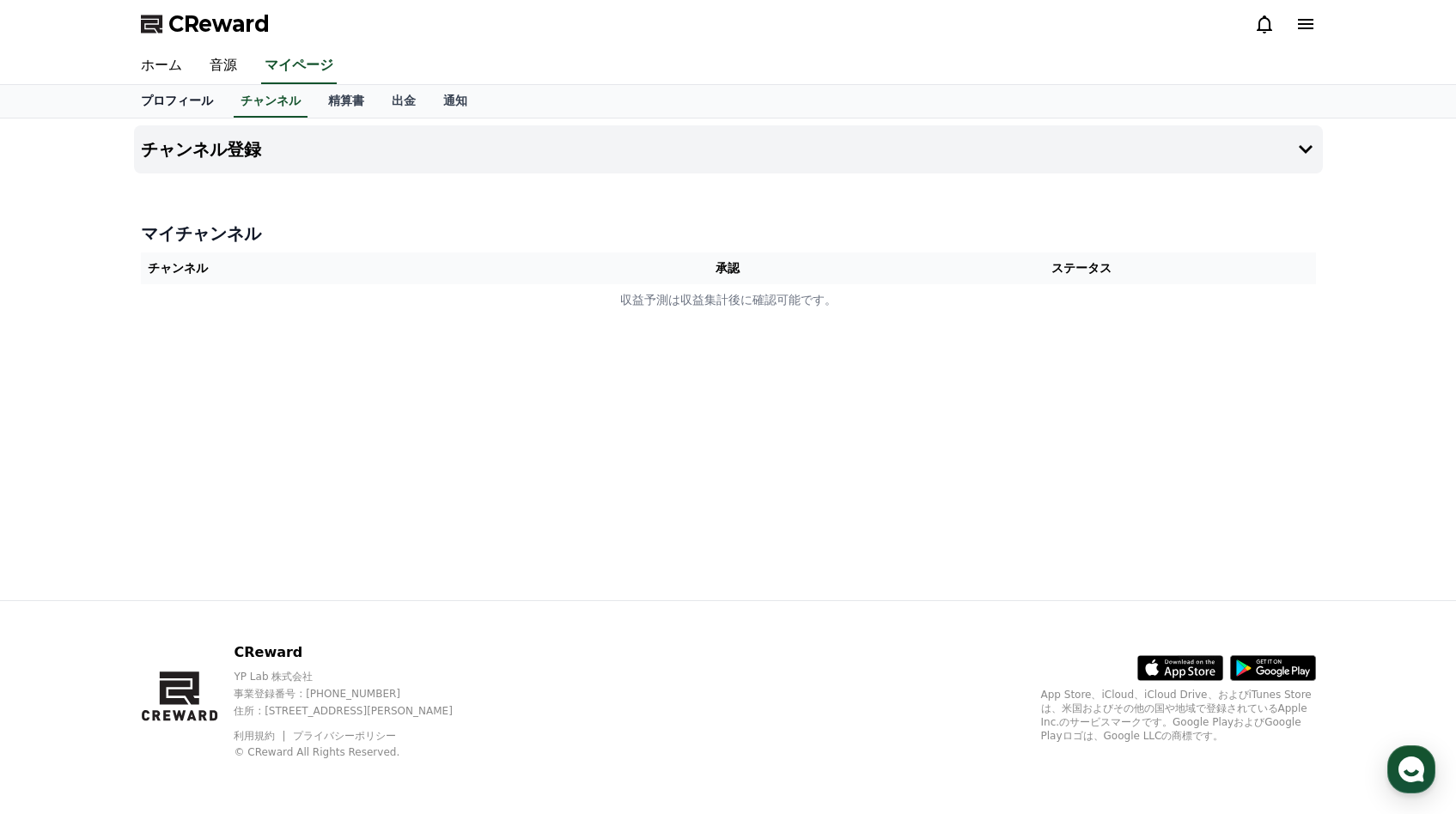
click at [179, 108] on link "プロフィール" at bounding box center [177, 101] width 100 height 32
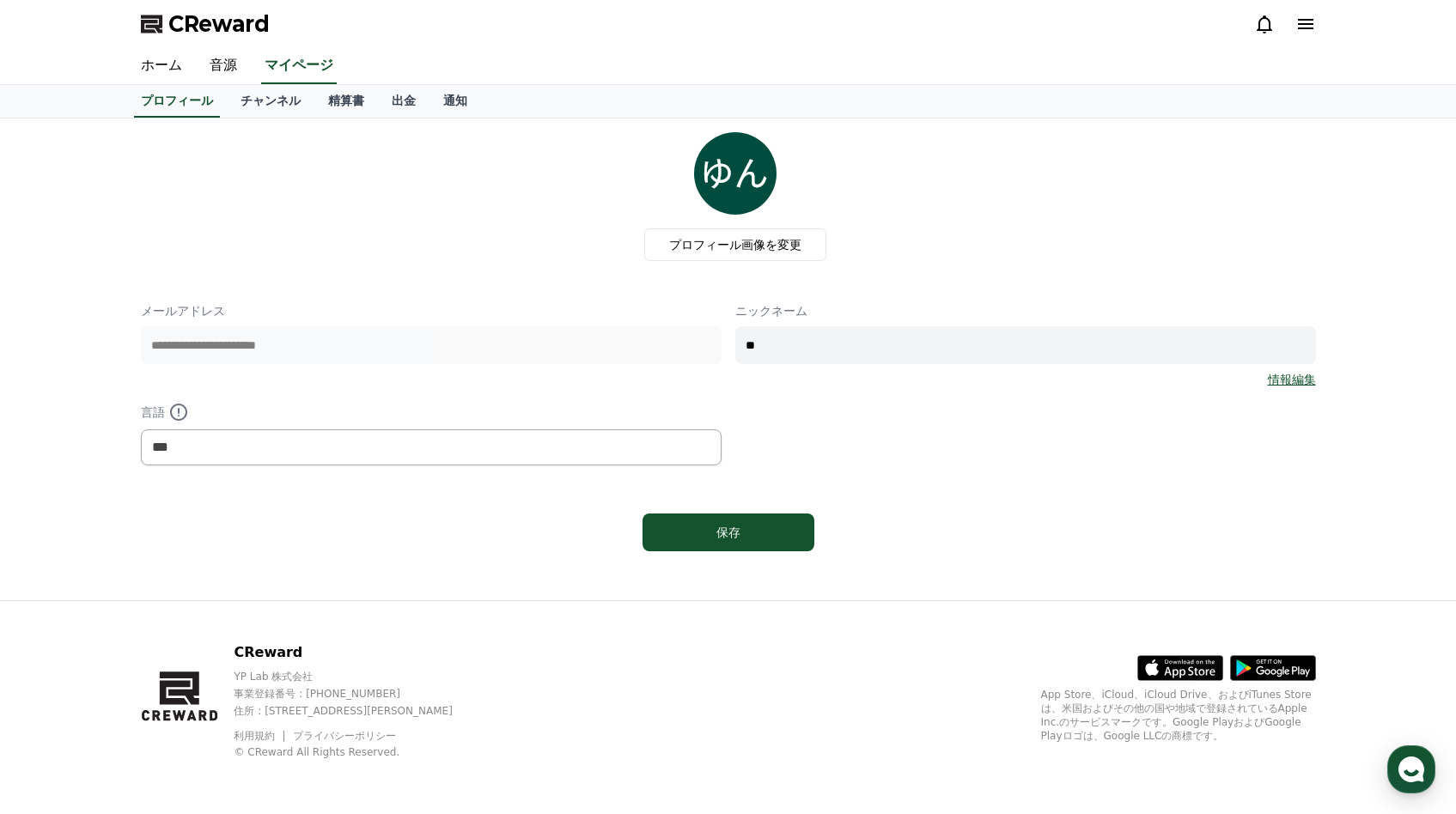
click at [223, 102] on div "プロフィール チャンネル 精算書 出金 通知" at bounding box center [728, 101] width 1202 height 32
click at [447, 97] on link "通知" at bounding box center [455, 101] width 52 height 32
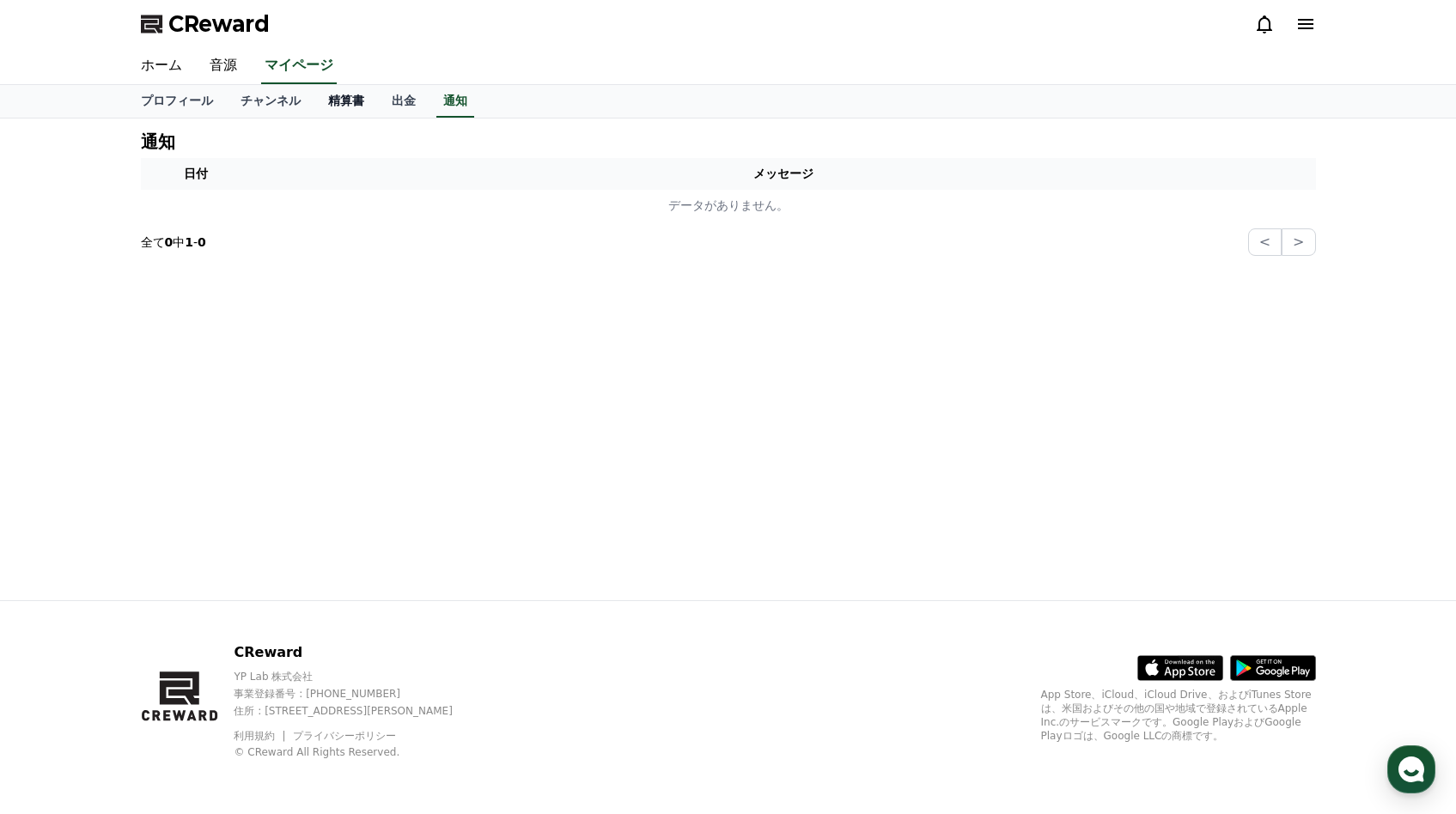
click at [339, 109] on link "精算書" at bounding box center [346, 101] width 63 height 32
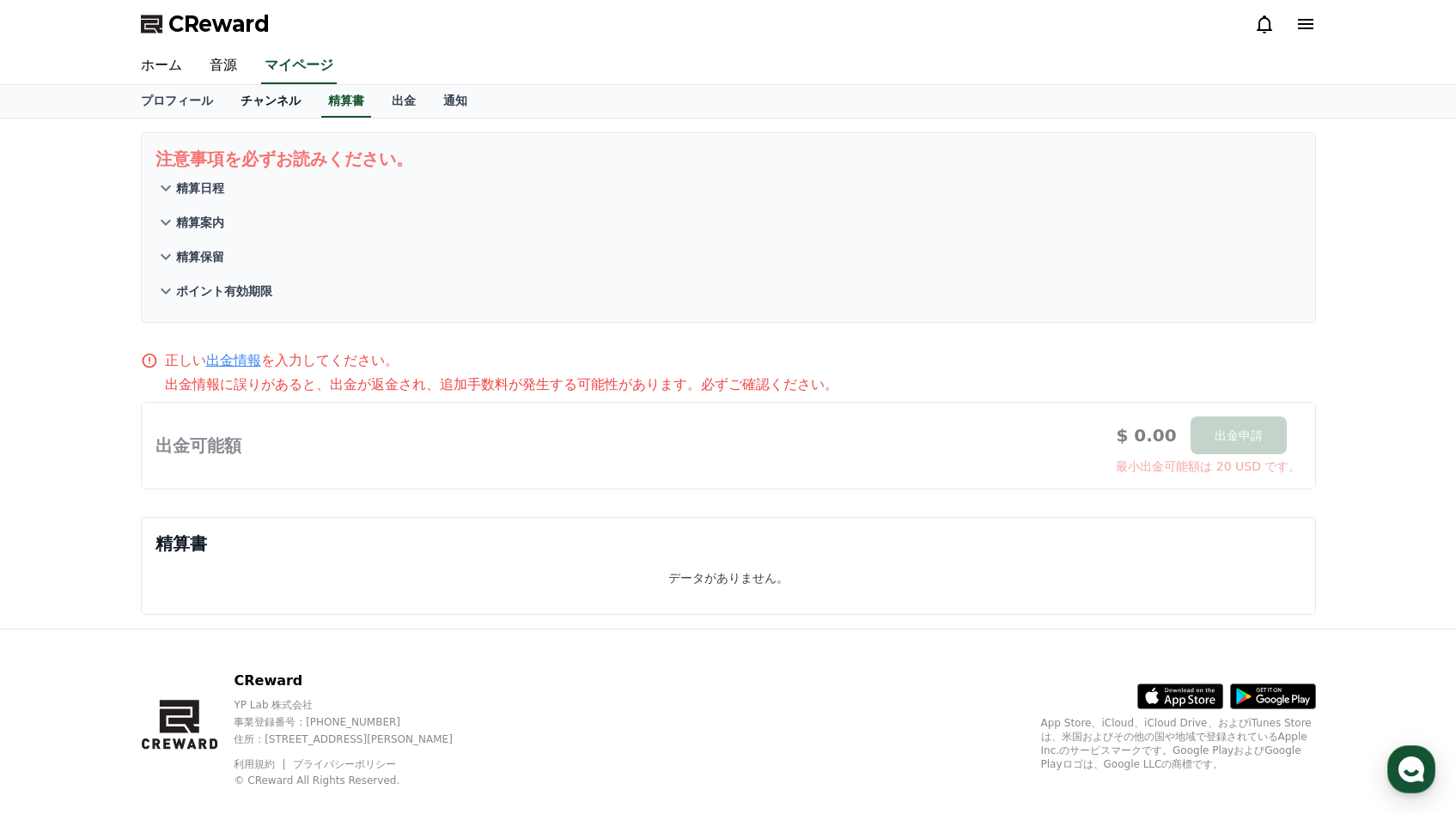
click at [267, 105] on link "チャンネル" at bounding box center [270, 101] width 88 height 32
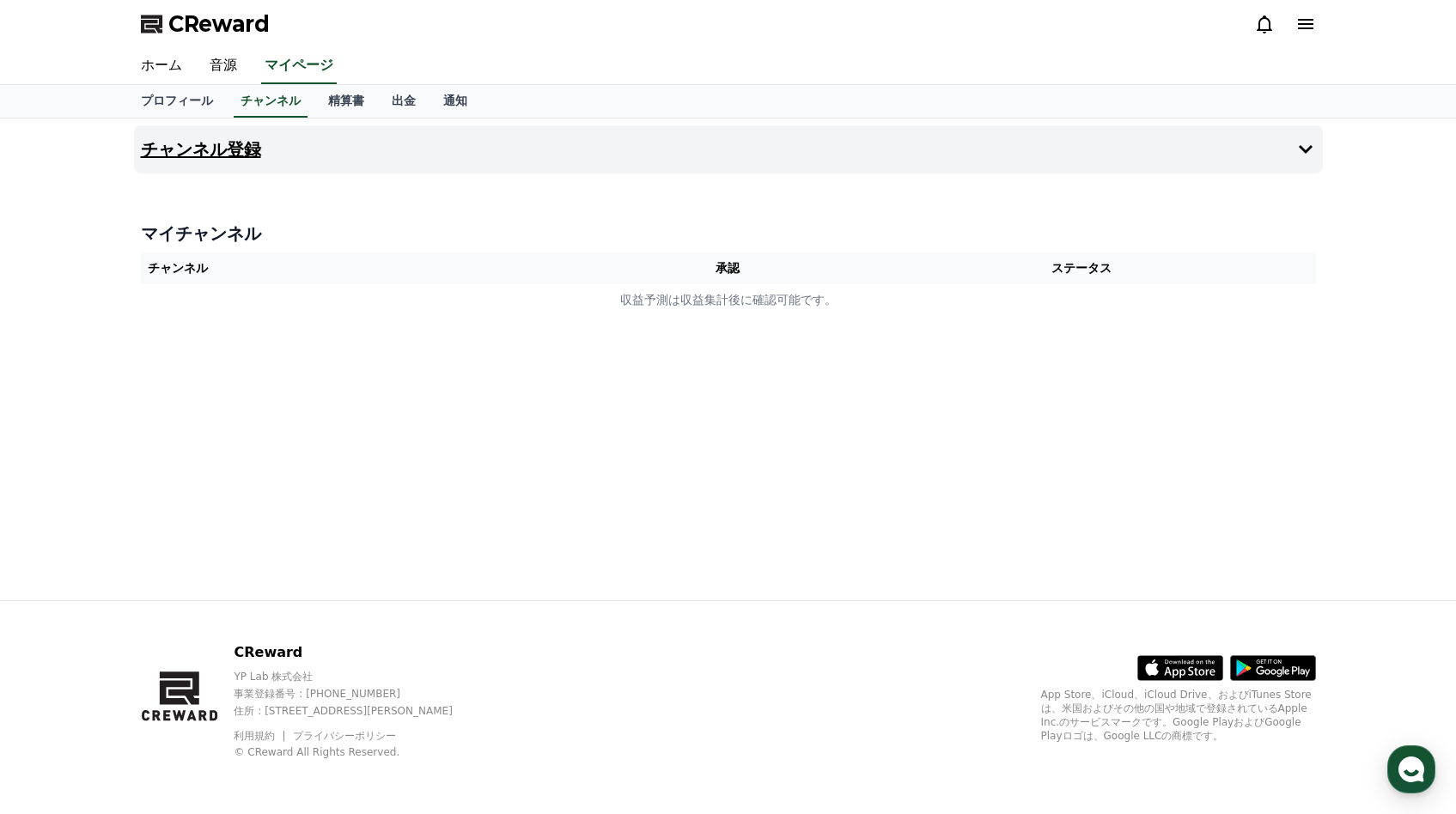
click at [264, 141] on button "チャンネル登録" at bounding box center [728, 149] width 1189 height 48
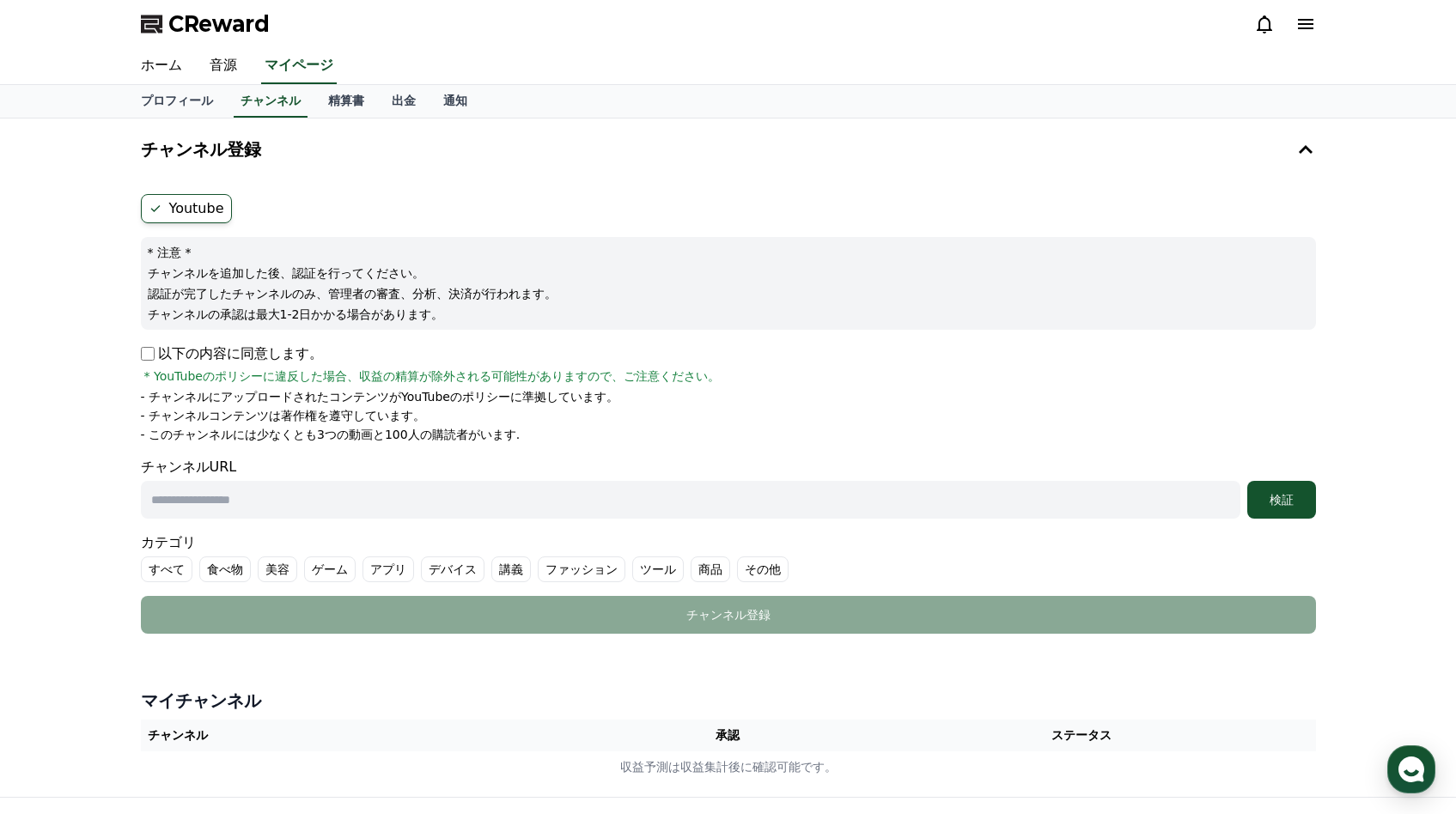
click at [201, 203] on label "Youtube" at bounding box center [187, 208] width 91 height 29
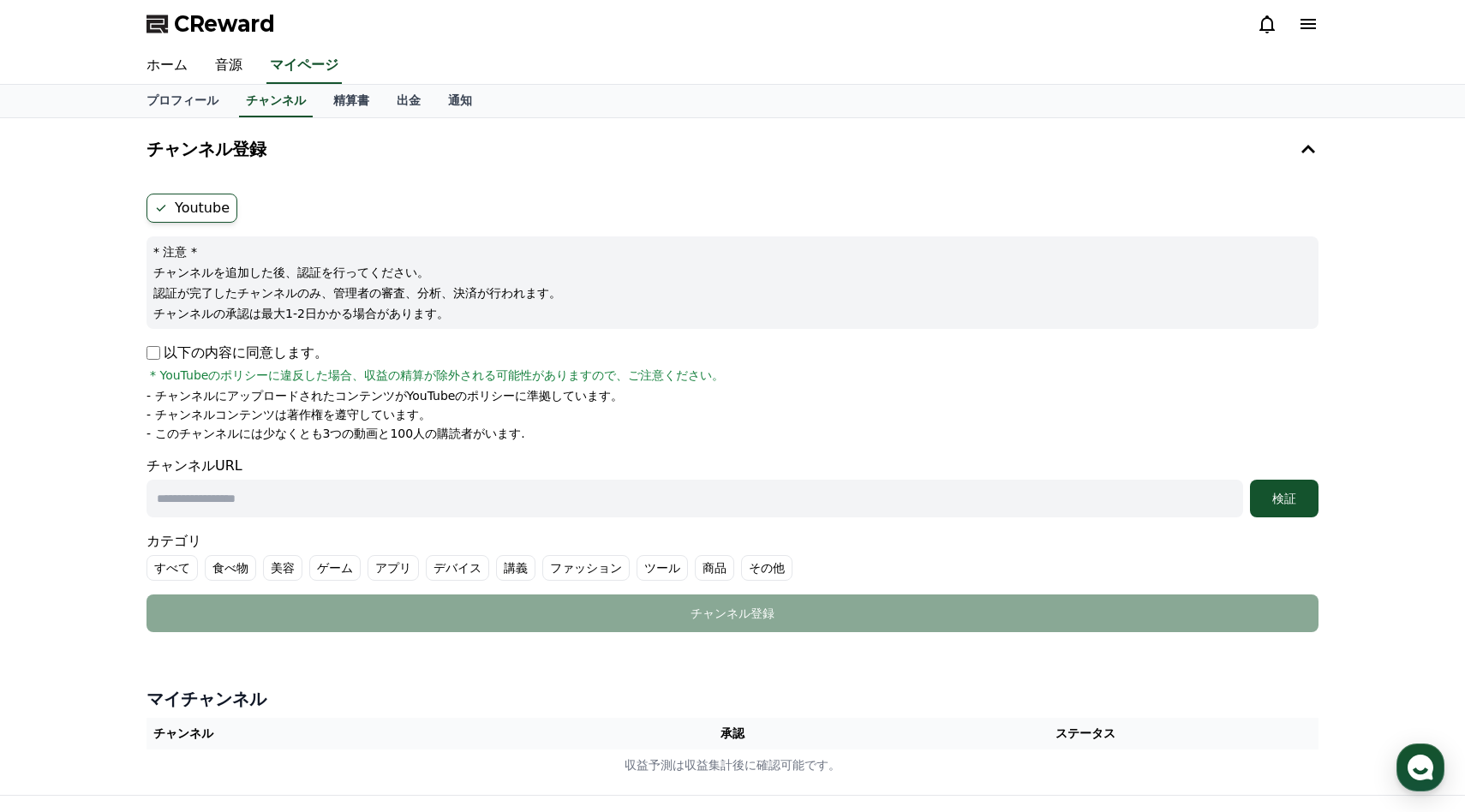
click at [221, 503] on input "text" at bounding box center [694, 498] width 1097 height 38
paste input "**********"
type input "**********"
click at [1268, 514] on button "検証" at bounding box center [1284, 498] width 68 height 38
click at [1304, 150] on icon at bounding box center [1307, 149] width 20 height 20
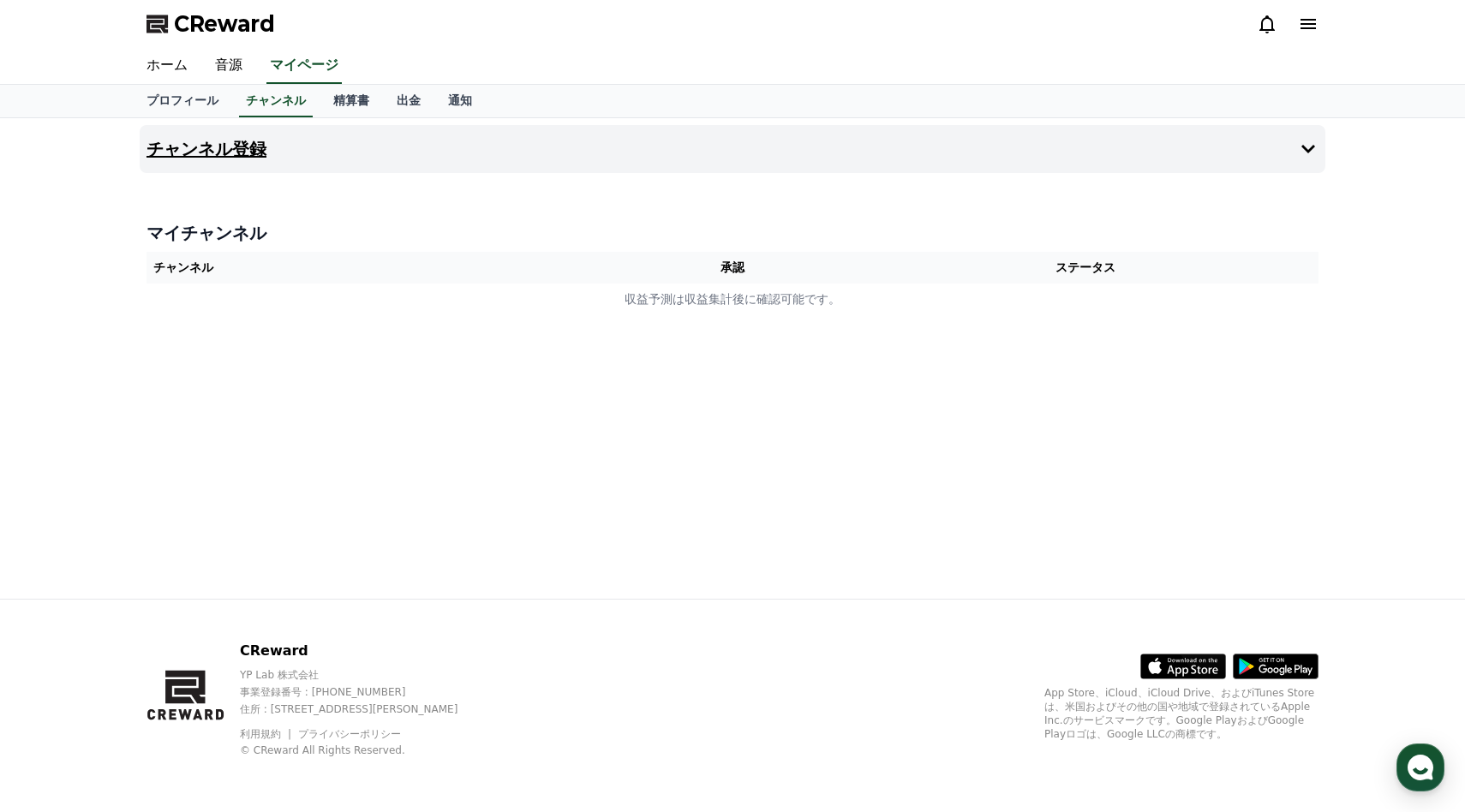
click at [1303, 151] on icon at bounding box center [1307, 149] width 20 height 20
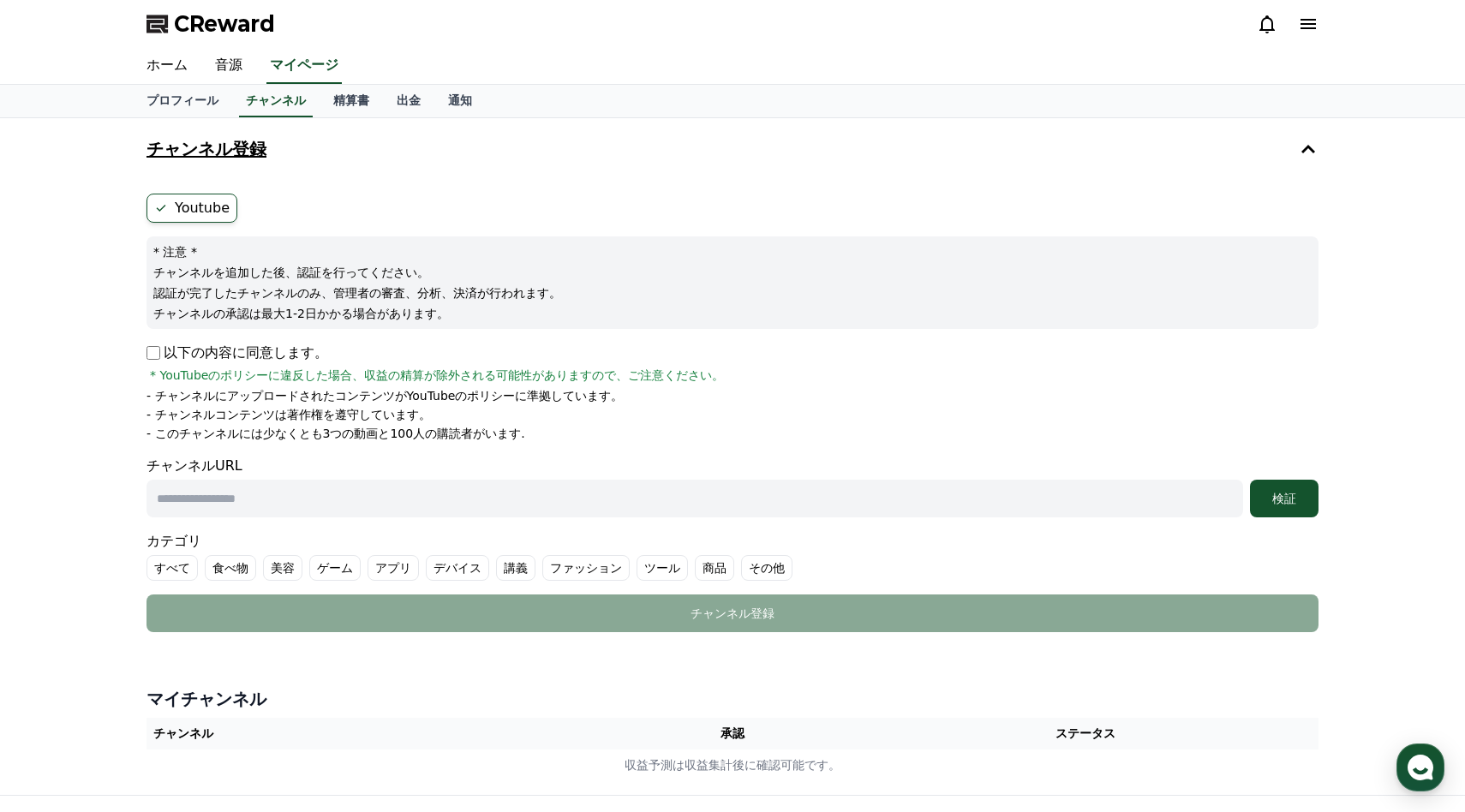
click at [1302, 152] on icon at bounding box center [1308, 149] width 14 height 9
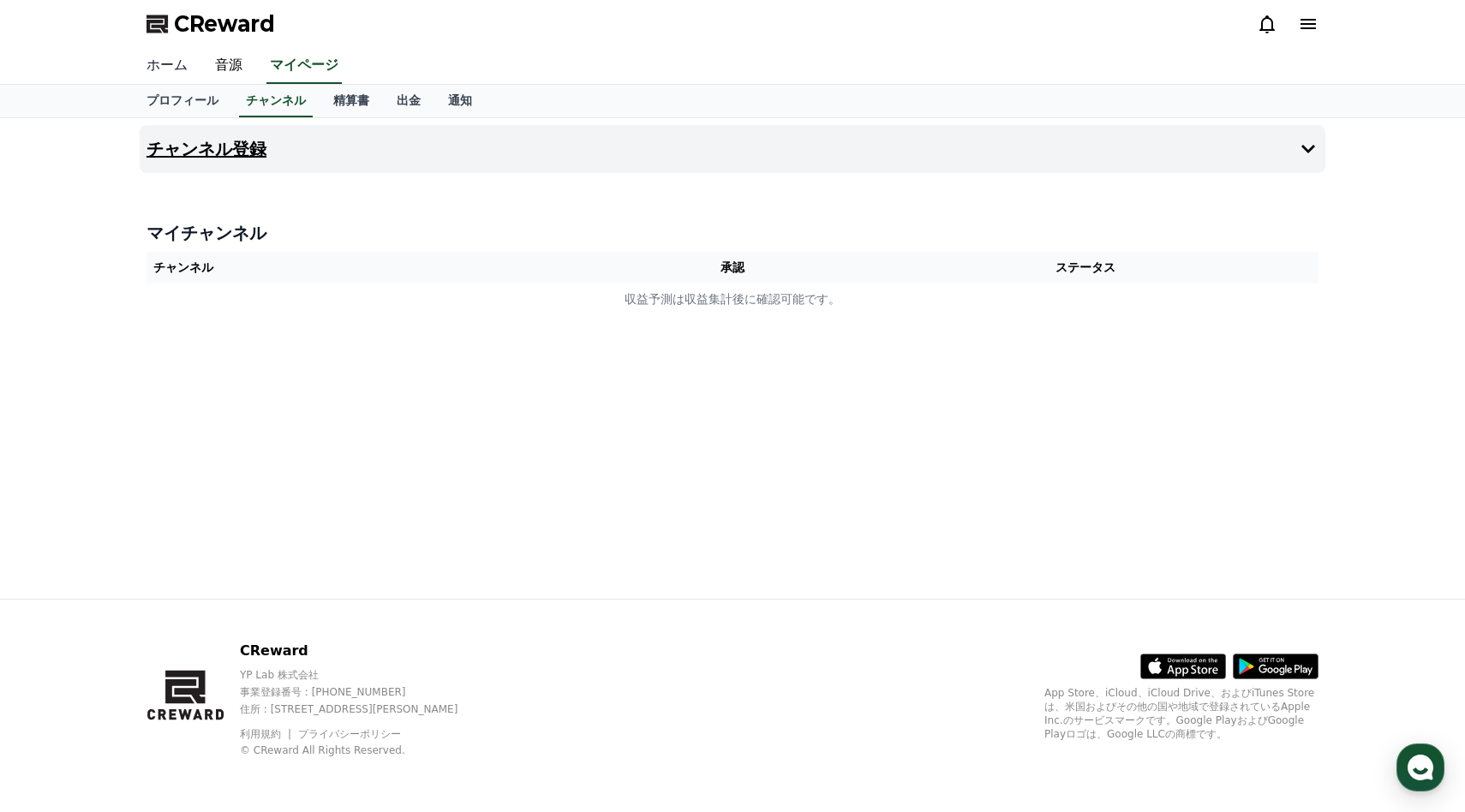
click at [177, 60] on link "ホーム" at bounding box center [167, 66] width 68 height 36
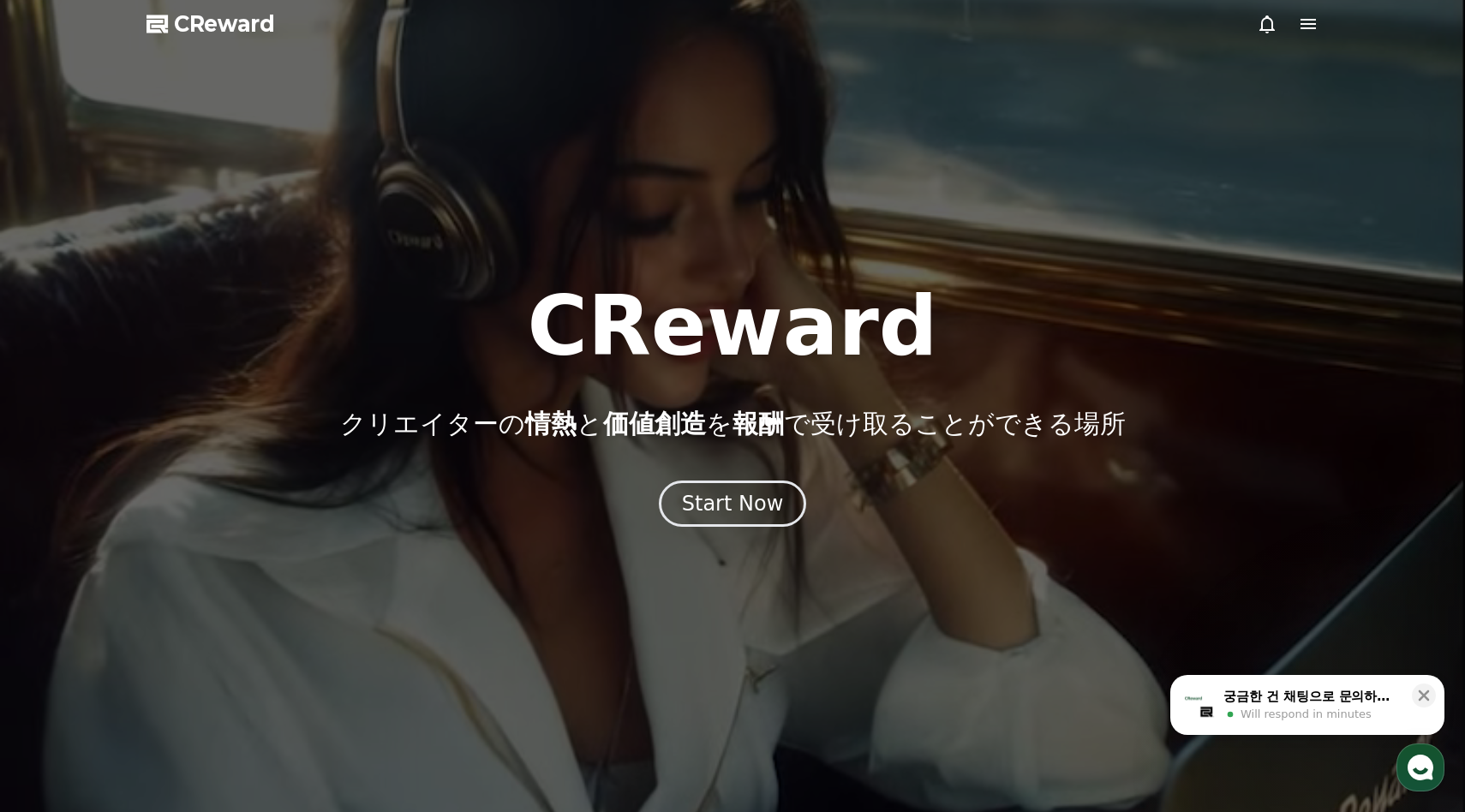
drag, startPoint x: 1357, startPoint y: 300, endPoint x: 1379, endPoint y: 288, distance: 25.1
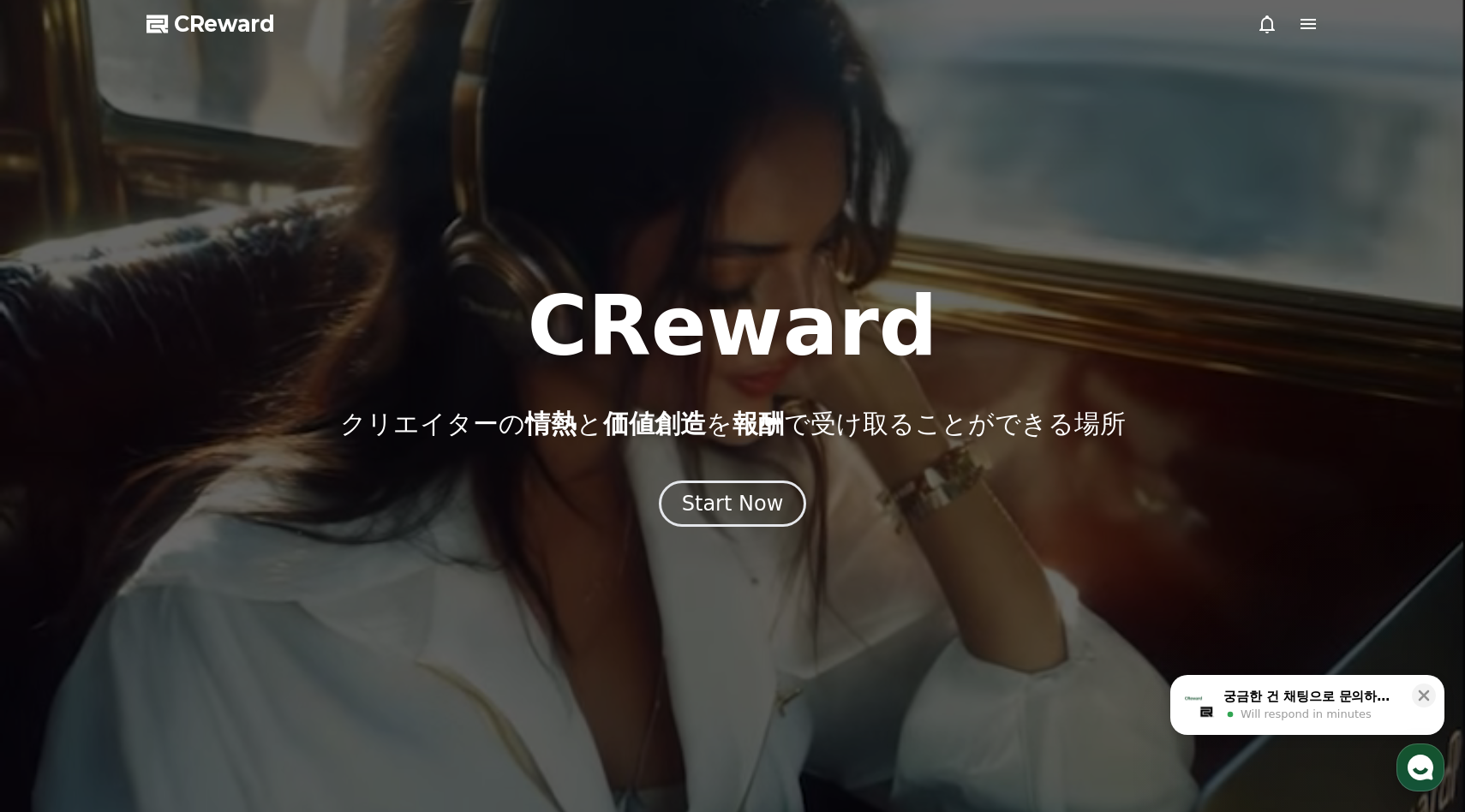
click at [1376, 290] on div "CReward クリエイターの 情熱 と 価値創造 を 報酬 で受け取ることができる場所" at bounding box center [732, 362] width 1465 height 154
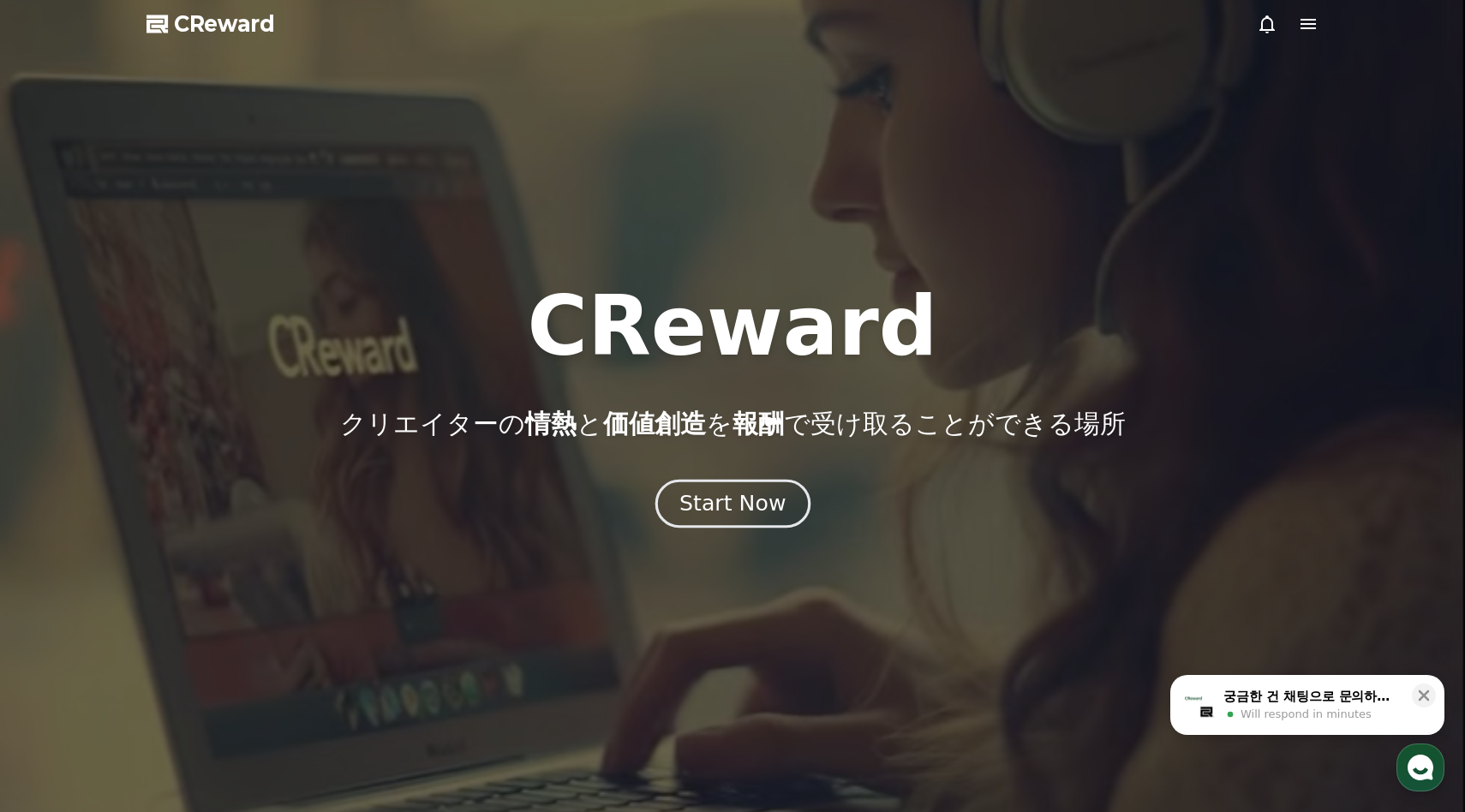
click at [716, 505] on div "Start Now" at bounding box center [732, 503] width 106 height 29
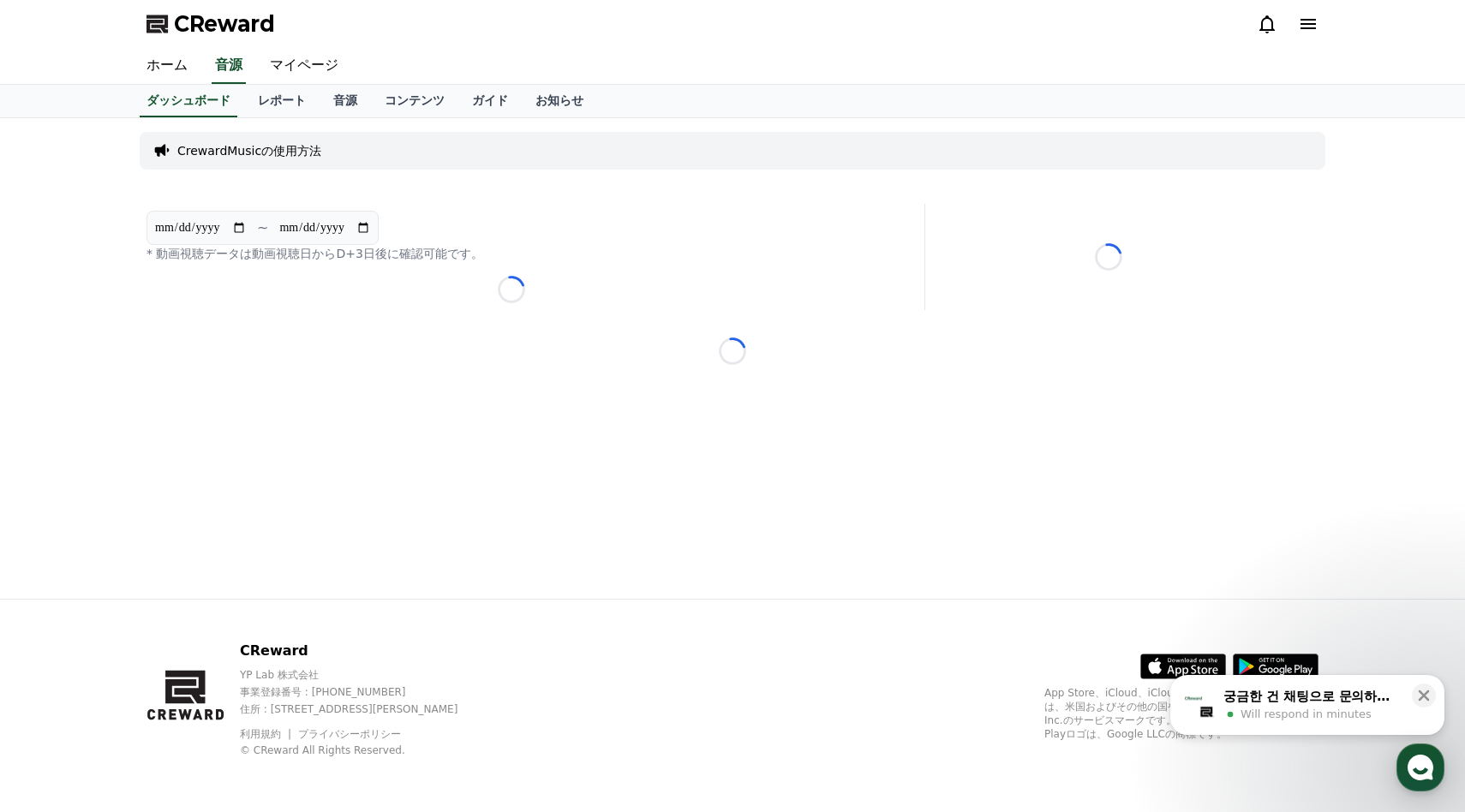
click at [716, 505] on div "**********" at bounding box center [732, 358] width 1199 height 480
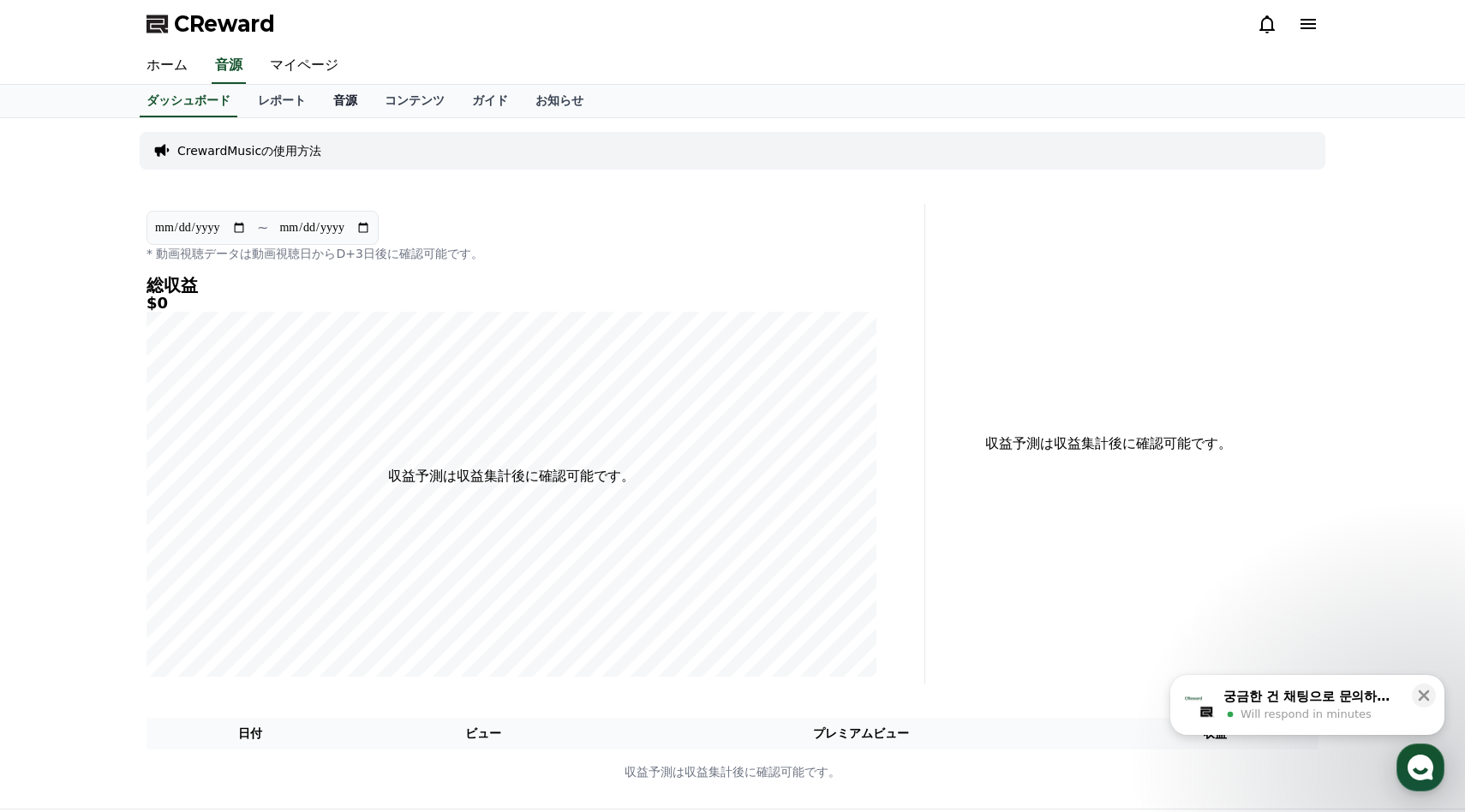
click at [352, 91] on link "音源" at bounding box center [345, 101] width 52 height 32
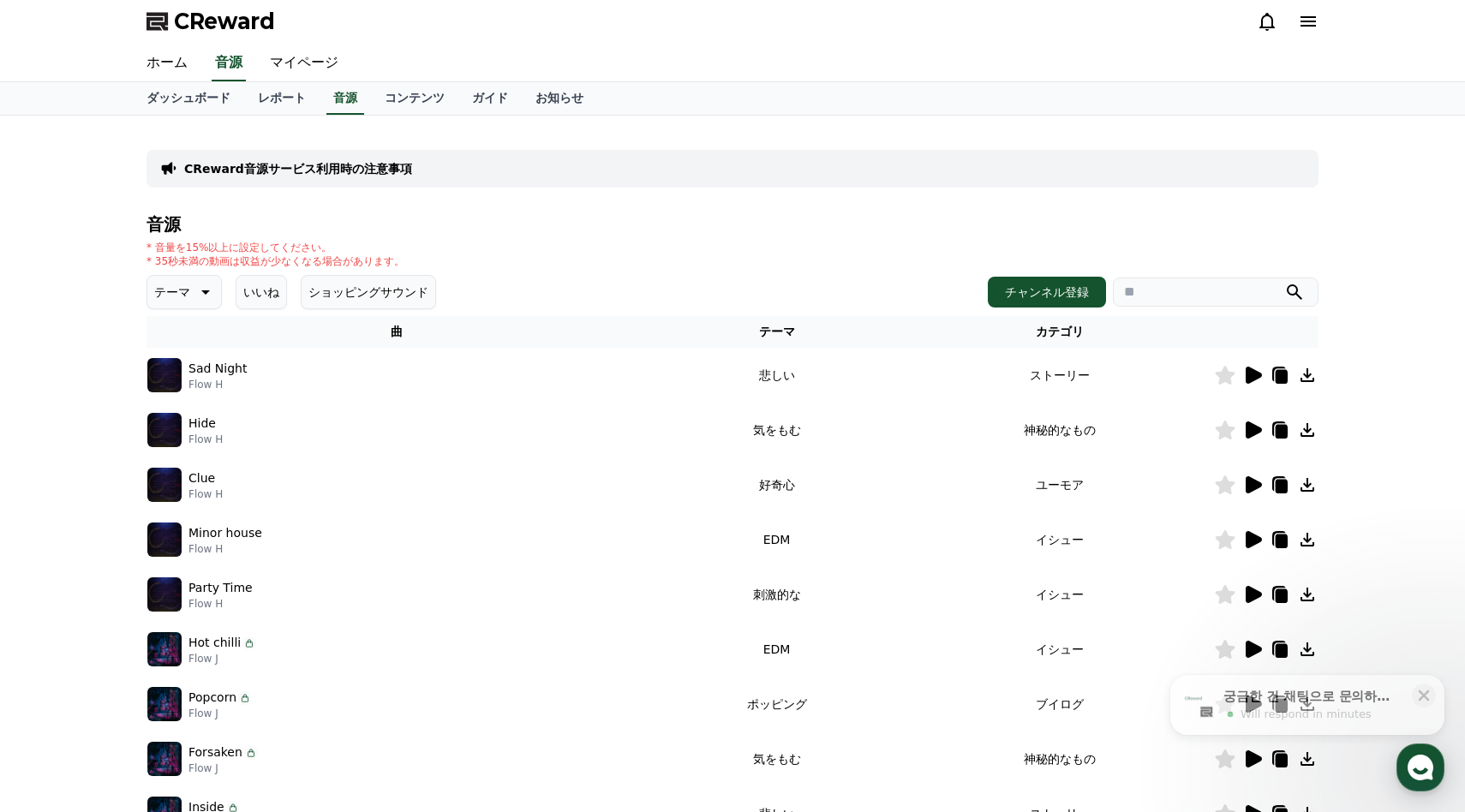
scroll to position [4, 0]
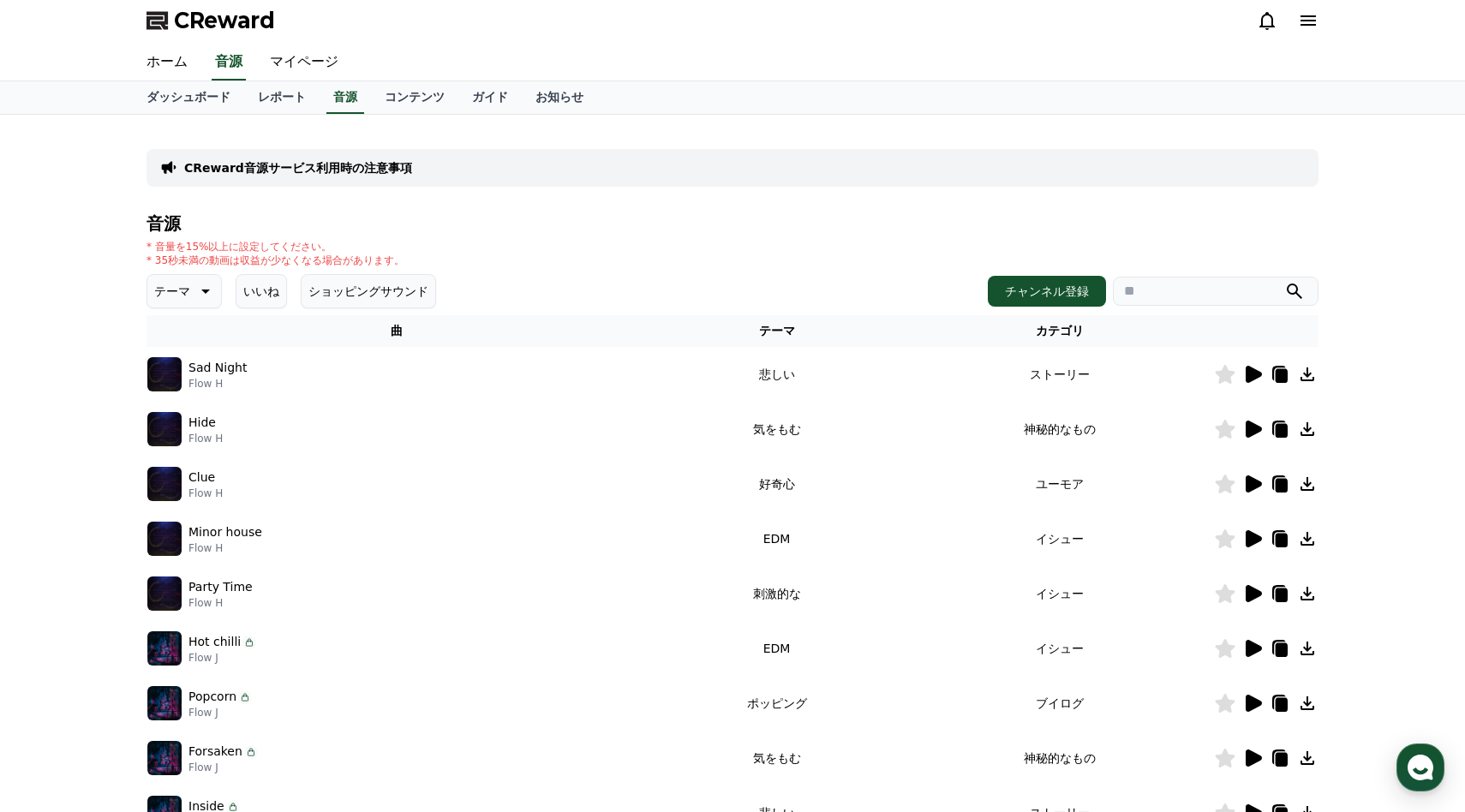
click at [1262, 374] on icon at bounding box center [1251, 374] width 20 height 20
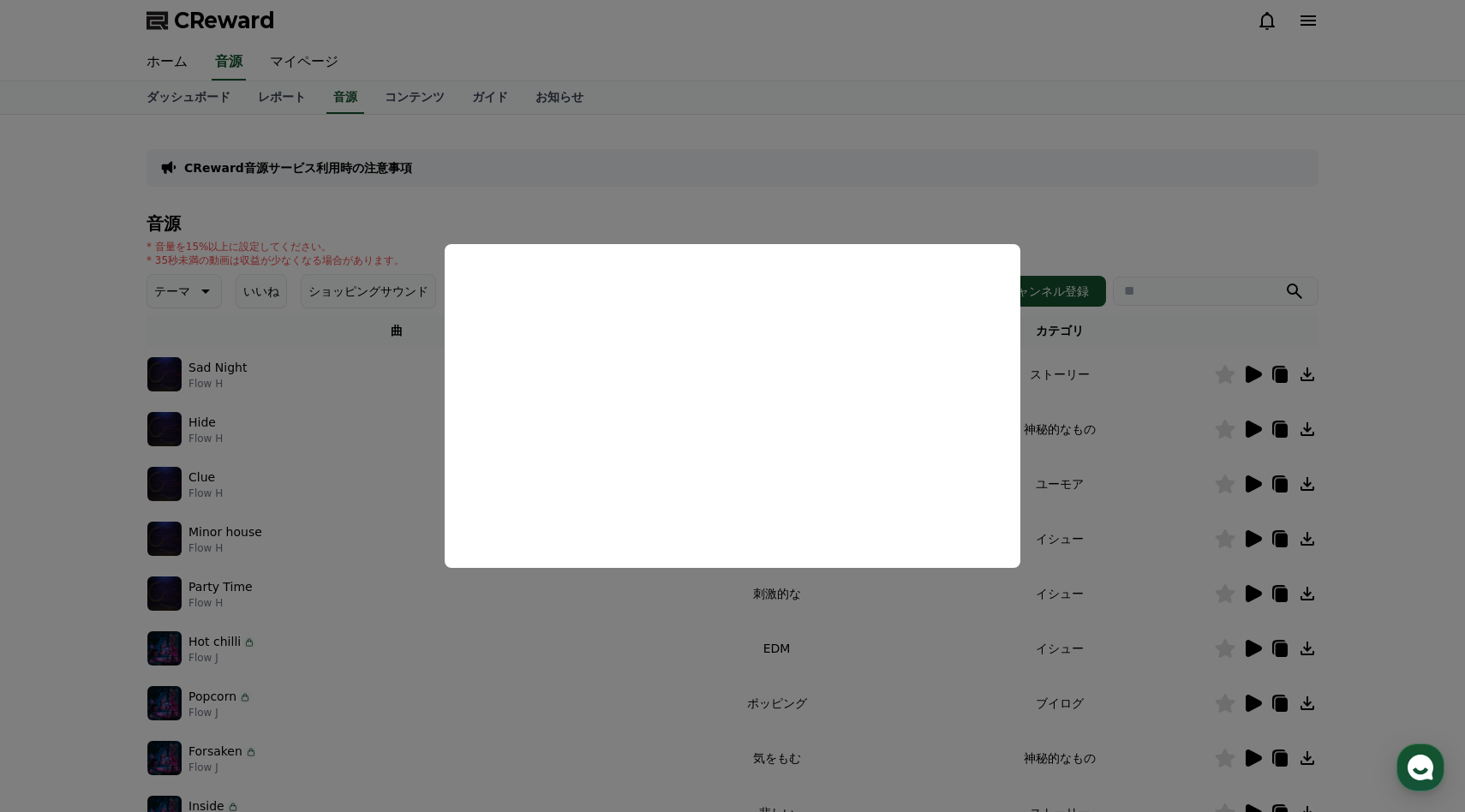
click at [851, 204] on button "close modal" at bounding box center [732, 406] width 1465 height 812
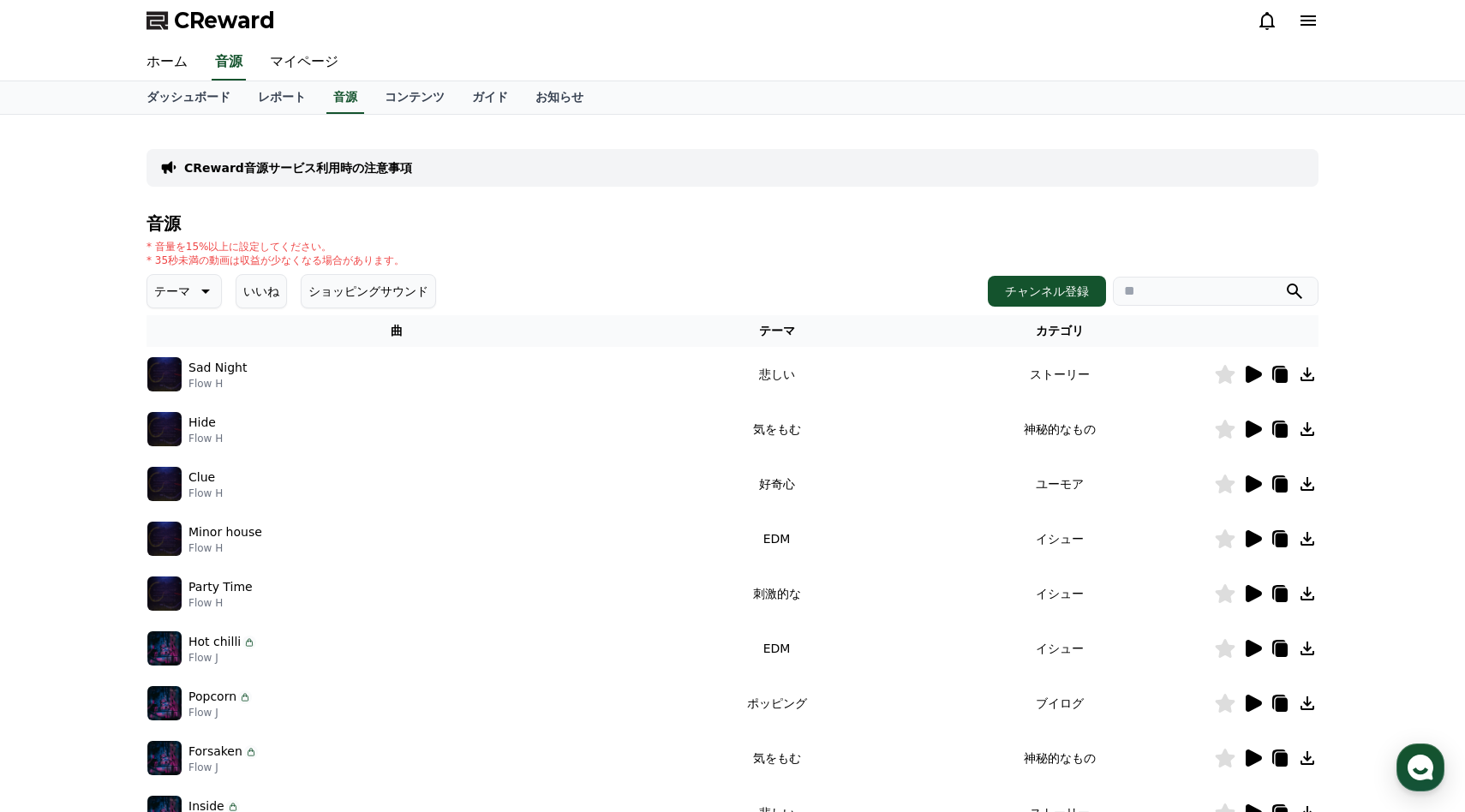
click at [145, 296] on div "CReward音源サービス利用時の注意事項 音源 * 音量を15%以上に設定してください。 * 35秒未満の動画は収益が少なくなる場合があります。 テーマ い…" at bounding box center [732, 528] width 1186 height 815
click at [160, 297] on p "テーマ" at bounding box center [172, 290] width 36 height 24
click at [172, 416] on button "好奇心" at bounding box center [173, 425] width 50 height 38
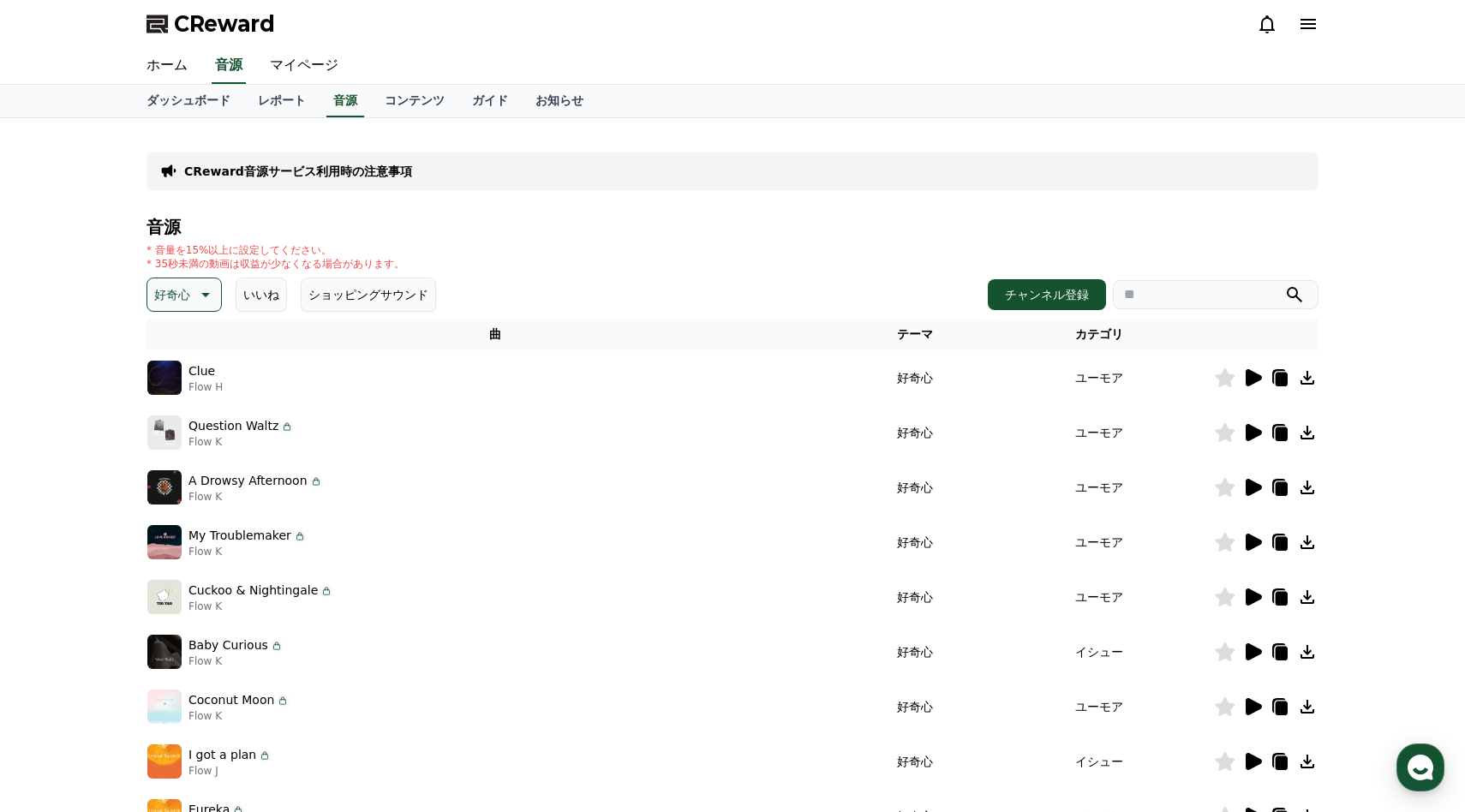
click at [195, 32] on span "CReward" at bounding box center [224, 24] width 101 height 27
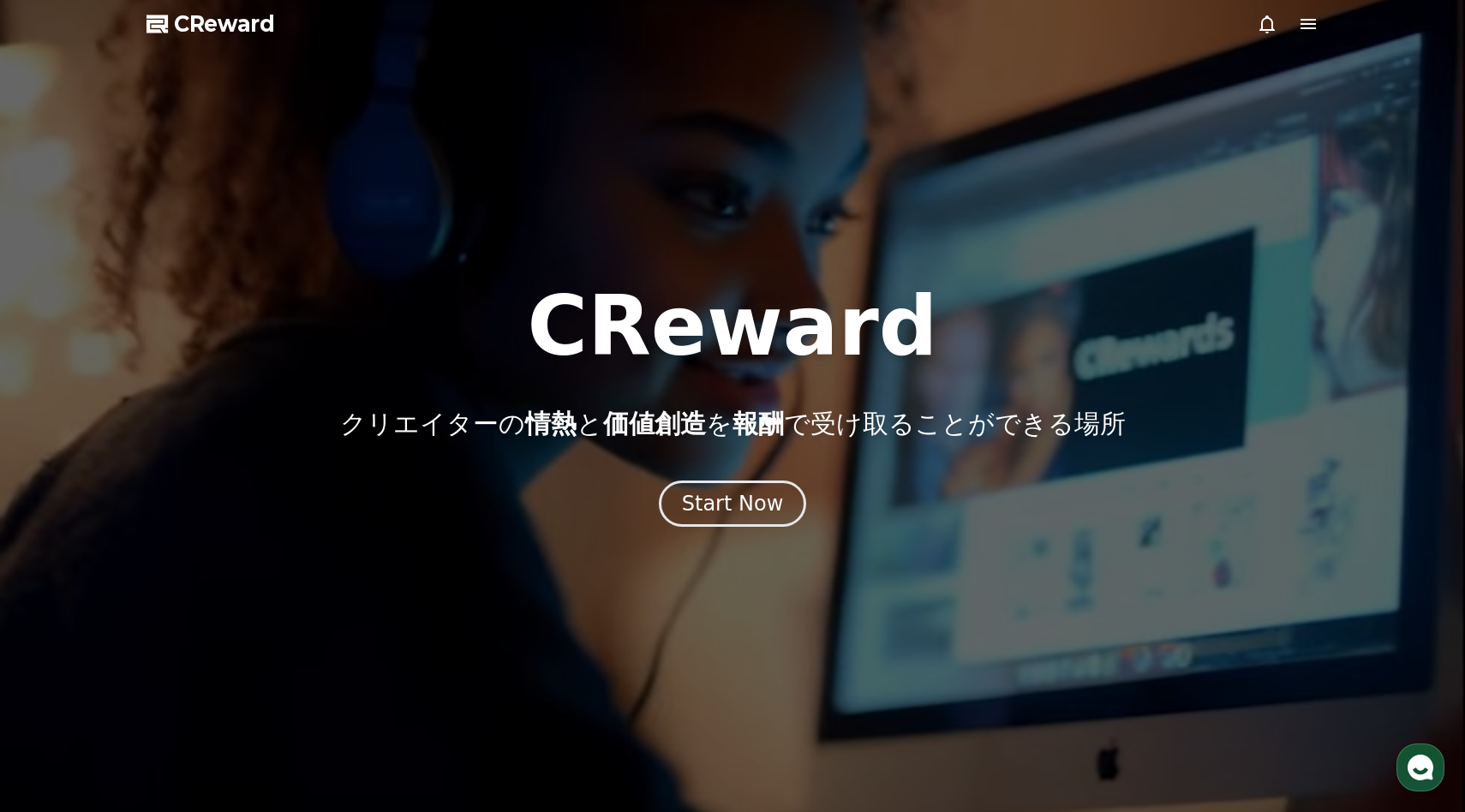
click at [1308, 27] on icon at bounding box center [1308, 24] width 16 height 10
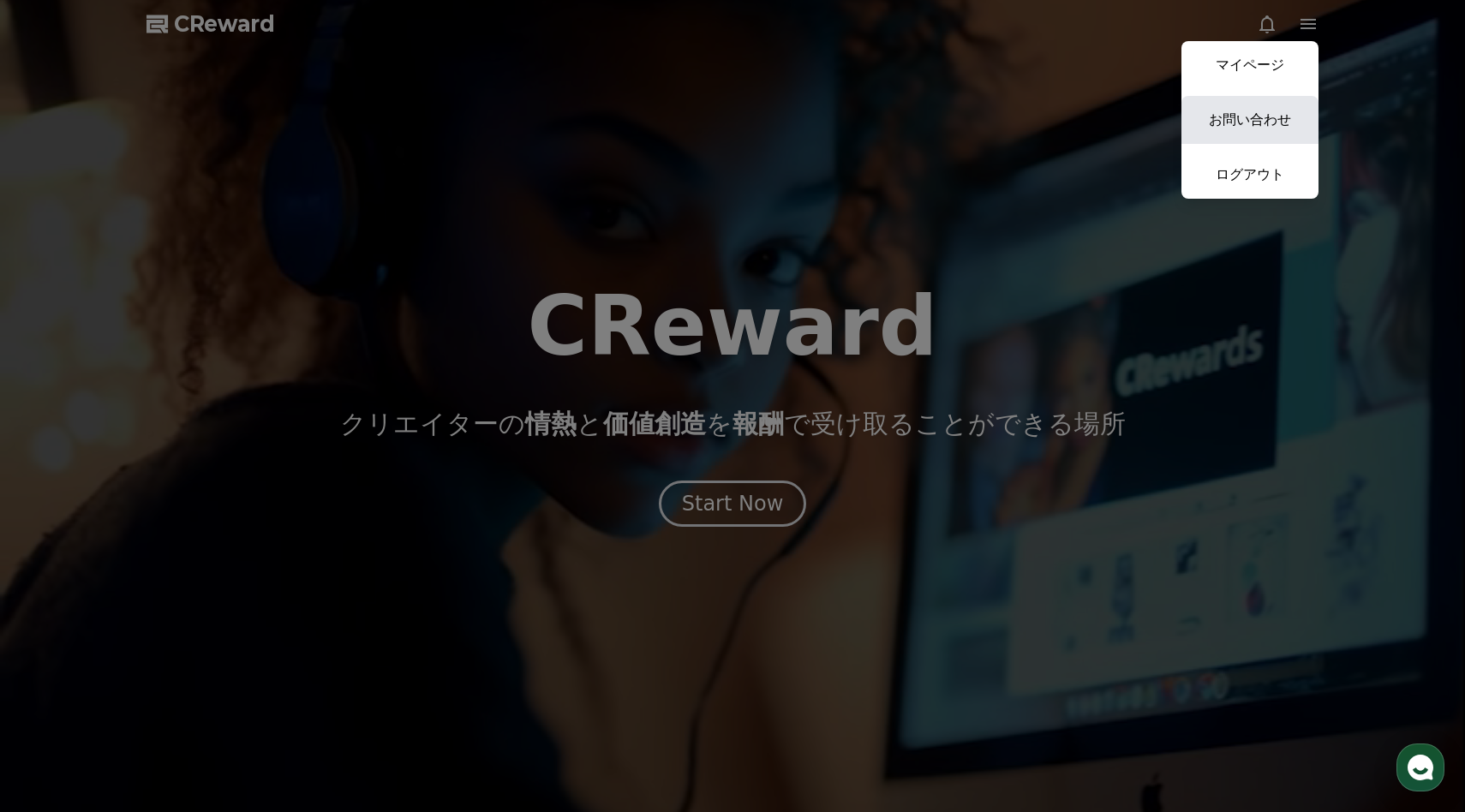
click at [1251, 127] on link "お問い合わせ" at bounding box center [1250, 120] width 137 height 48
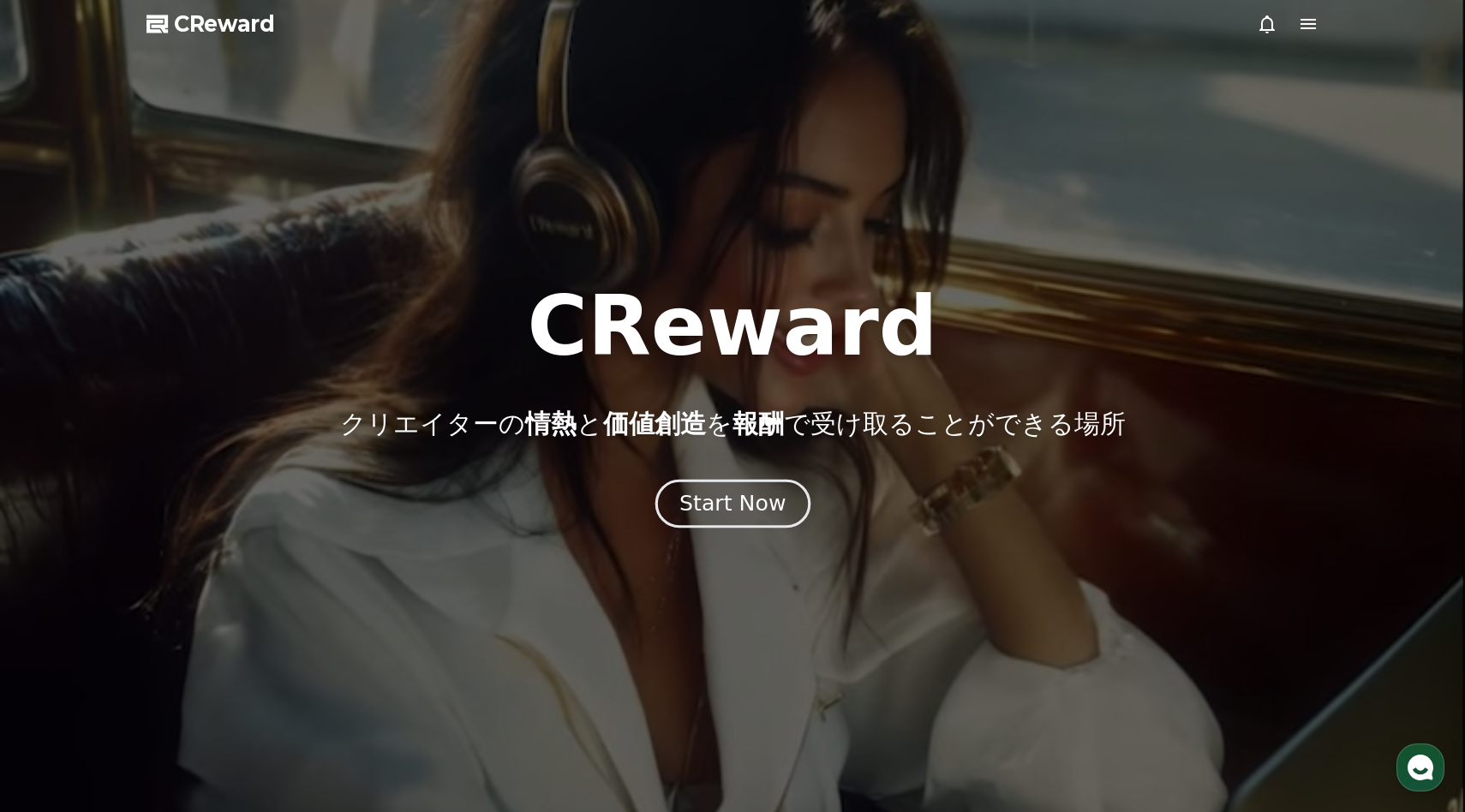
click at [747, 494] on div "Start Now" at bounding box center [732, 503] width 106 height 29
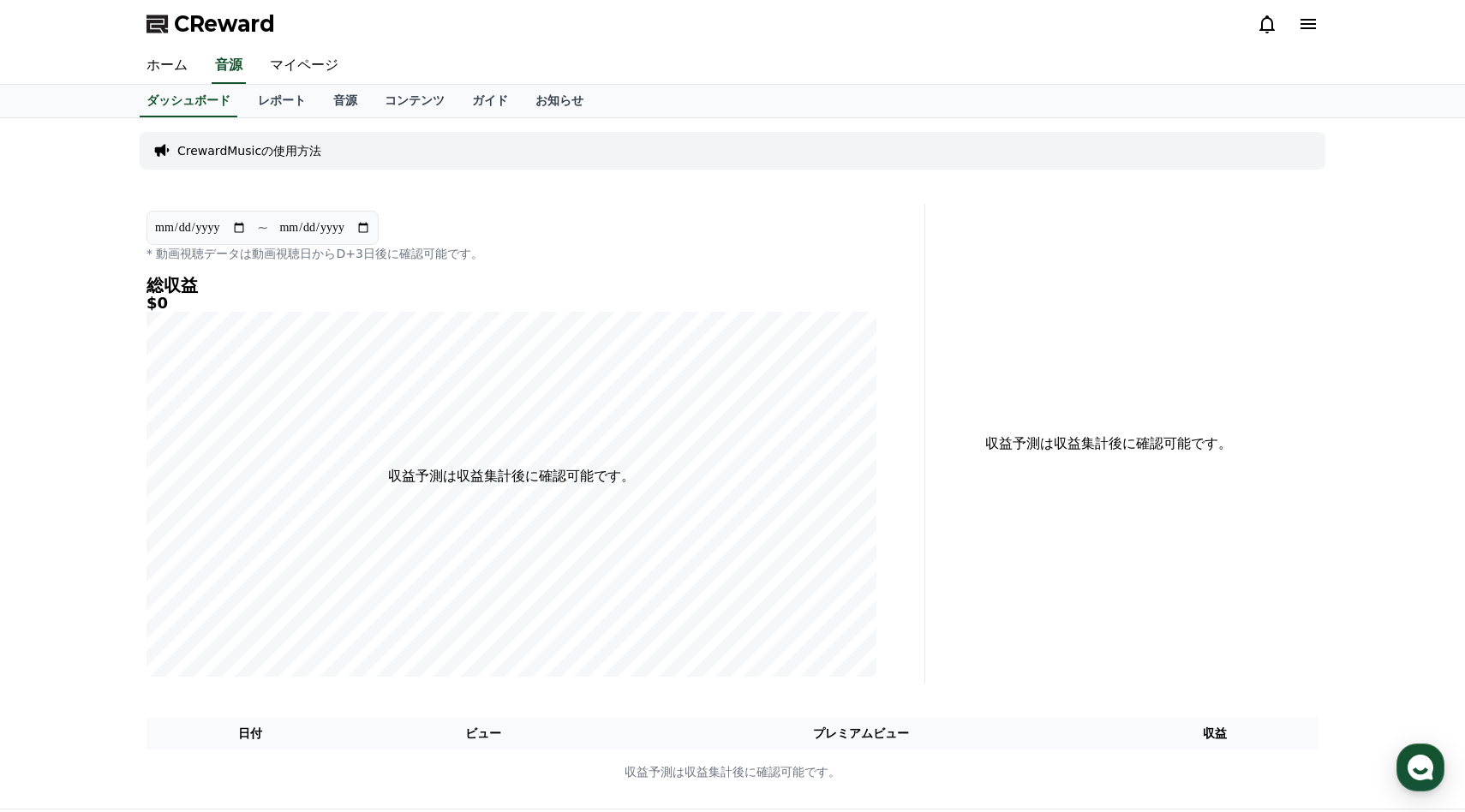
click at [1302, 28] on icon at bounding box center [1308, 24] width 16 height 10
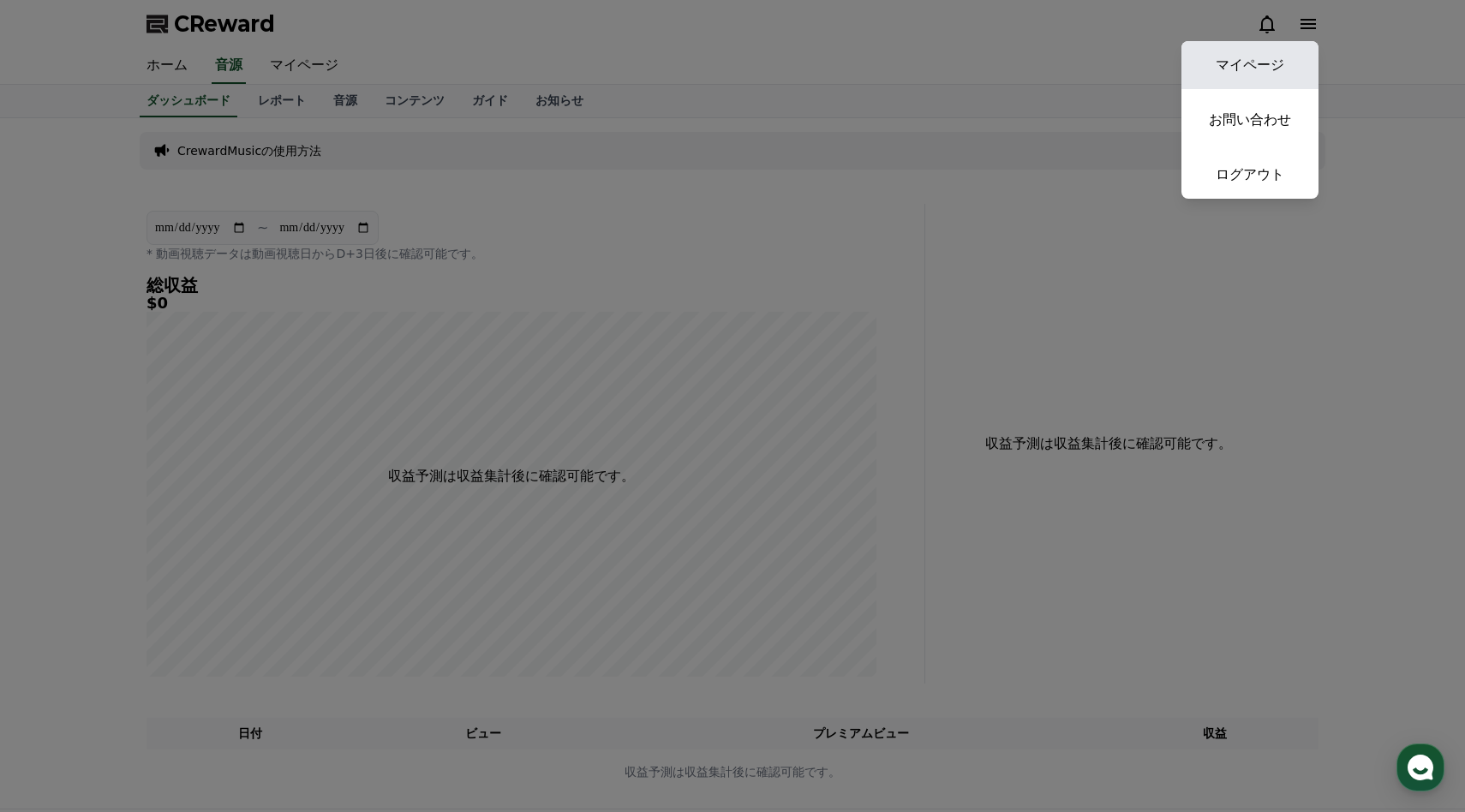
click at [1295, 46] on link "マイページ" at bounding box center [1250, 65] width 137 height 48
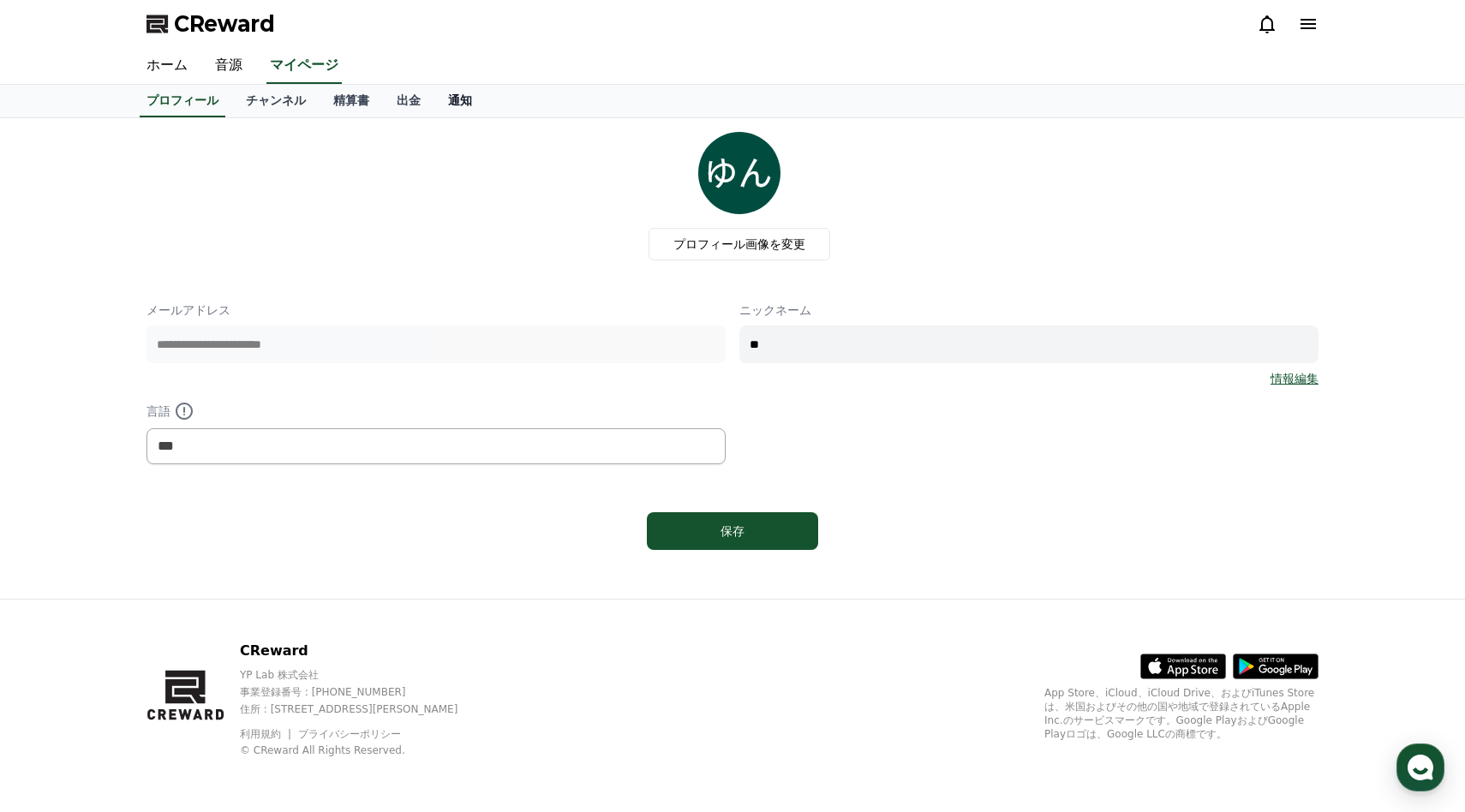
click at [472, 107] on link "通知" at bounding box center [459, 101] width 52 height 32
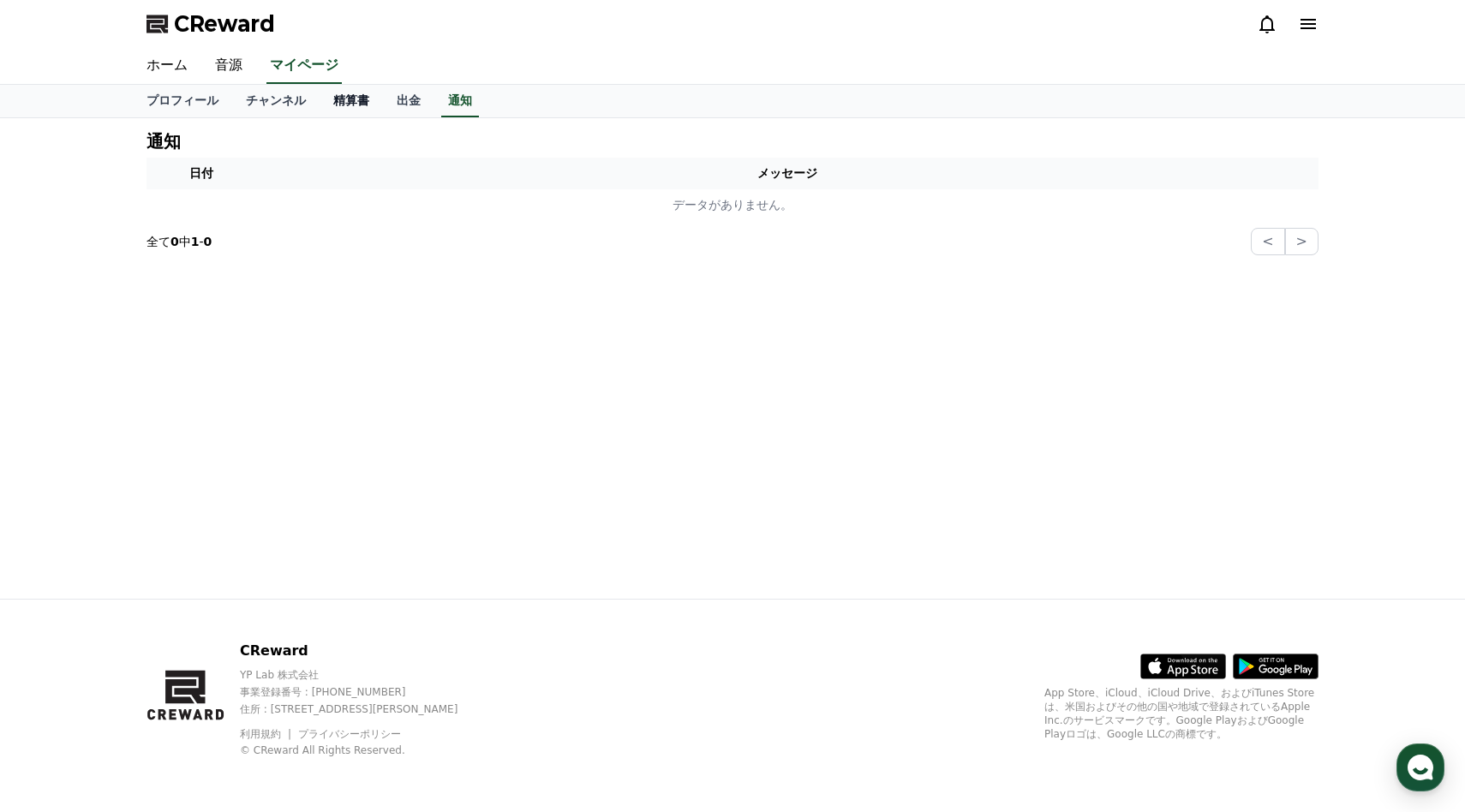
click at [357, 102] on link "精算書" at bounding box center [351, 101] width 63 height 32
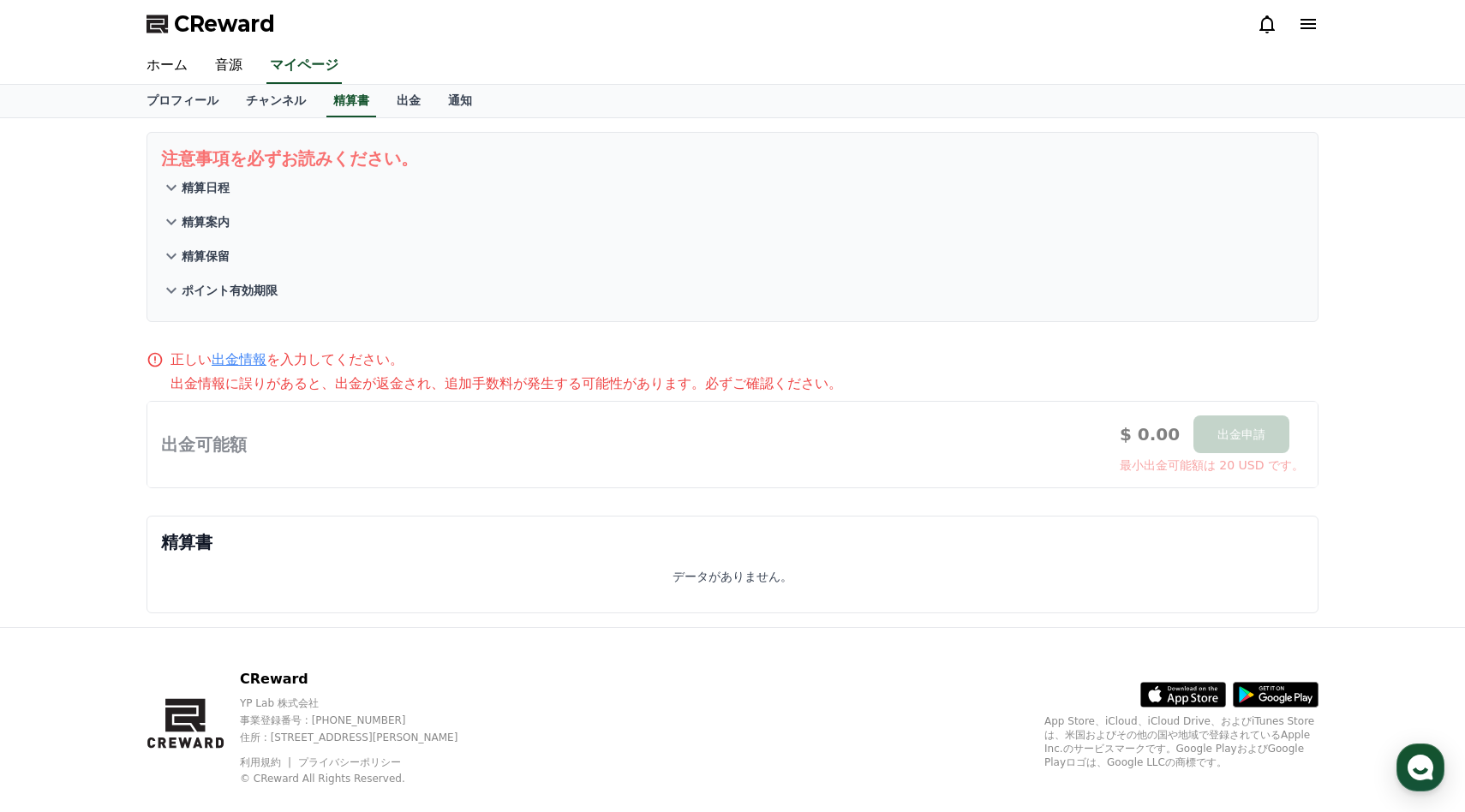
click at [1311, 27] on icon at bounding box center [1308, 24] width 16 height 10
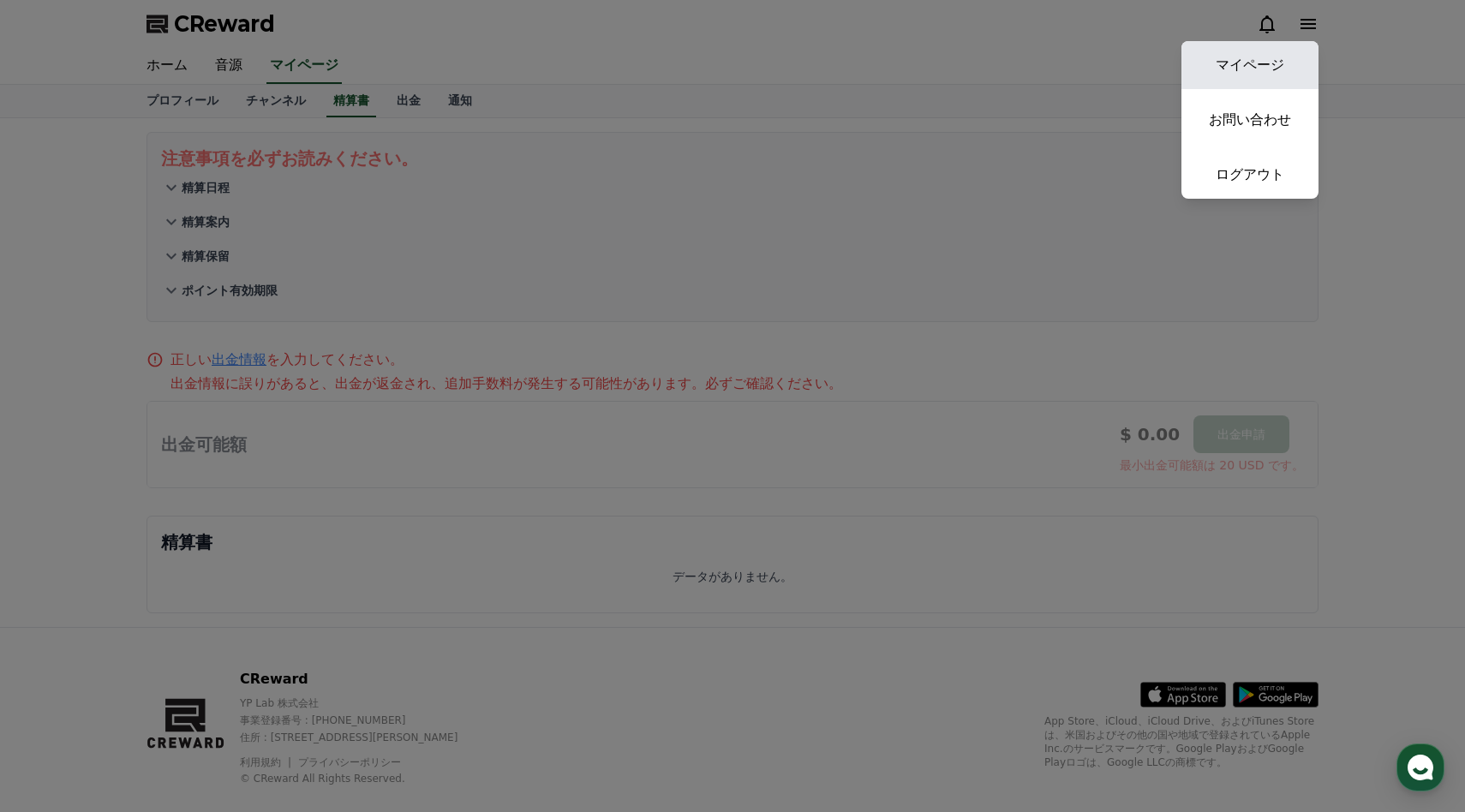
click at [1293, 69] on link "マイページ" at bounding box center [1250, 65] width 137 height 48
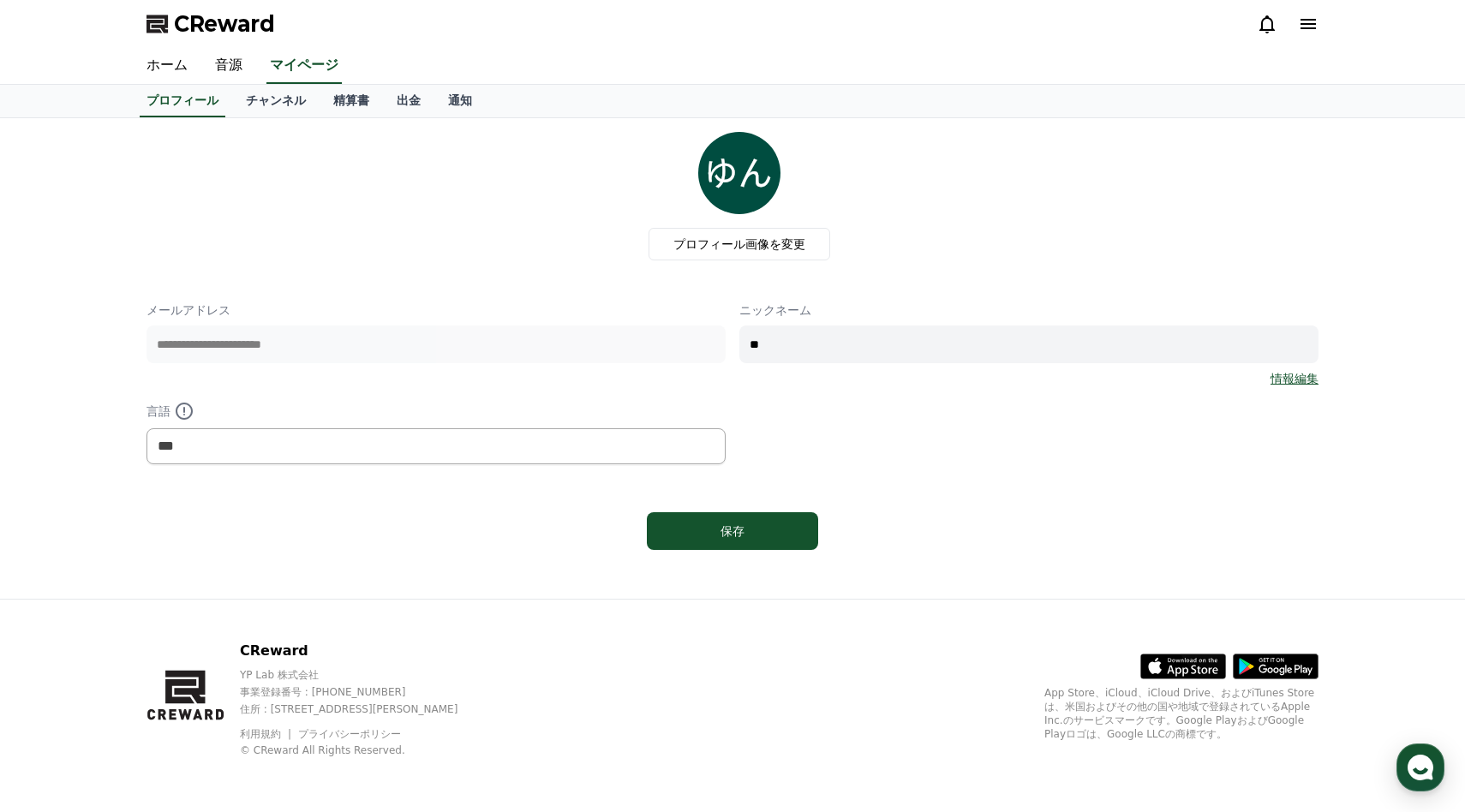
click at [1314, 20] on icon at bounding box center [1307, 24] width 20 height 20
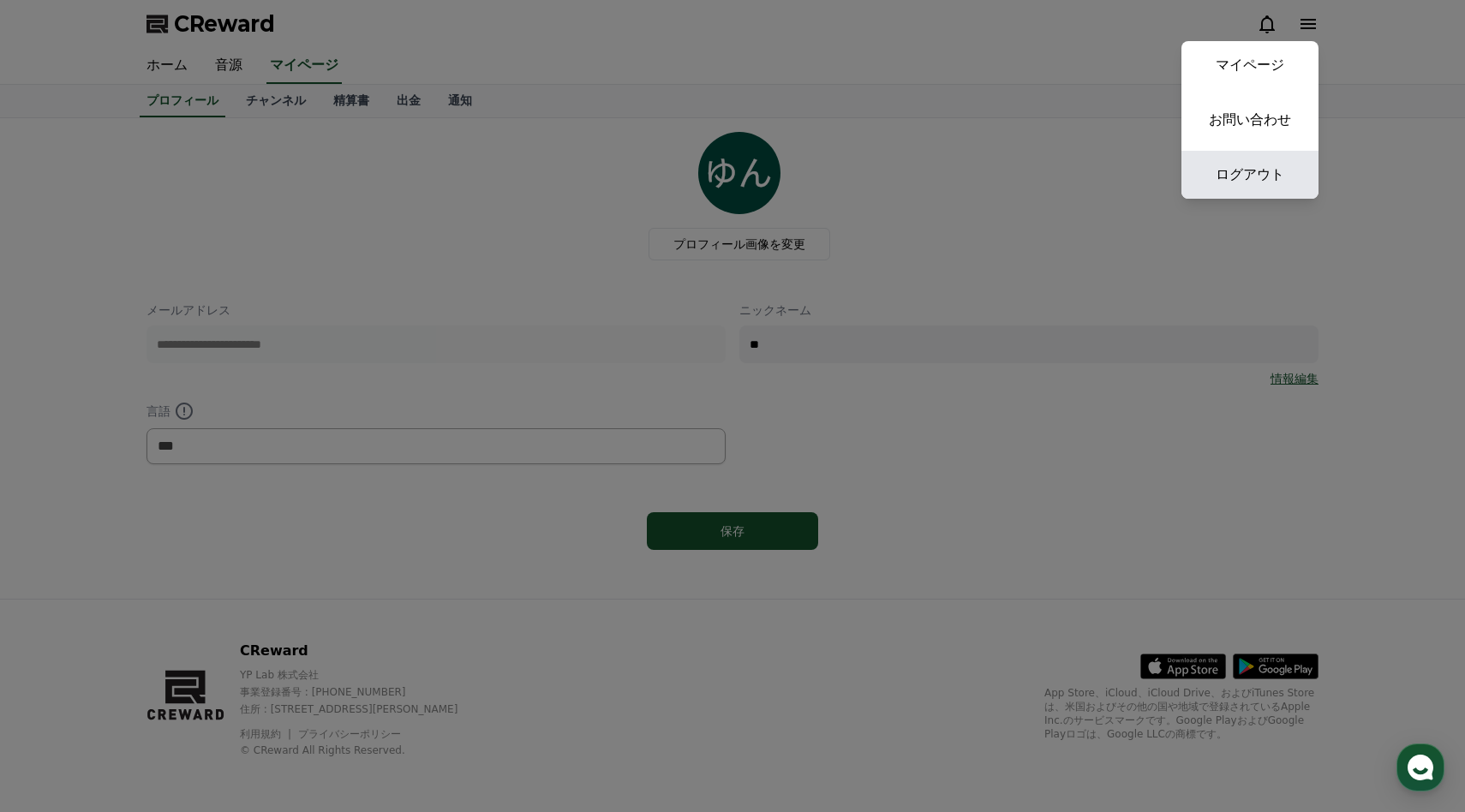
click at [1271, 162] on link "ログアウト" at bounding box center [1250, 174] width 137 height 48
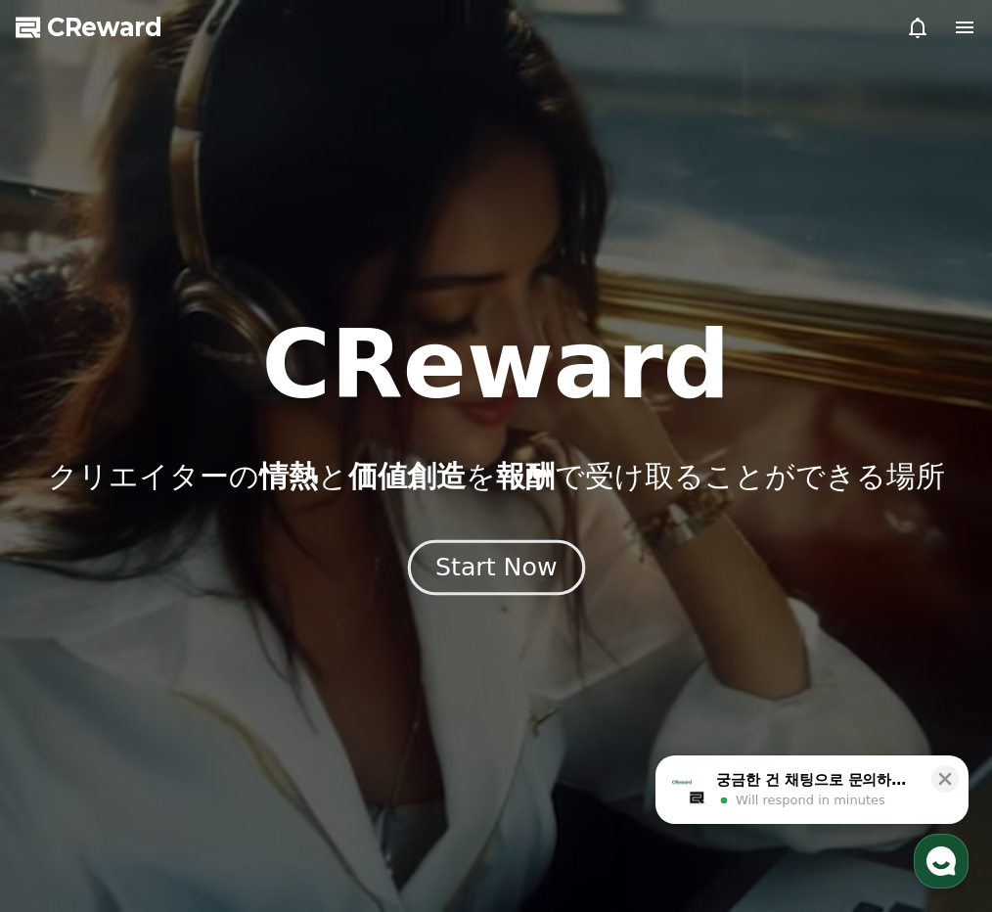
click at [469, 586] on button "Start Now" at bounding box center [495, 568] width 177 height 56
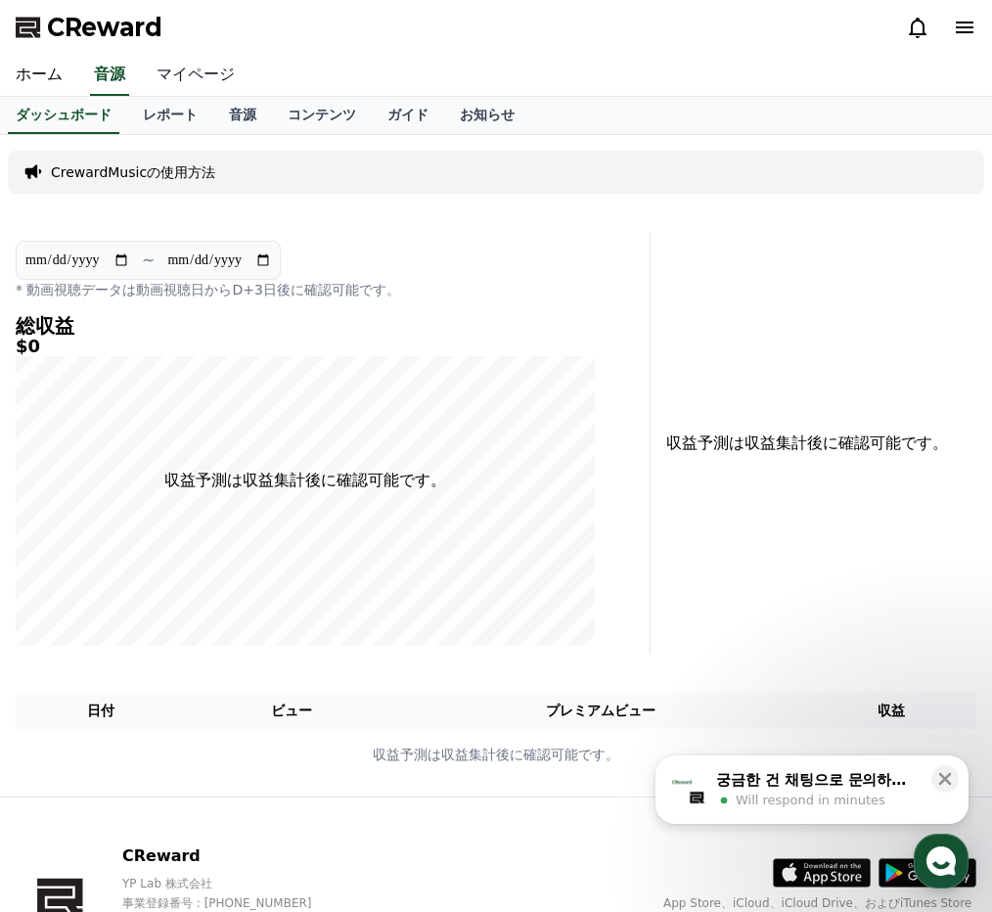
click at [192, 69] on link "マイページ" at bounding box center [196, 75] width 110 height 41
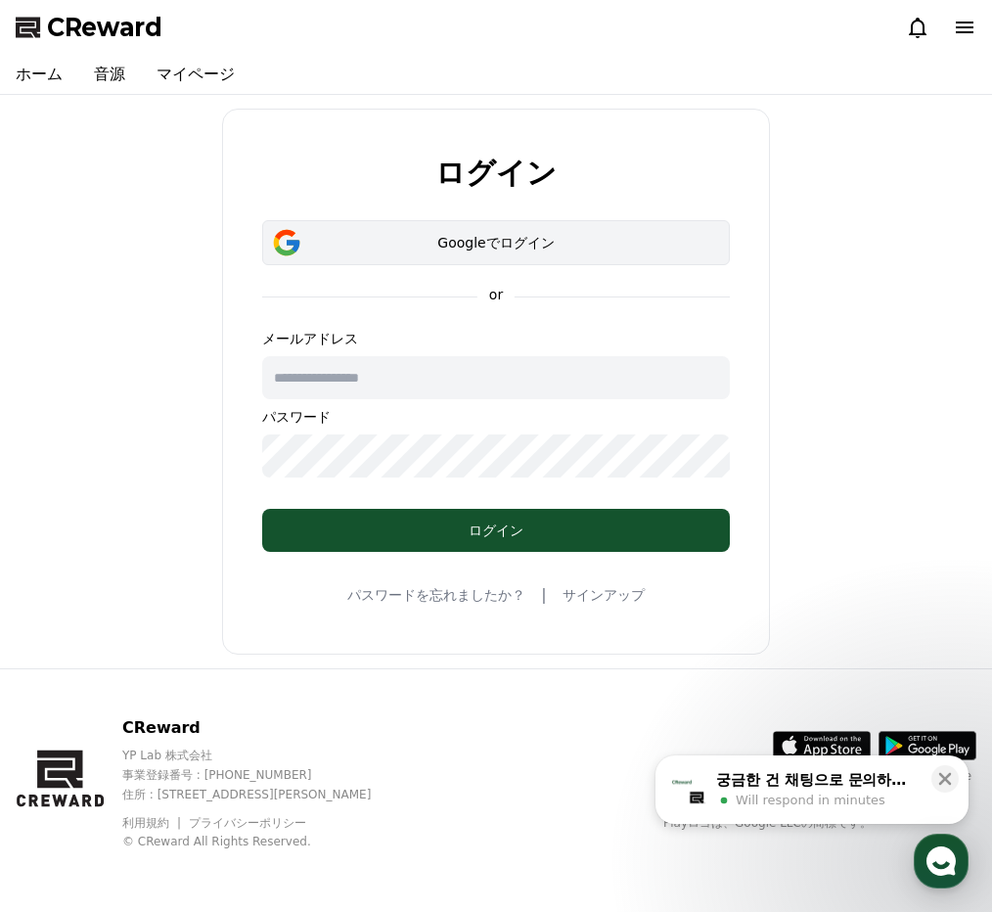
click at [392, 253] on button "Googleでログイン" at bounding box center [496, 242] width 468 height 45
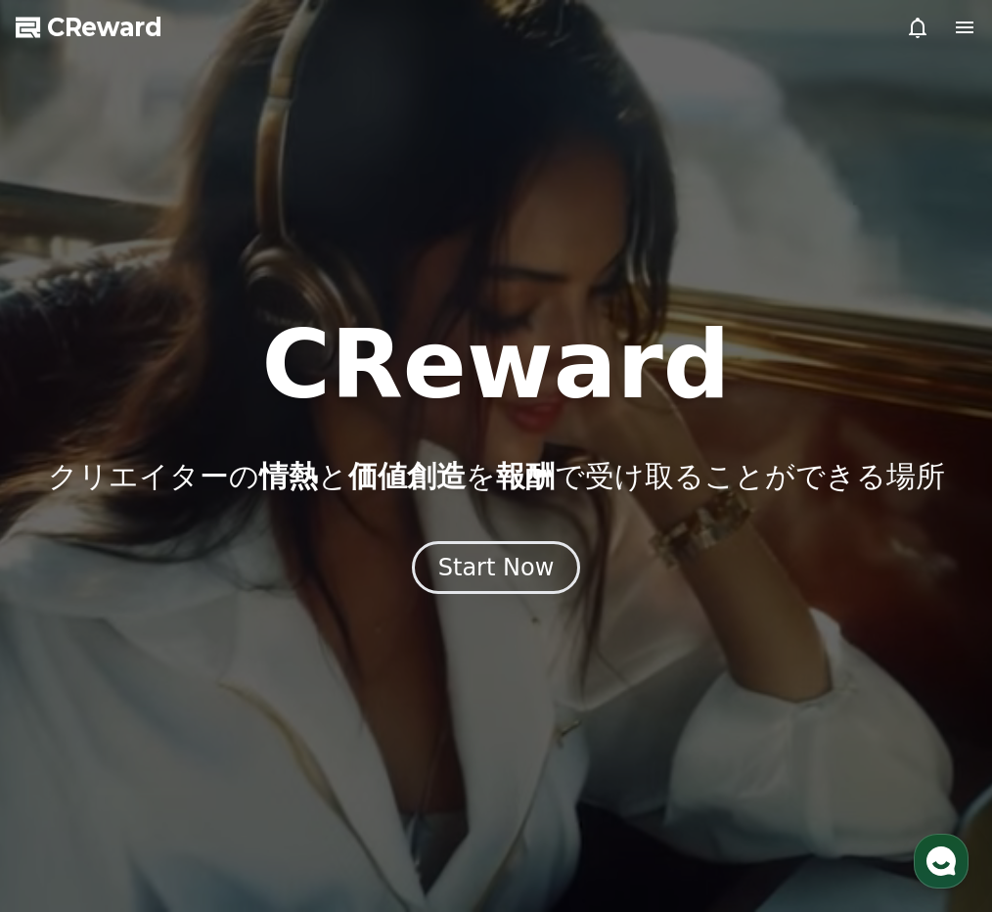
click at [975, 29] on icon at bounding box center [964, 27] width 23 height 23
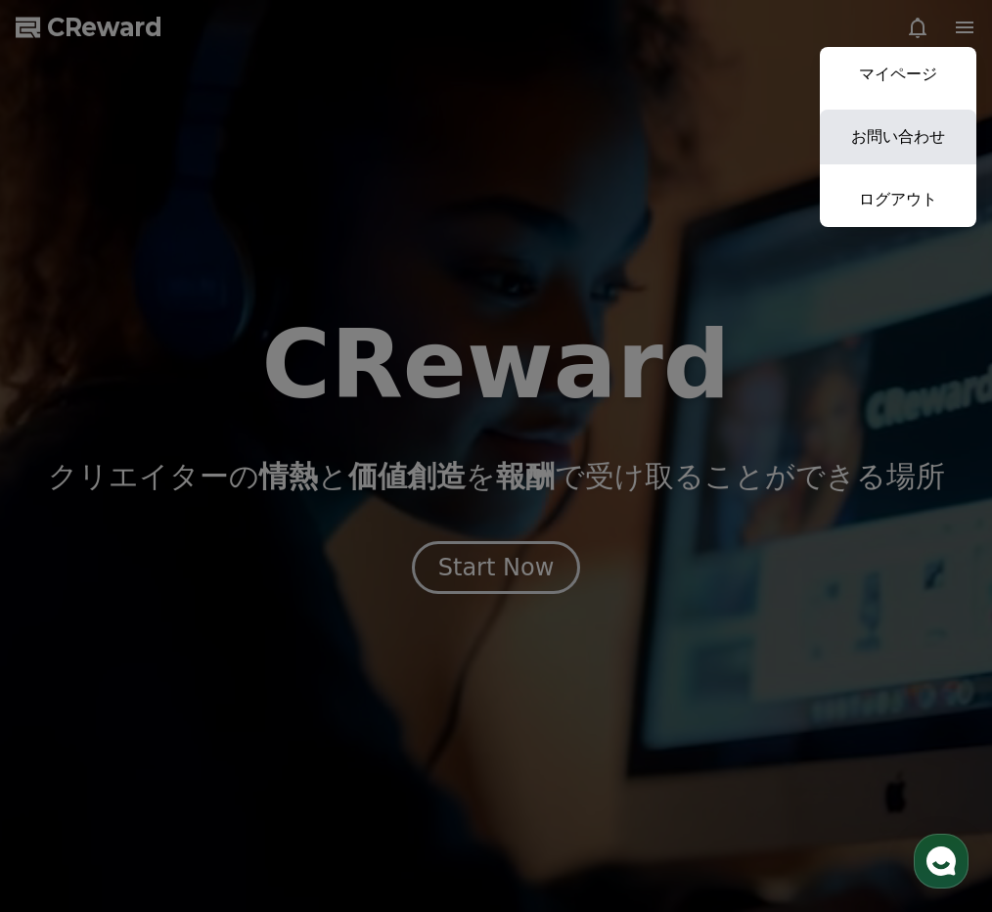
click at [897, 144] on link "お問い合わせ" at bounding box center [898, 137] width 157 height 55
